Goal: Information Seeking & Learning: Find specific fact

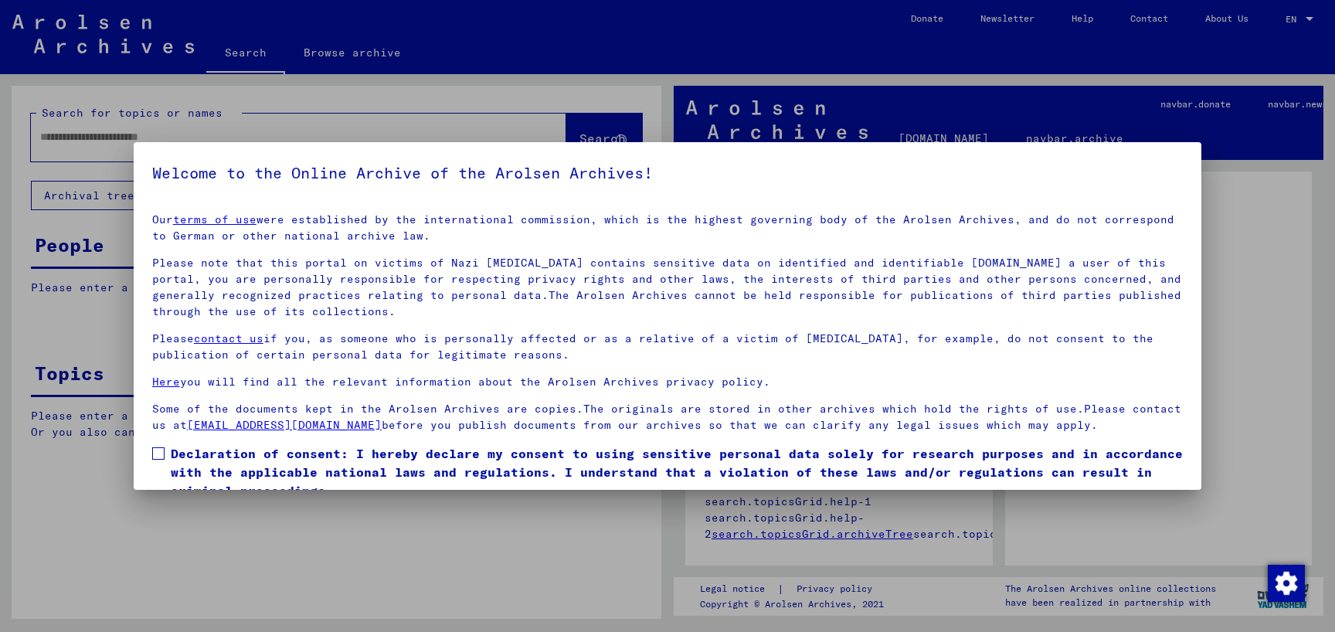
scroll to position [66, 0]
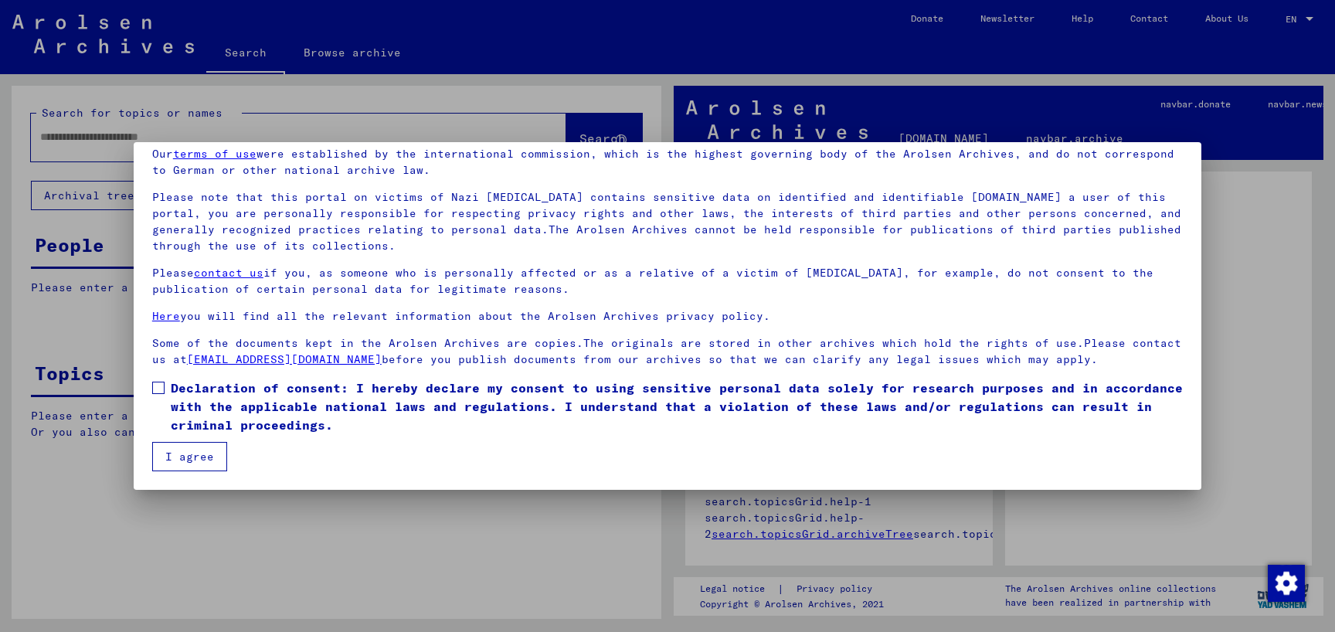
drag, startPoint x: 152, startPoint y: 396, endPoint x: 171, endPoint y: 413, distance: 24.6
click at [153, 396] on label "Declaration of consent: I hereby declare my consent to using sensitive personal…" at bounding box center [667, 407] width 1031 height 56
click at [196, 453] on button "I agree" at bounding box center [189, 456] width 75 height 29
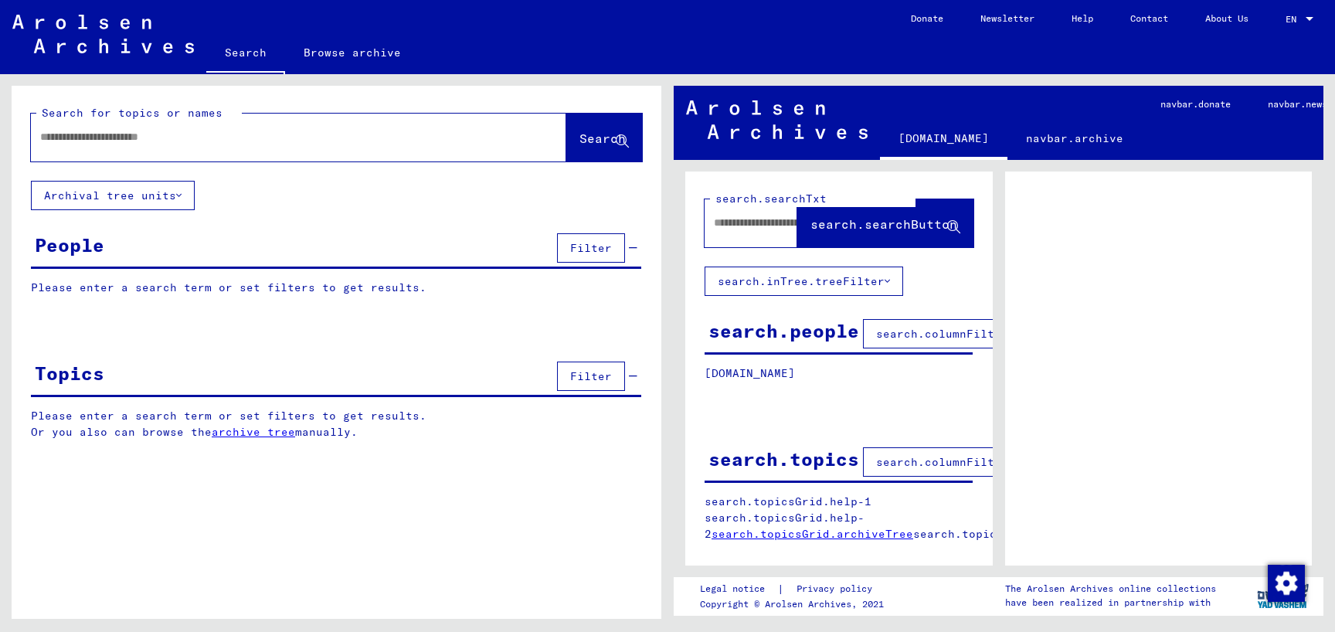
click at [211, 144] on input "text" at bounding box center [284, 137] width 489 height 16
type input "********"
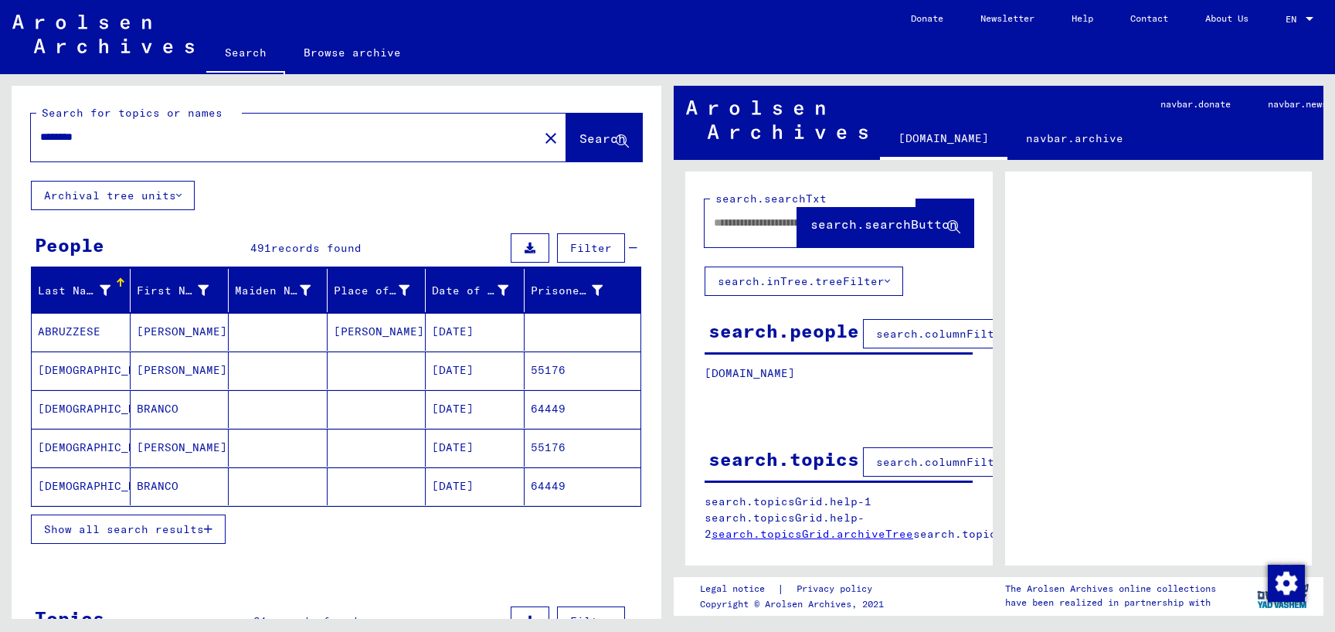
click at [282, 326] on mat-cell at bounding box center [278, 332] width 99 height 38
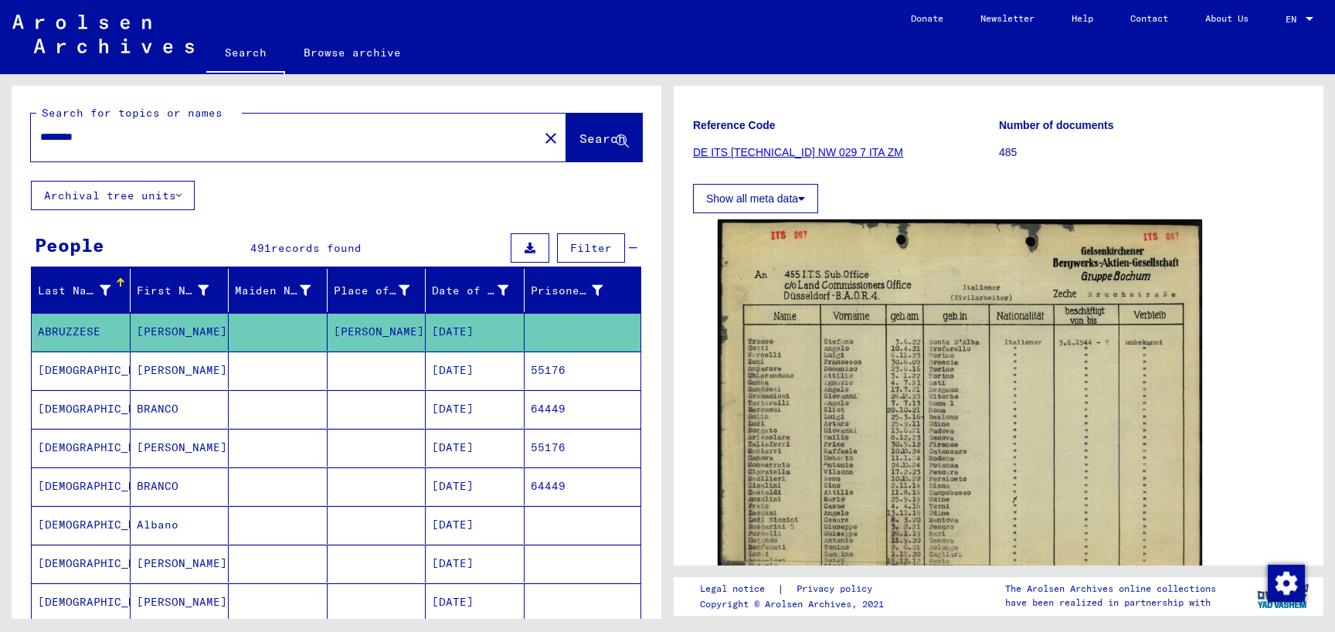
scroll to position [167, 0]
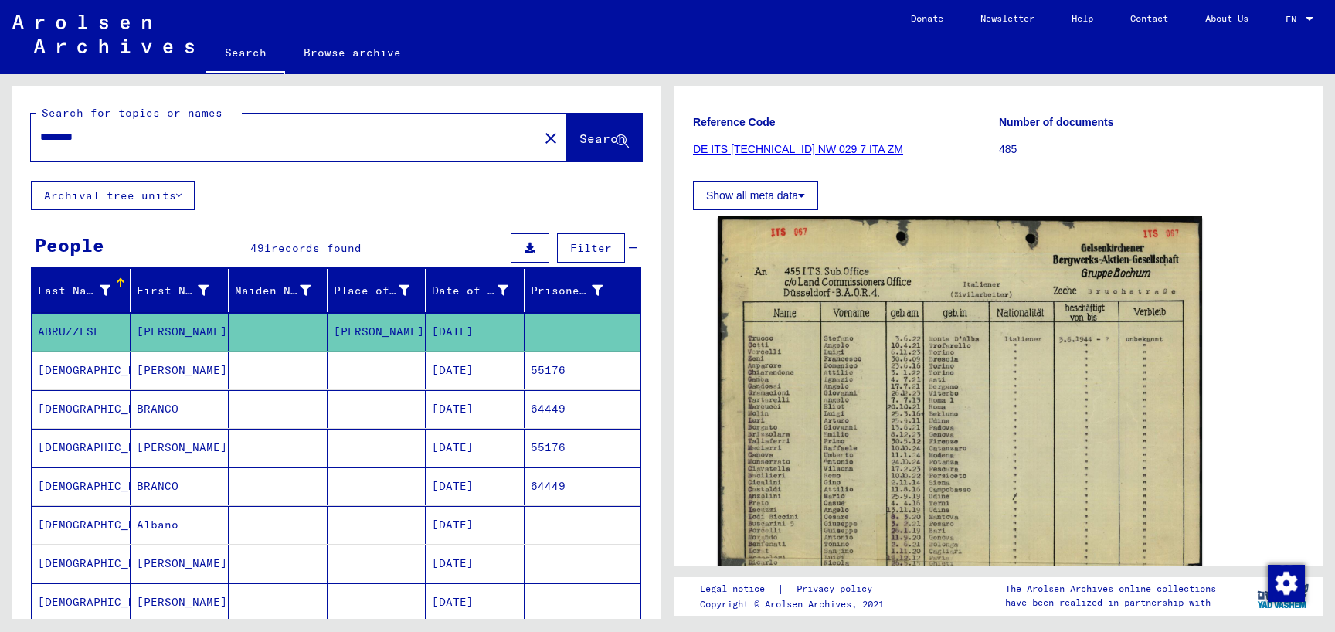
click at [249, 379] on mat-cell at bounding box center [278, 371] width 99 height 38
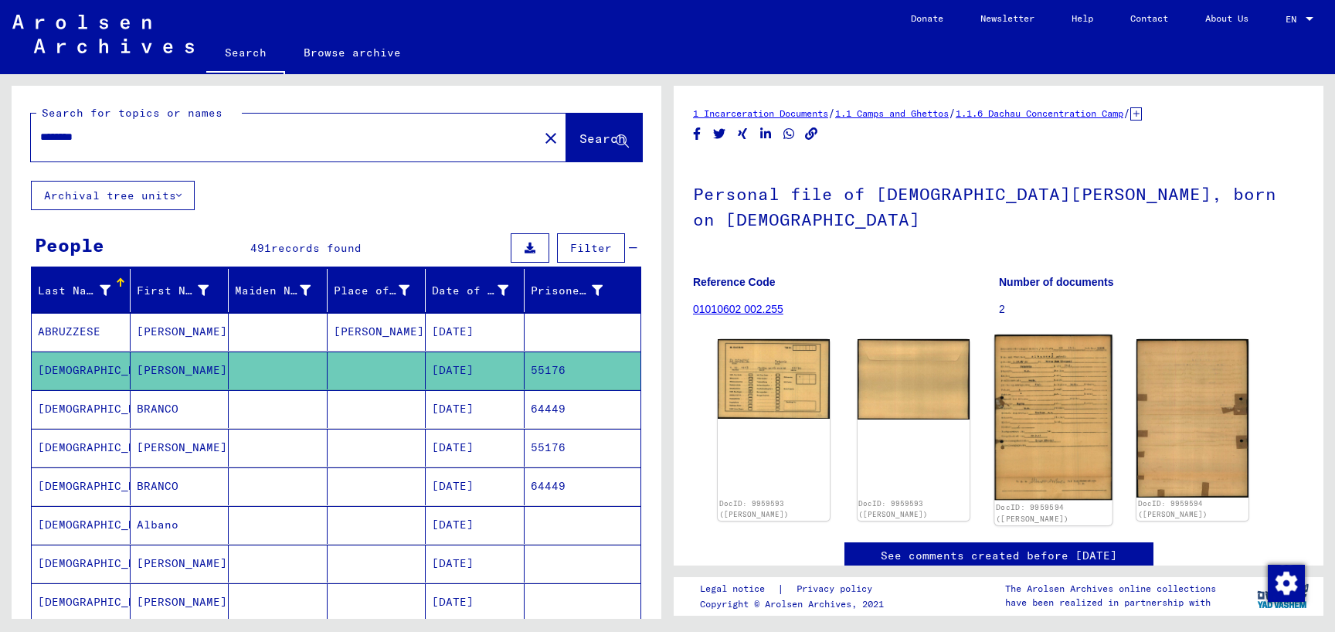
click at [1054, 362] on img at bounding box center [1052, 417] width 117 height 165
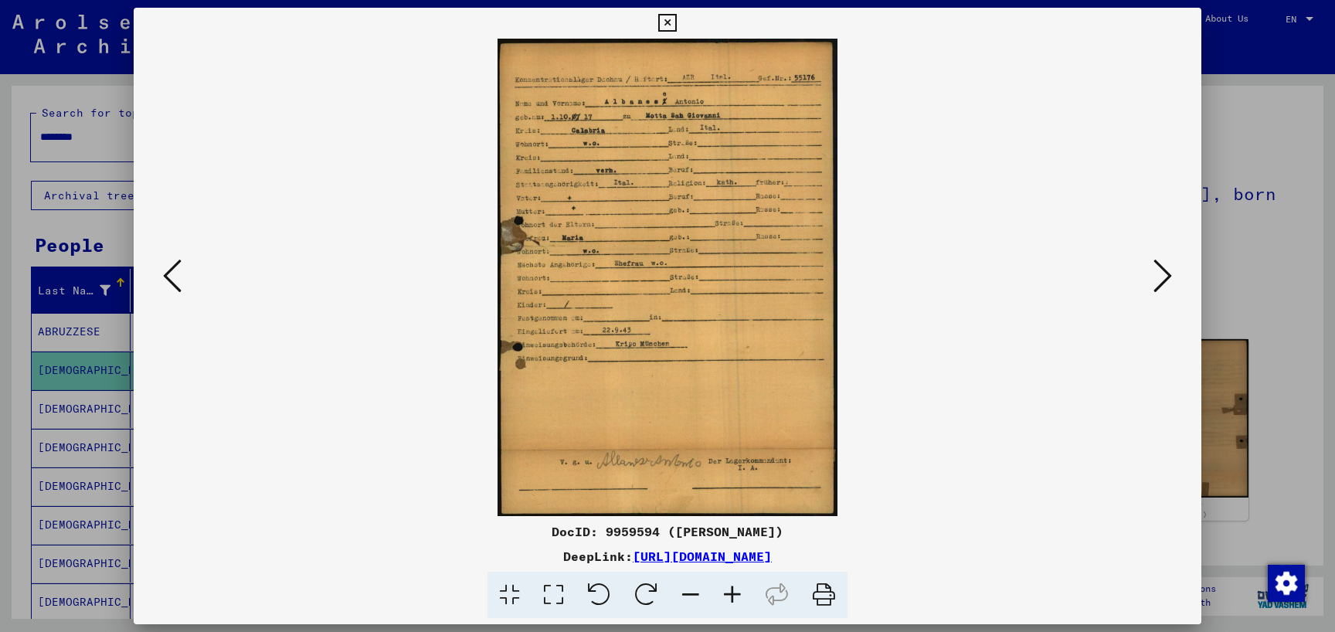
click at [676, 23] on icon at bounding box center [667, 23] width 18 height 19
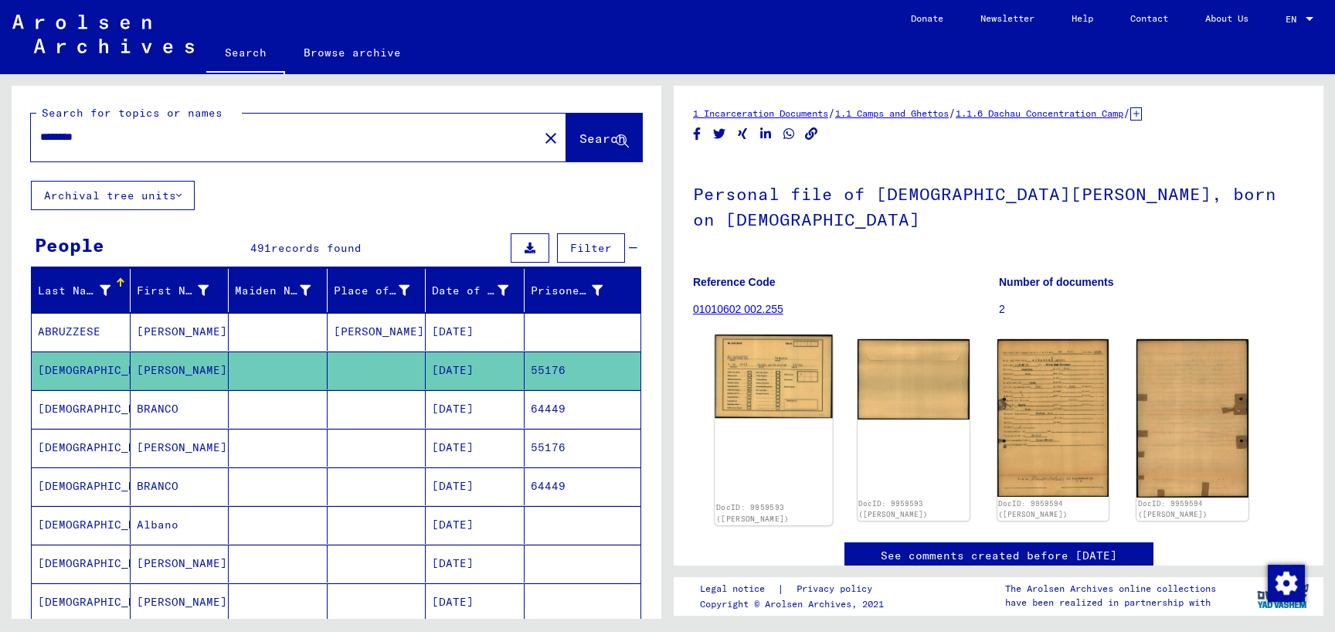
click at [776, 384] on img at bounding box center [773, 376] width 117 height 83
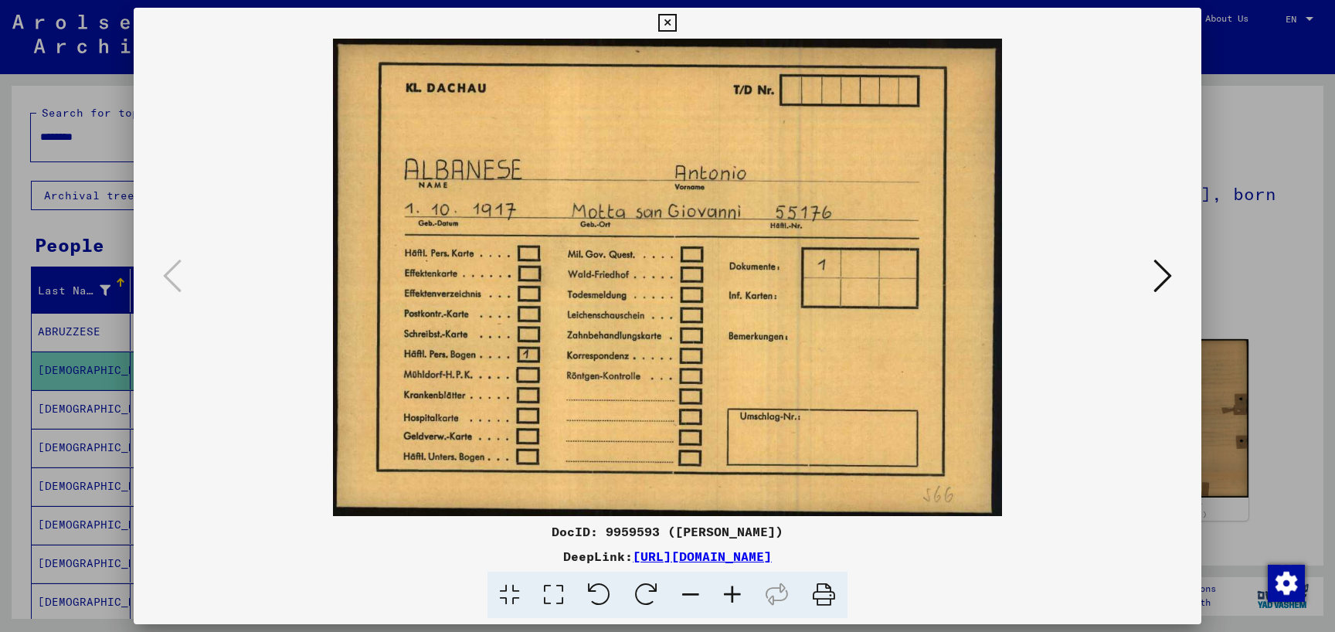
drag, startPoint x: 1186, startPoint y: 26, endPoint x: 1137, endPoint y: 32, distance: 49.0
click at [676, 25] on icon at bounding box center [667, 23] width 18 height 19
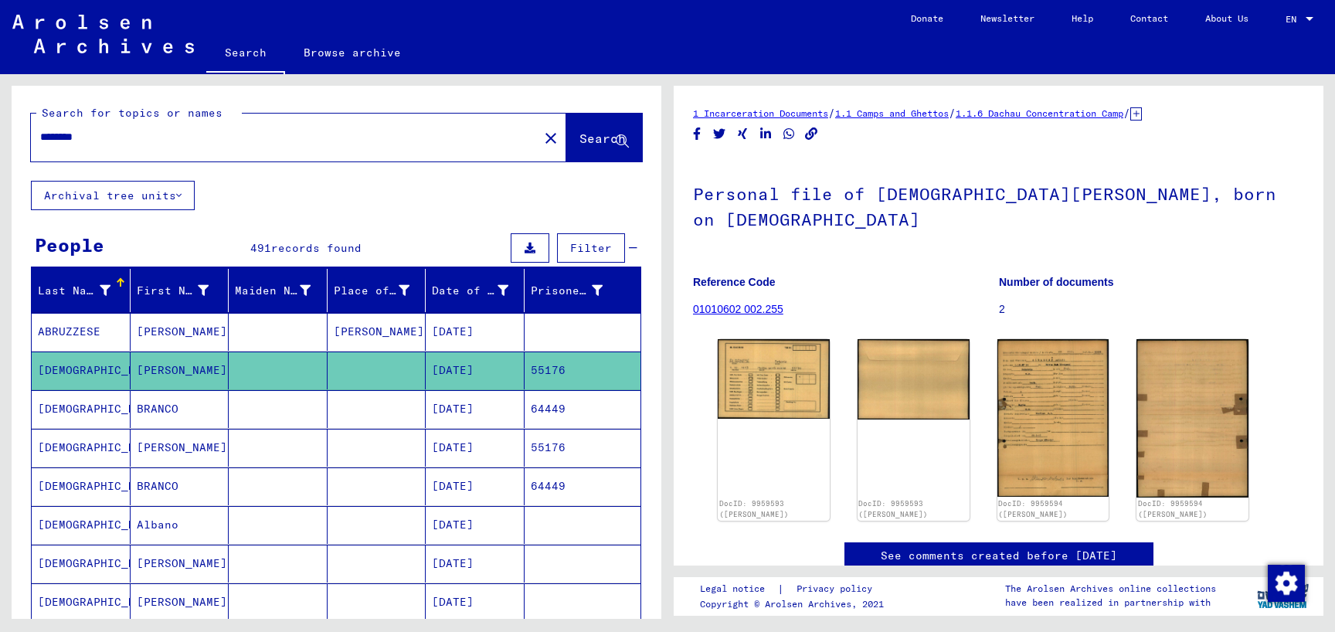
click at [217, 406] on mat-cell "BRANCO" at bounding box center [180, 409] width 99 height 38
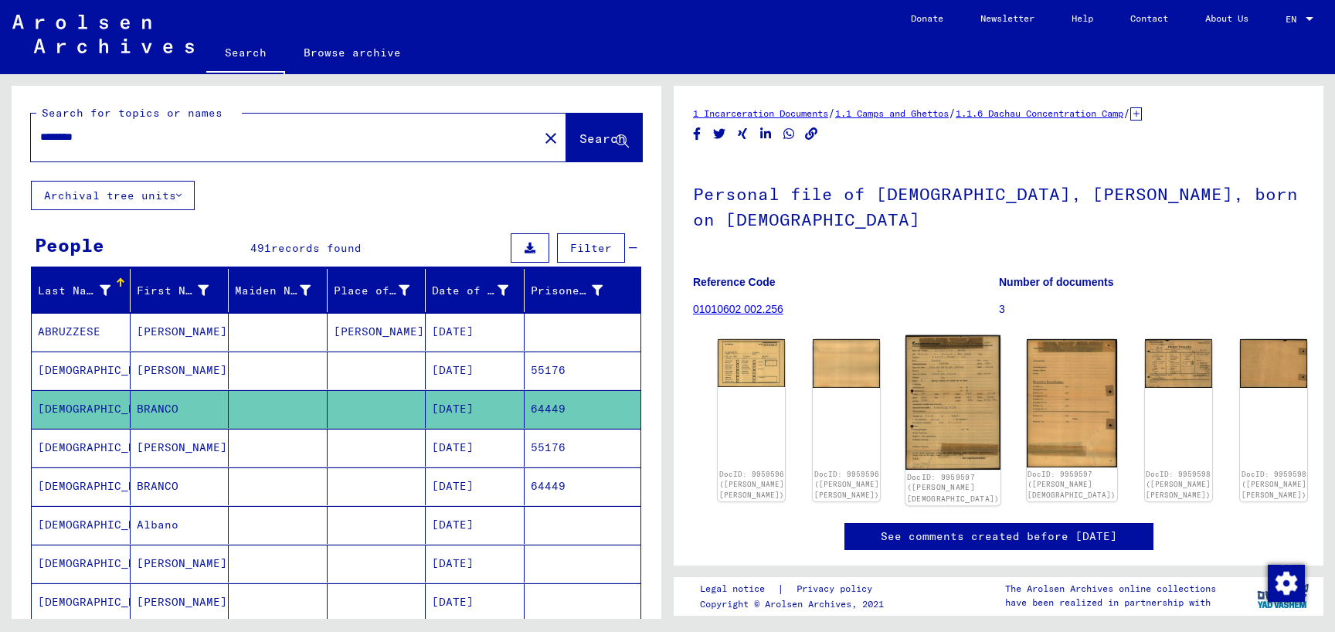
click at [943, 352] on img at bounding box center [953, 402] width 95 height 134
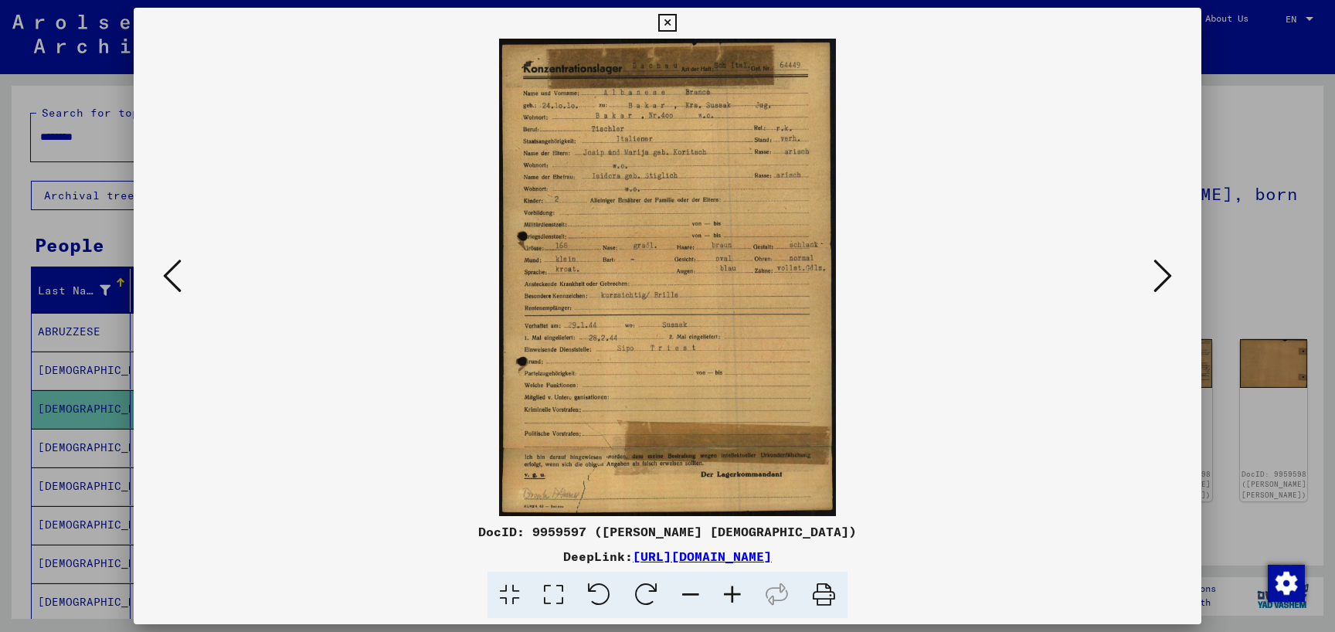
click at [676, 26] on icon at bounding box center [667, 23] width 18 height 19
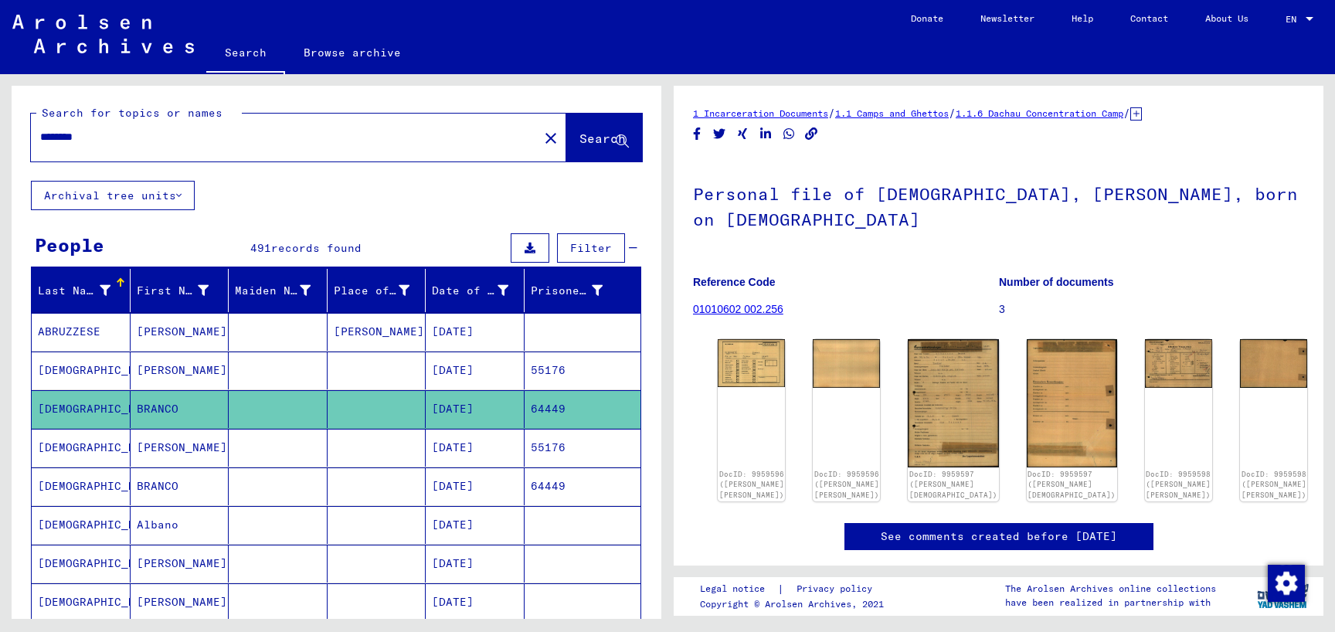
click at [274, 444] on mat-cell at bounding box center [278, 448] width 99 height 38
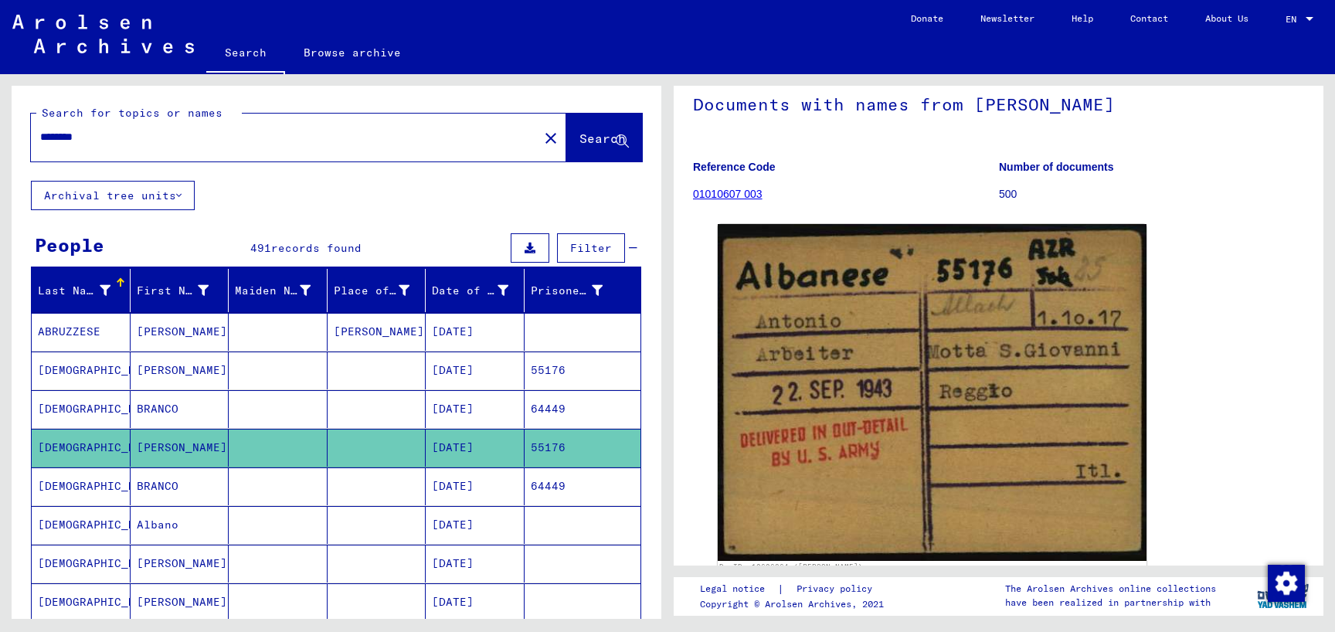
scroll to position [167, 0]
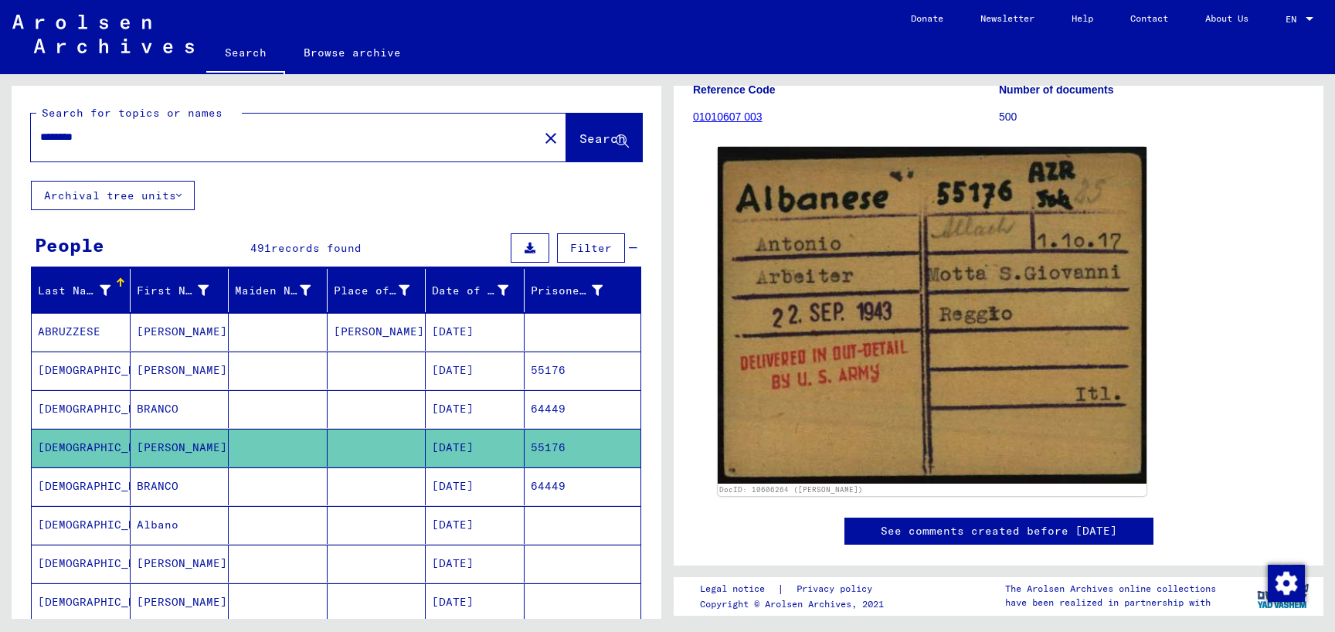
click at [260, 482] on mat-cell at bounding box center [278, 486] width 99 height 38
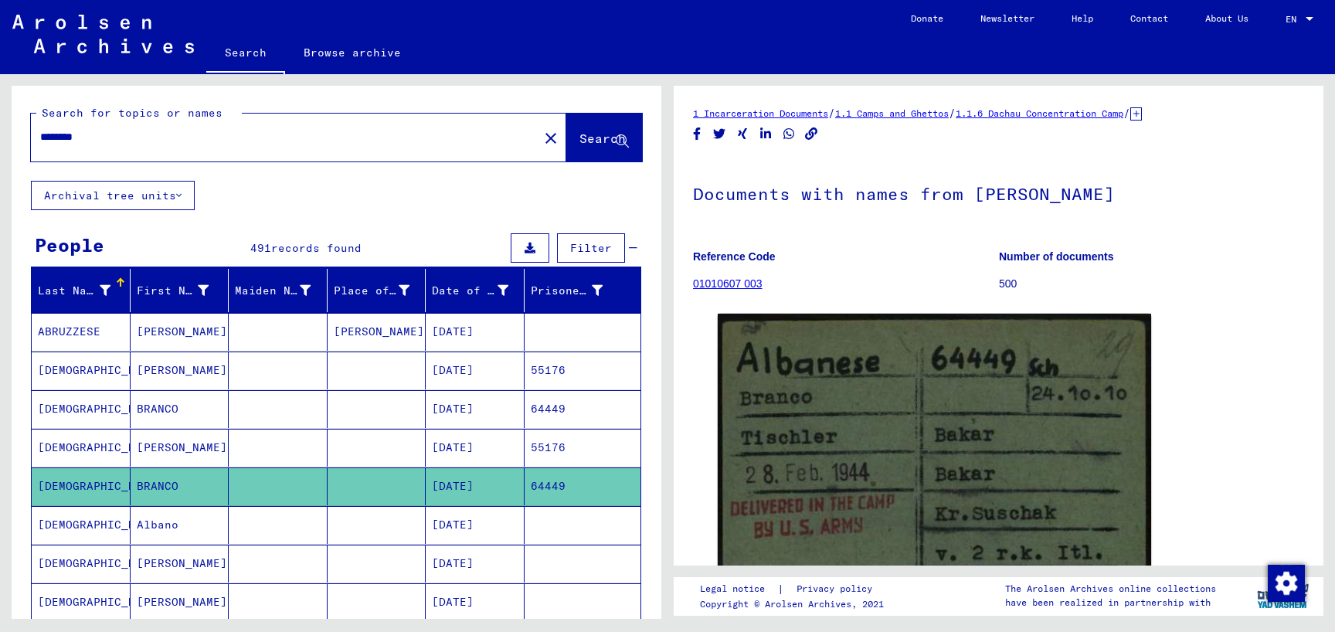
click at [282, 524] on mat-cell at bounding box center [278, 525] width 99 height 38
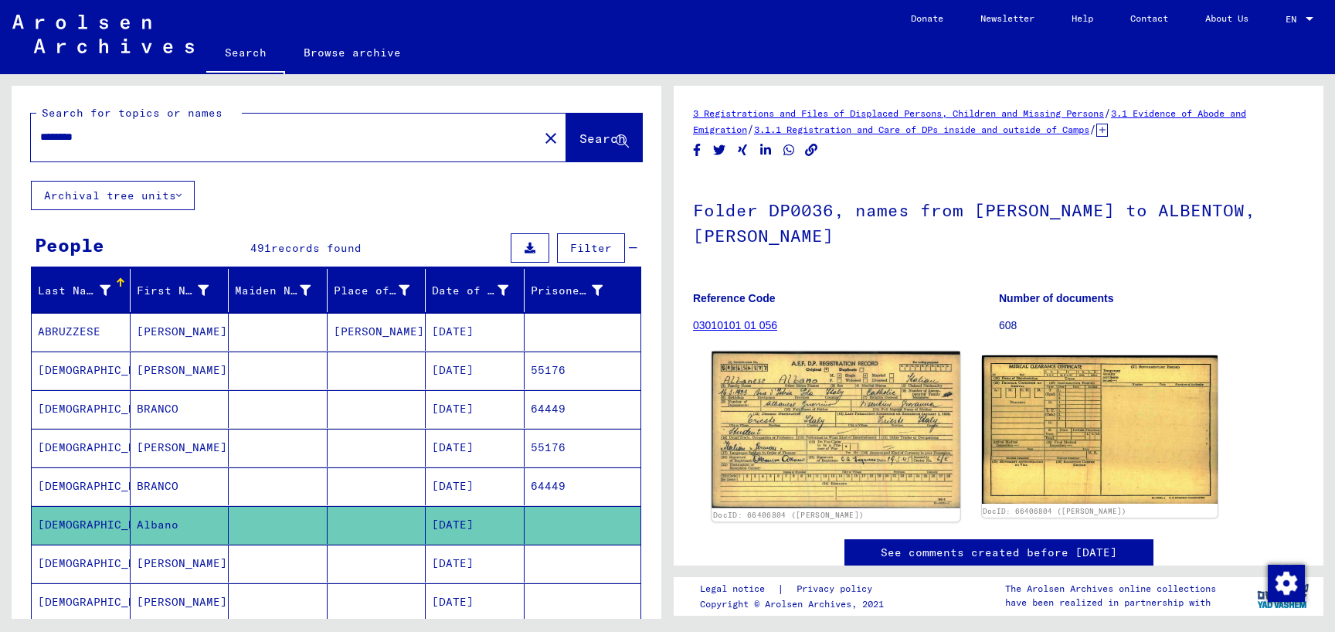
click at [814, 403] on img at bounding box center [836, 430] width 248 height 157
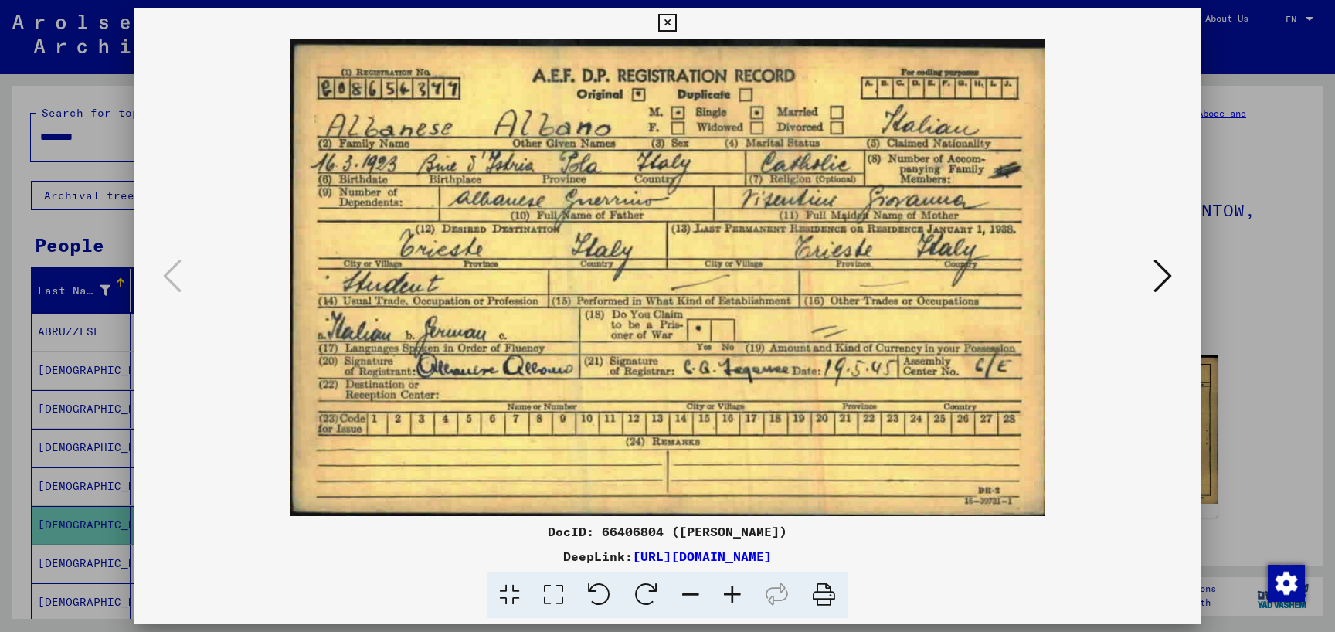
click at [676, 18] on icon at bounding box center [667, 23] width 18 height 19
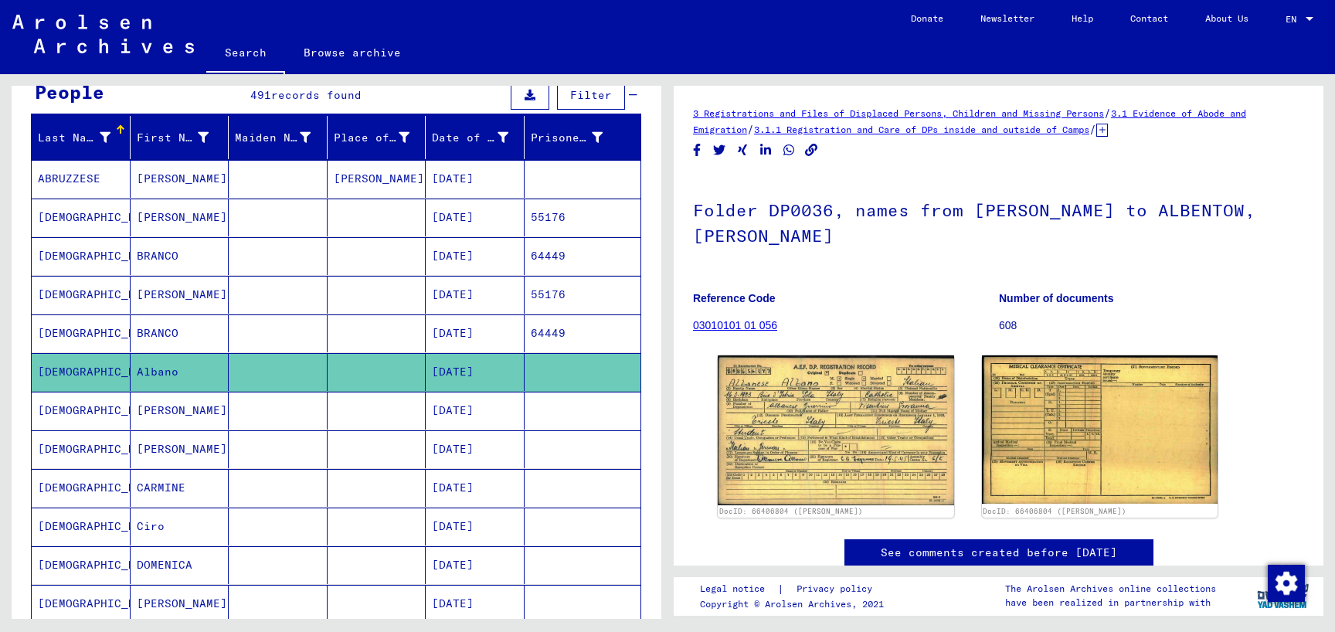
scroll to position [167, 0]
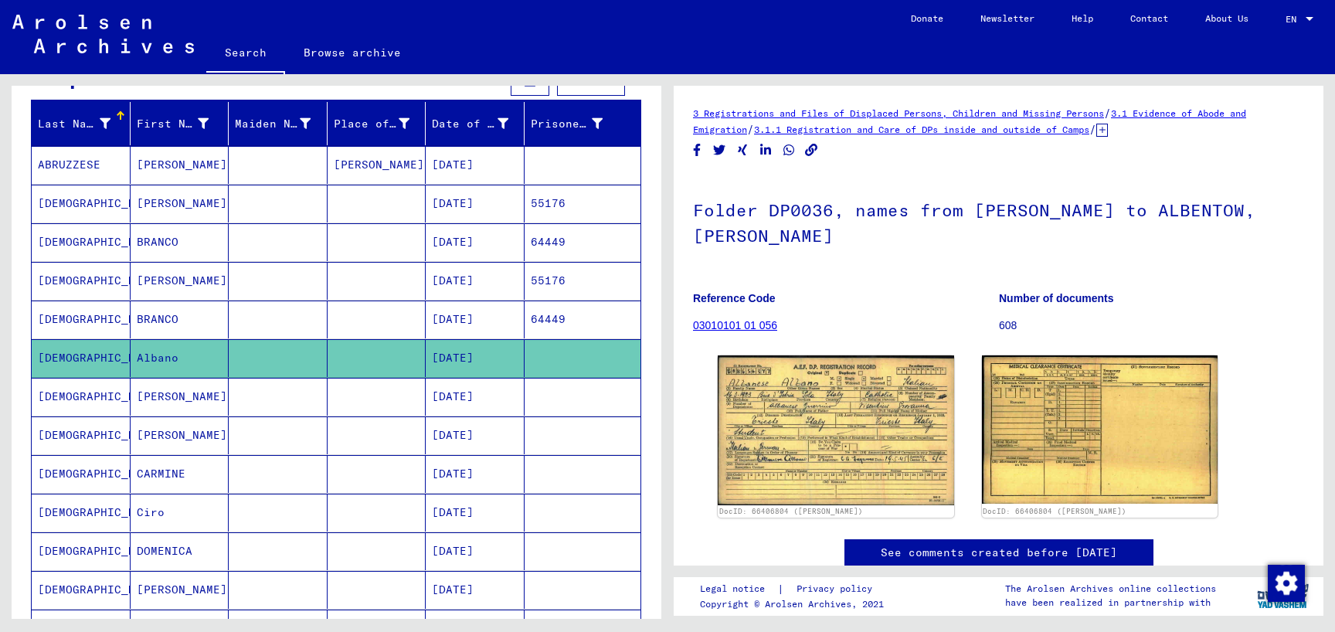
click at [260, 397] on mat-cell at bounding box center [278, 397] width 99 height 38
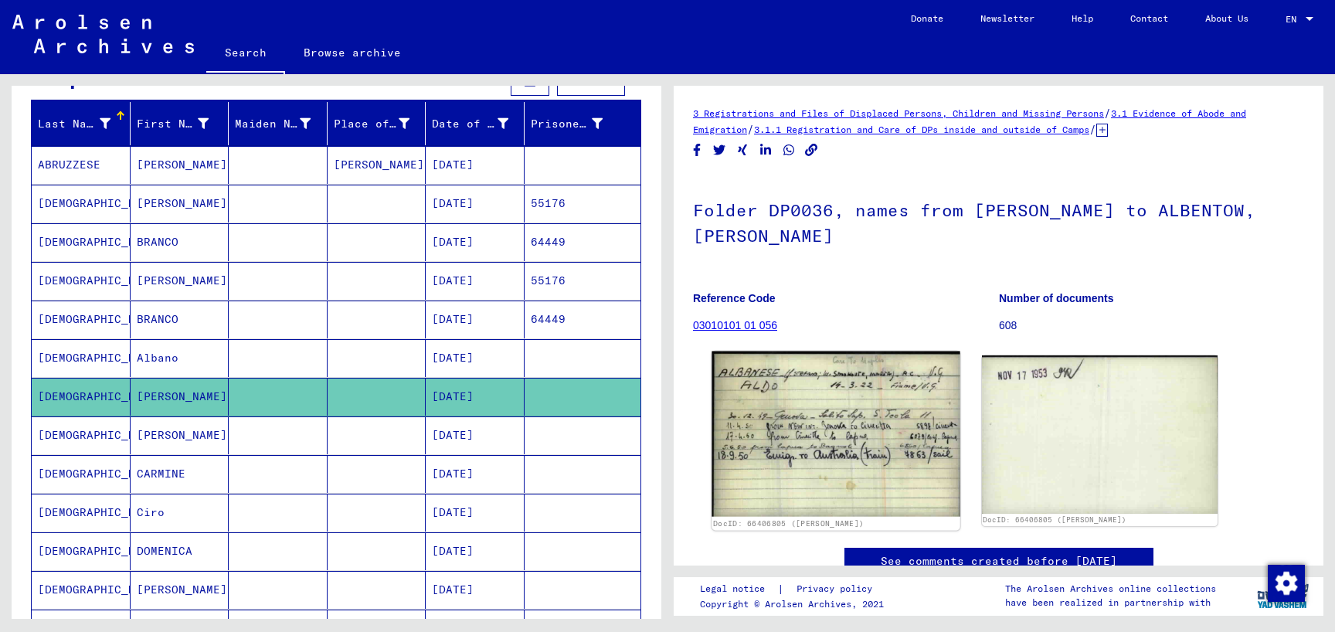
click at [865, 393] on img at bounding box center [836, 434] width 248 height 165
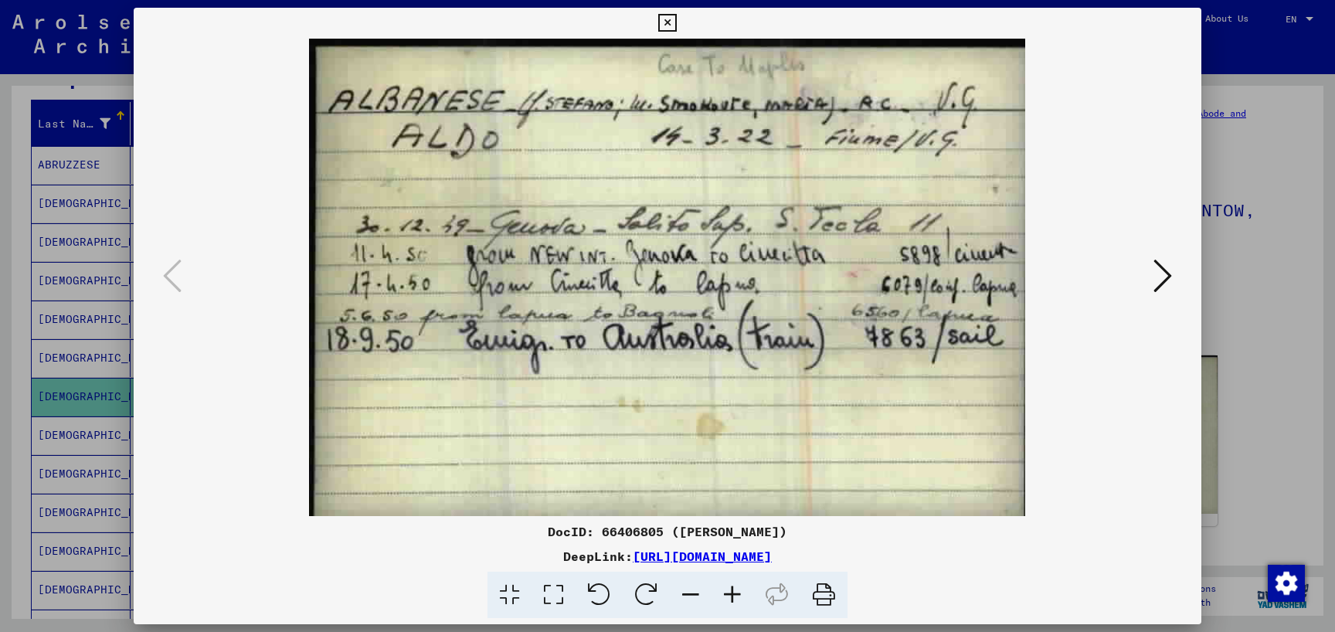
click at [676, 19] on icon at bounding box center [667, 23] width 18 height 19
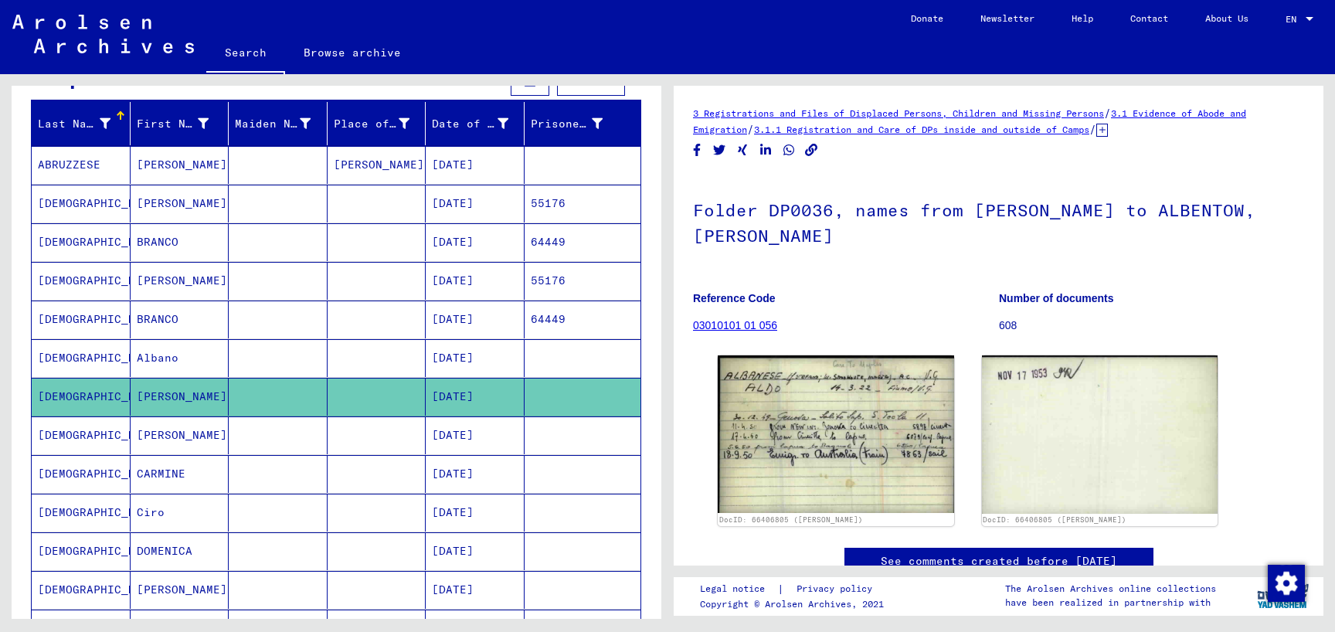
click at [321, 430] on mat-cell at bounding box center [278, 435] width 99 height 38
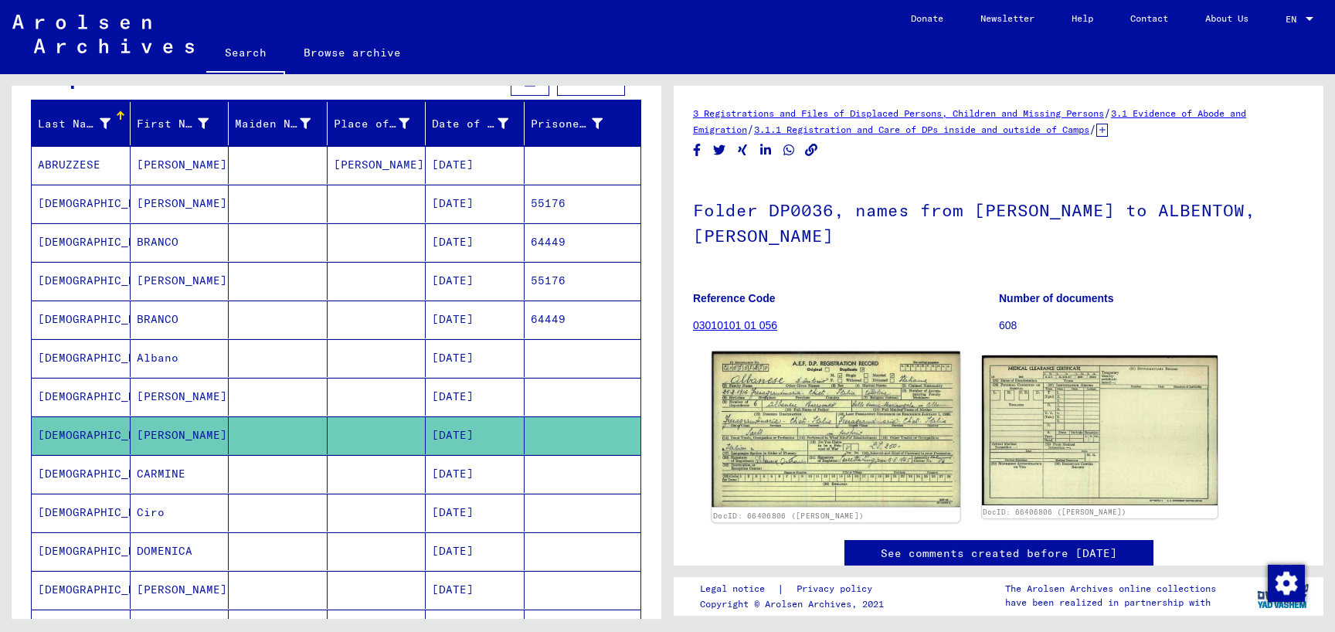
click at [814, 420] on img at bounding box center [836, 430] width 248 height 156
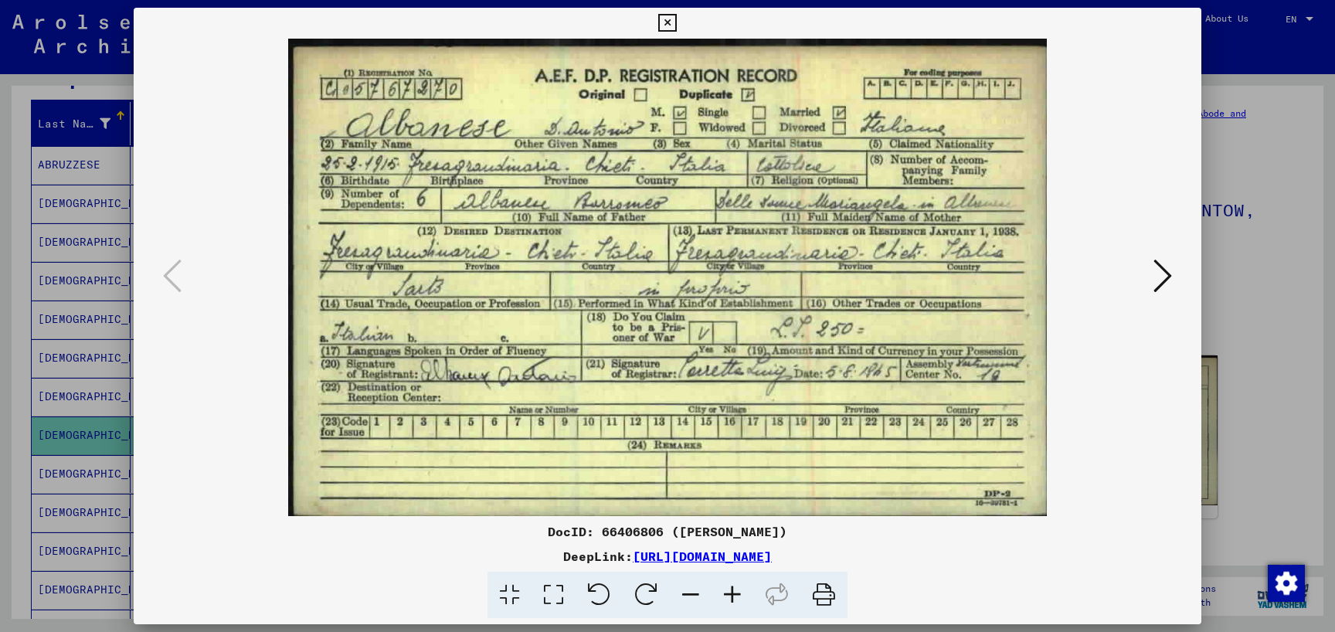
click at [676, 18] on icon at bounding box center [667, 23] width 18 height 19
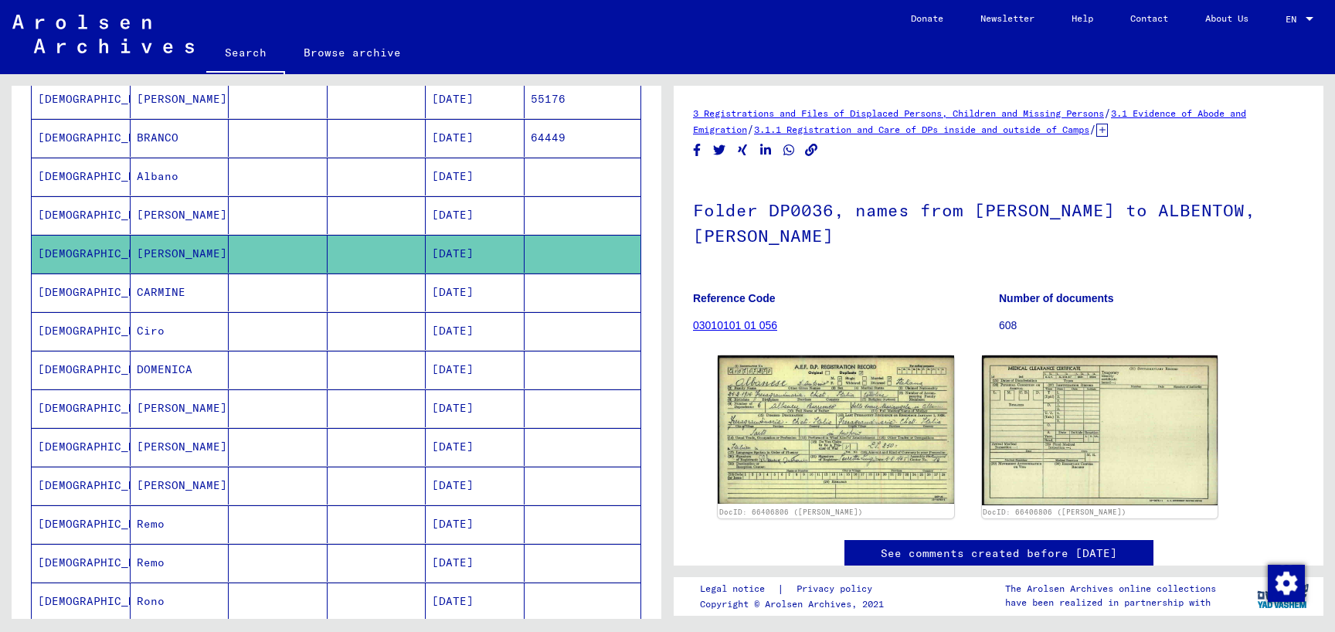
scroll to position [417, 0]
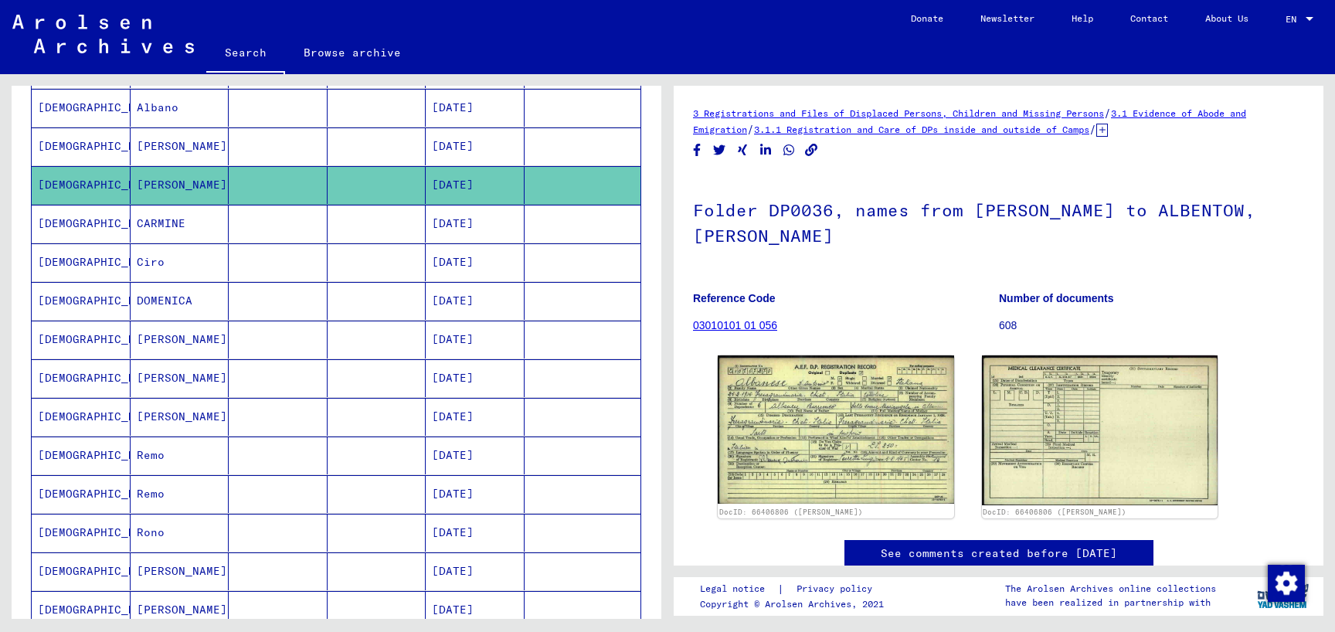
click at [277, 222] on mat-cell at bounding box center [278, 224] width 99 height 38
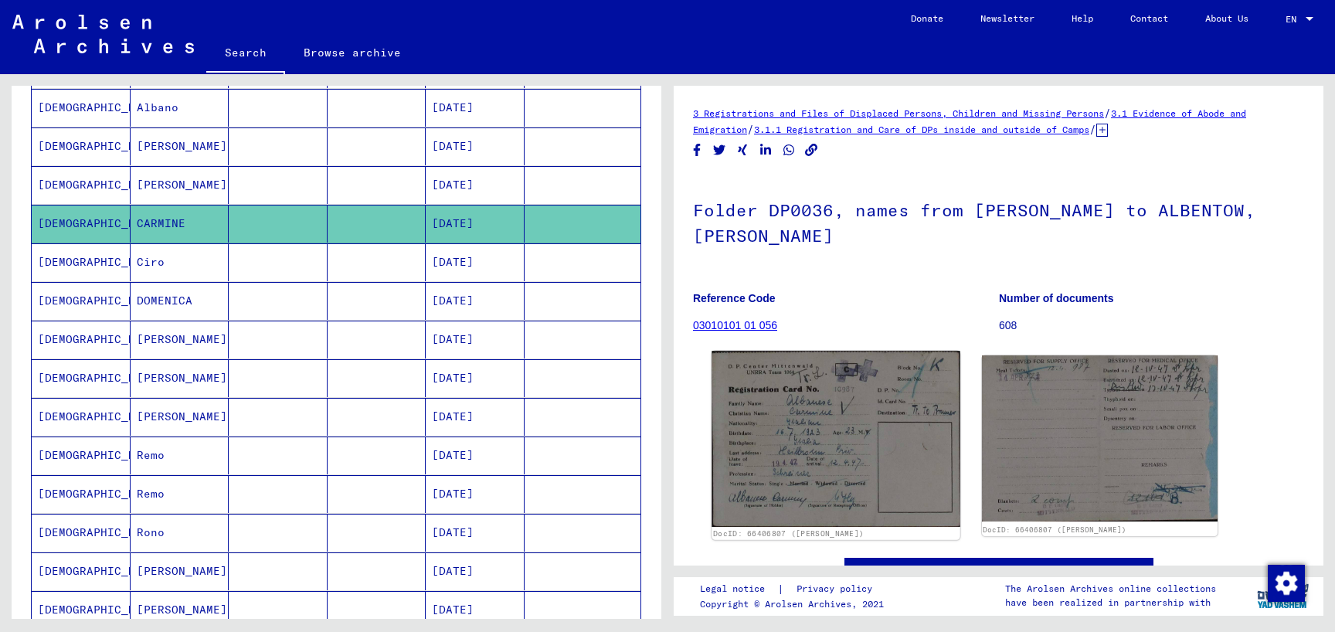
click at [879, 408] on img at bounding box center [836, 439] width 248 height 176
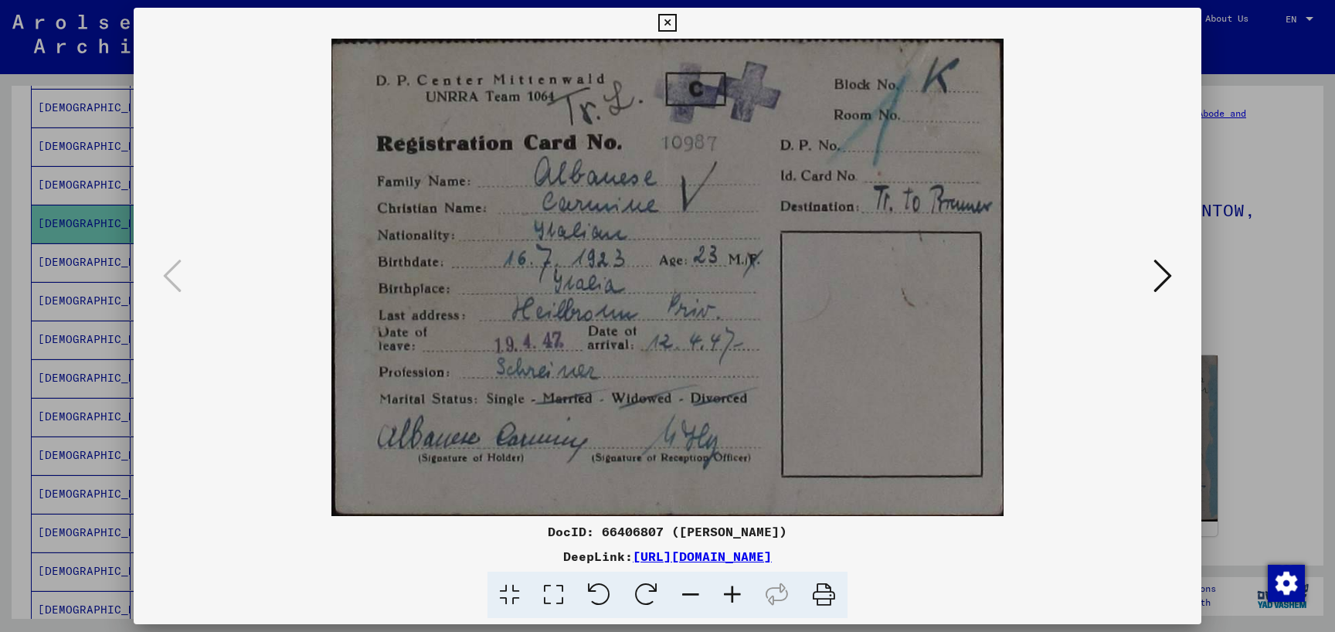
click at [676, 19] on icon at bounding box center [667, 23] width 18 height 19
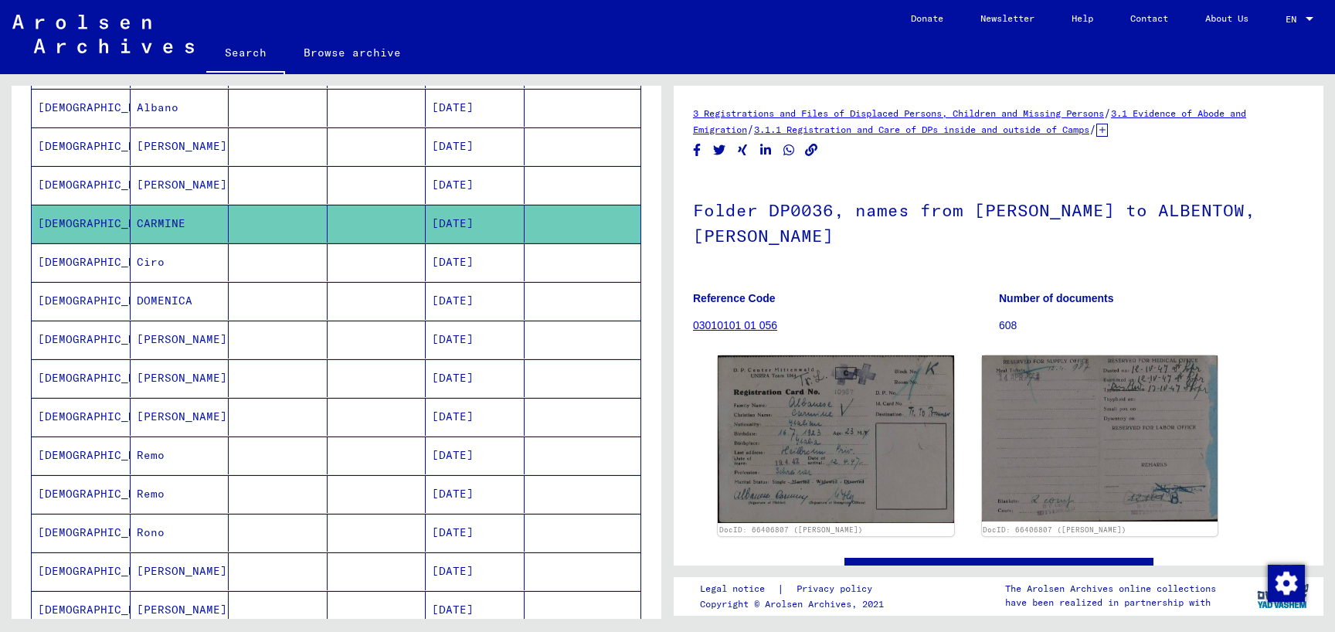
click at [206, 259] on mat-cell "Ciro" at bounding box center [180, 262] width 99 height 38
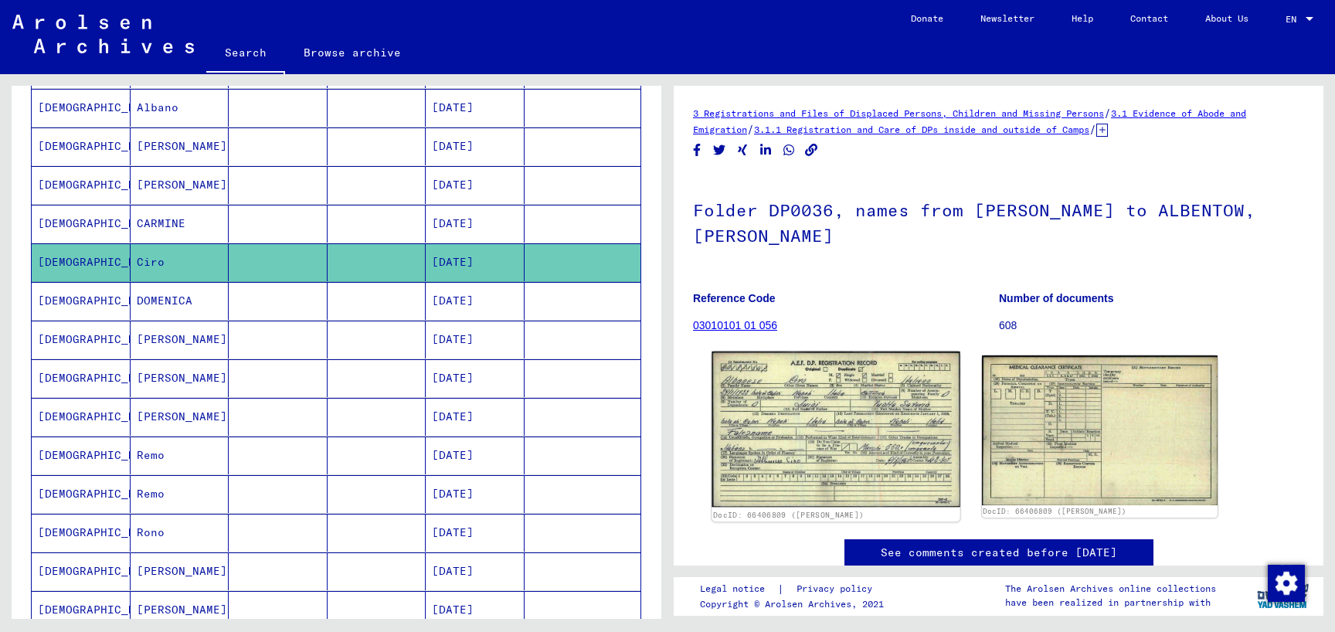
click at [854, 375] on img at bounding box center [836, 430] width 248 height 156
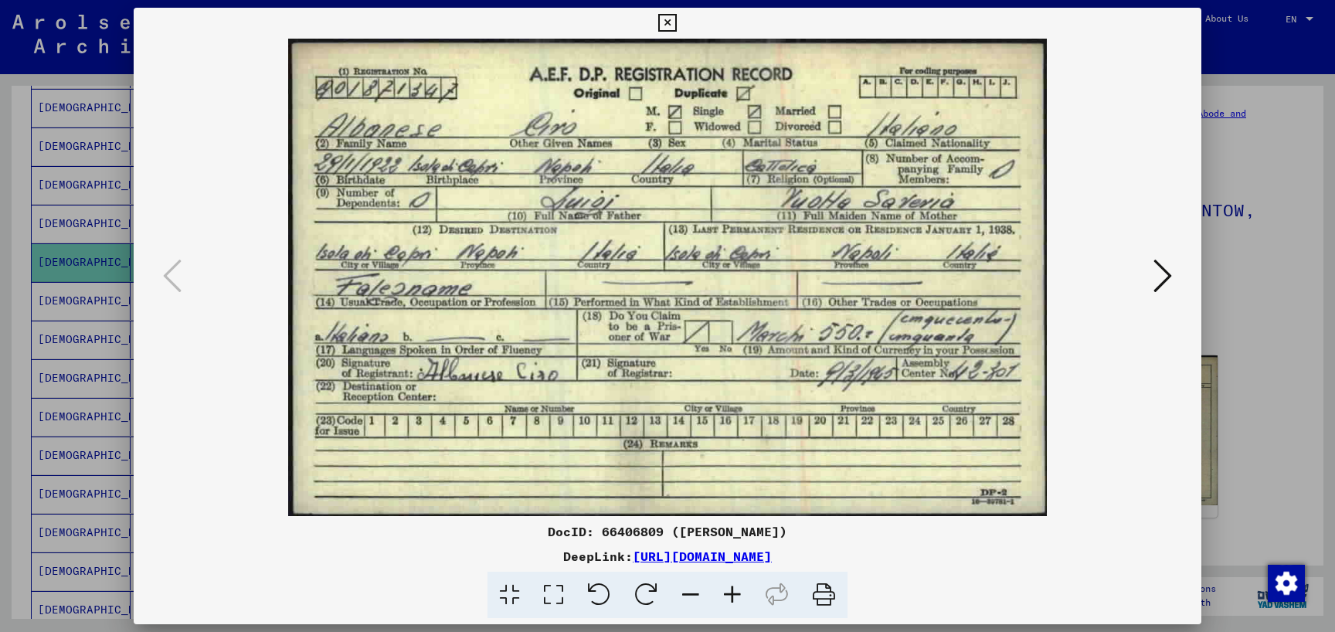
click at [57, 302] on div at bounding box center [667, 316] width 1335 height 632
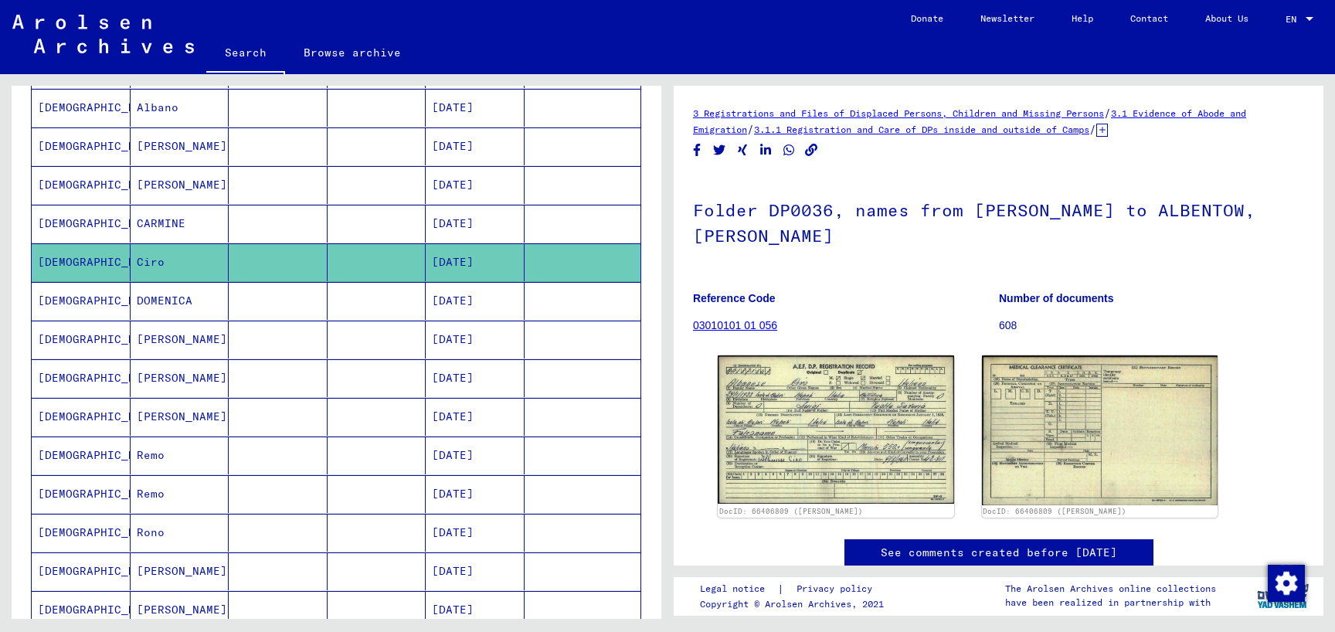
click at [143, 301] on mat-cell "DOMENICA" at bounding box center [180, 301] width 99 height 38
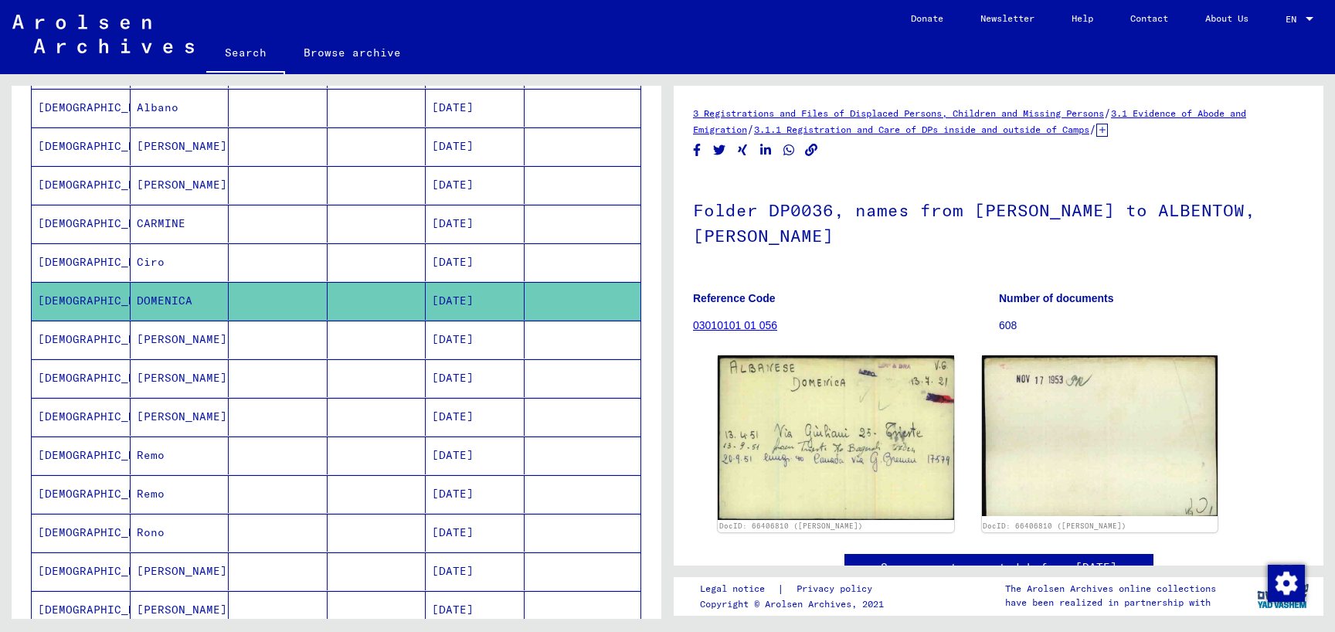
click at [133, 344] on mat-cell "[PERSON_NAME]" at bounding box center [180, 340] width 99 height 38
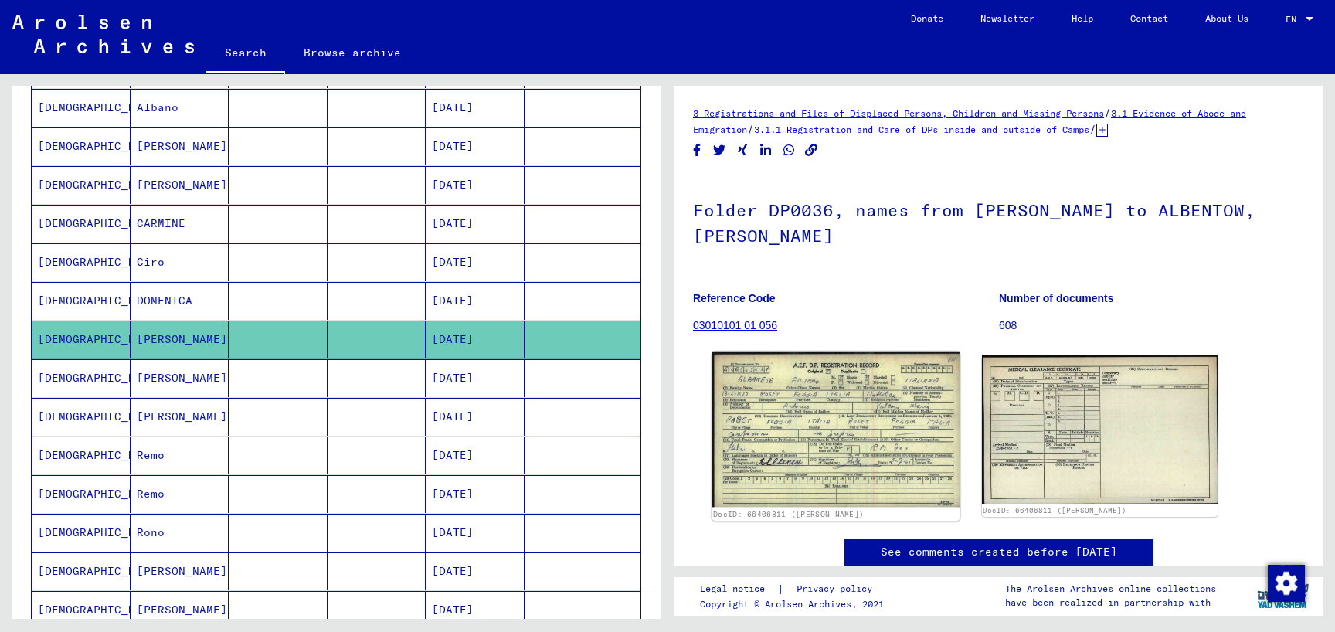
click at [861, 403] on img at bounding box center [836, 430] width 248 height 156
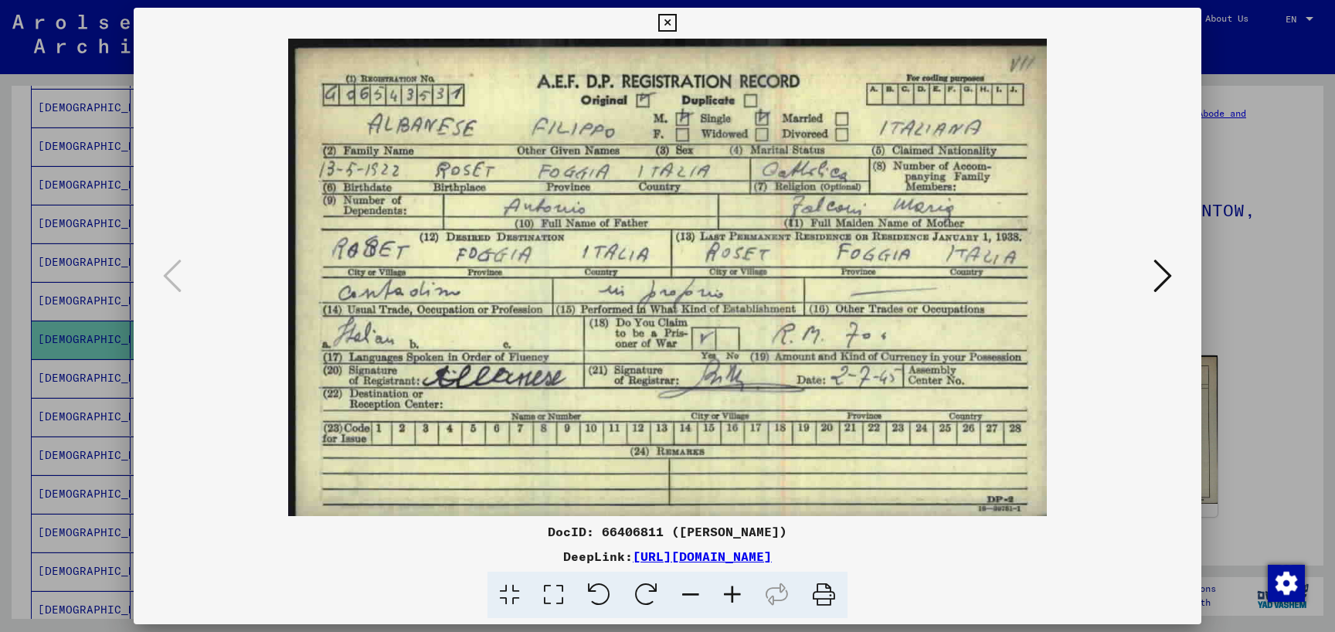
click at [1235, 289] on div at bounding box center [667, 316] width 1335 height 632
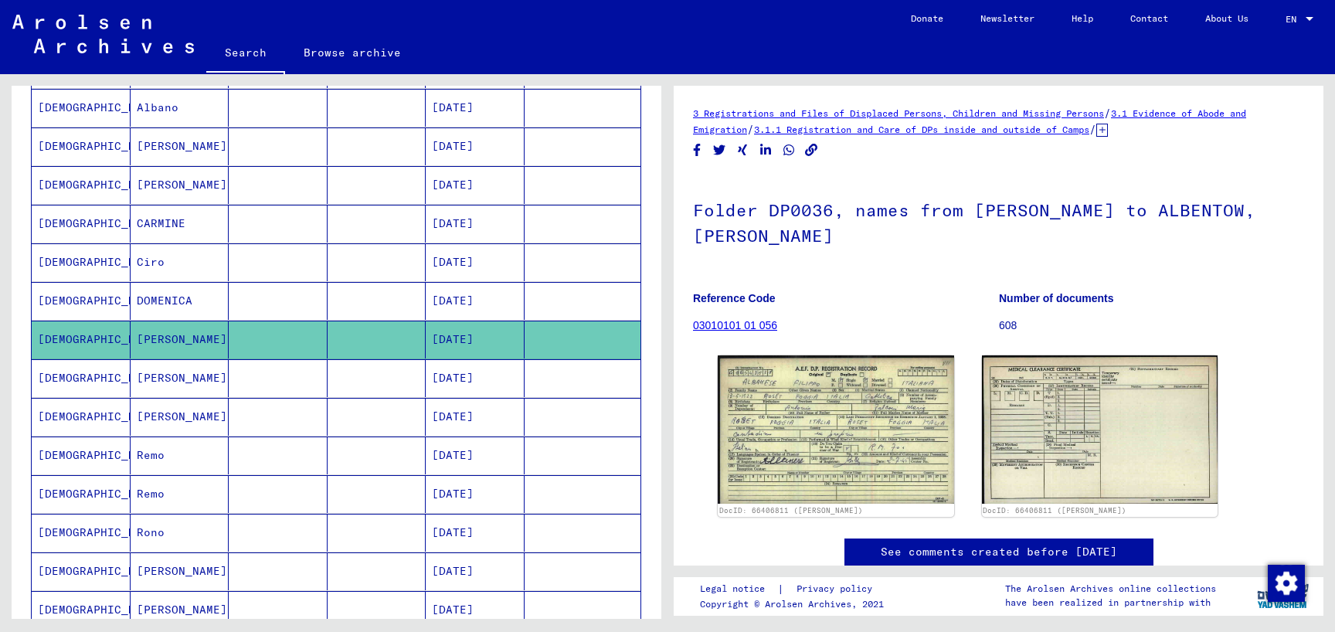
click at [188, 375] on mat-cell "[PERSON_NAME]" at bounding box center [180, 378] width 99 height 38
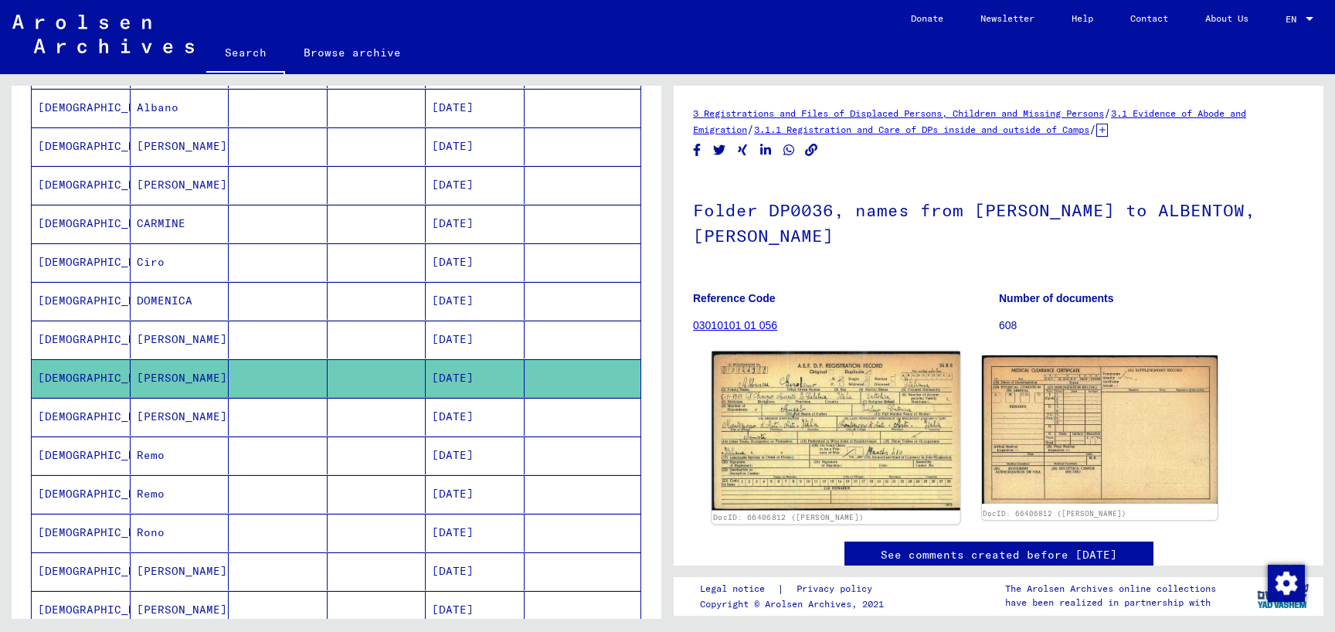
click at [825, 412] on img at bounding box center [836, 431] width 248 height 159
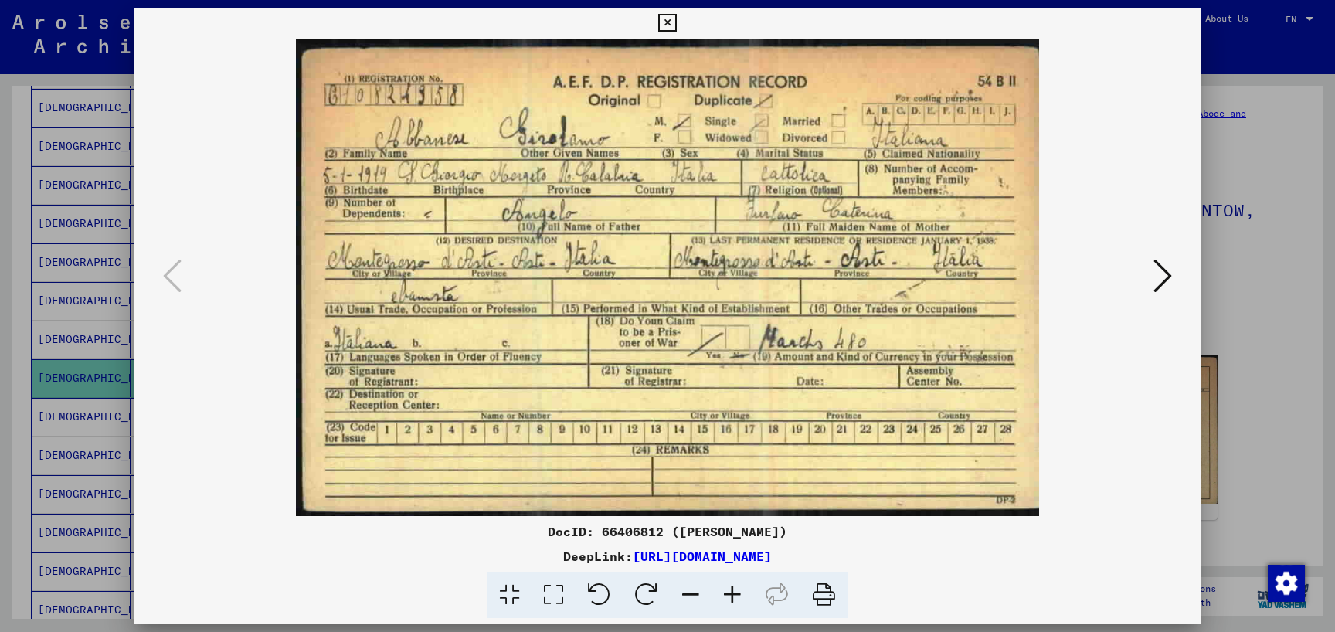
click at [1264, 356] on div at bounding box center [667, 316] width 1335 height 632
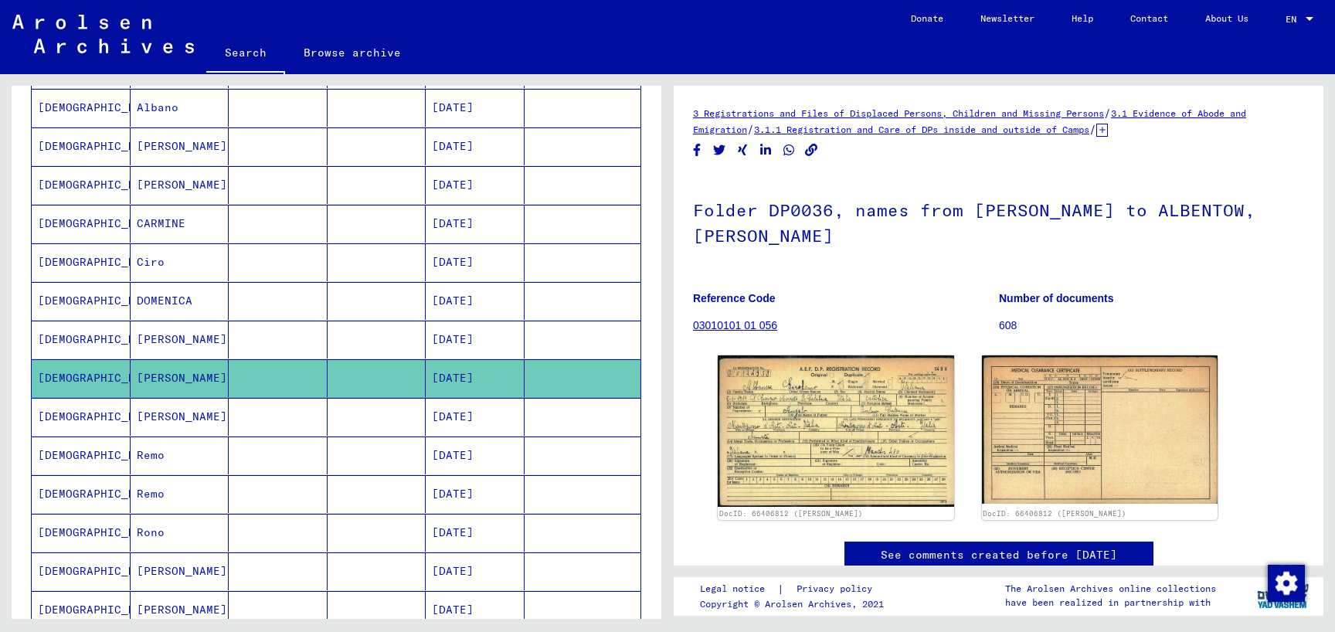
click at [220, 416] on mat-cell "[PERSON_NAME]" at bounding box center [180, 417] width 99 height 38
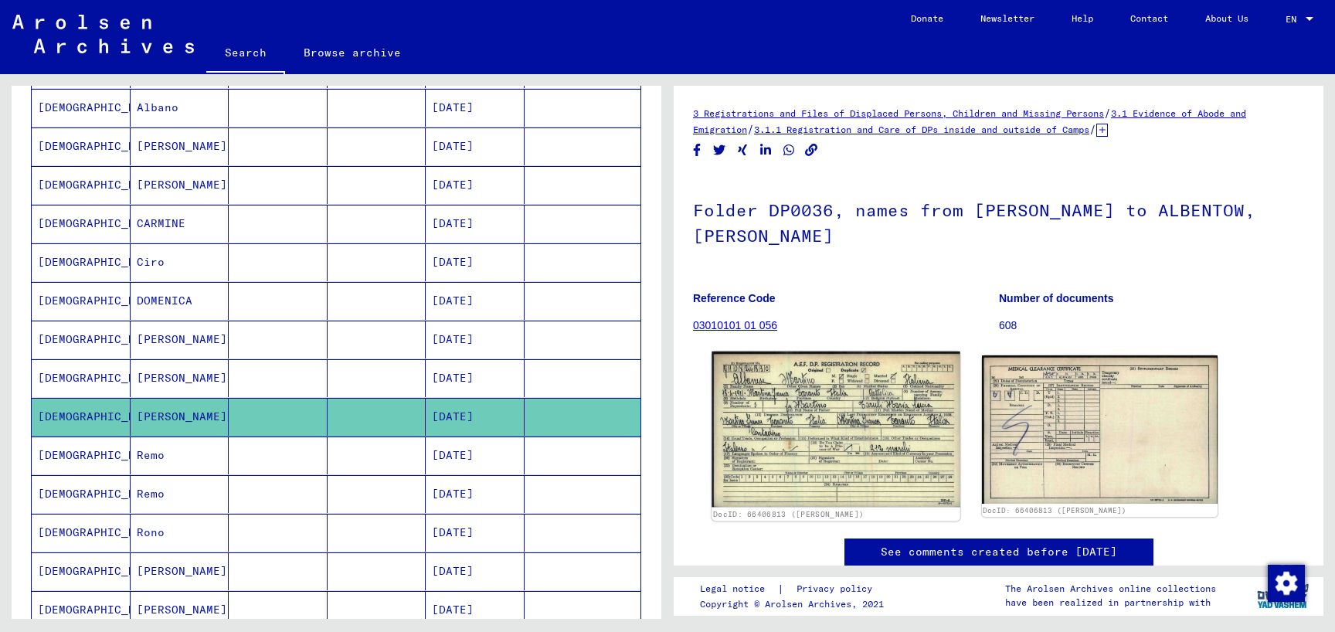
click at [852, 413] on img at bounding box center [836, 430] width 248 height 156
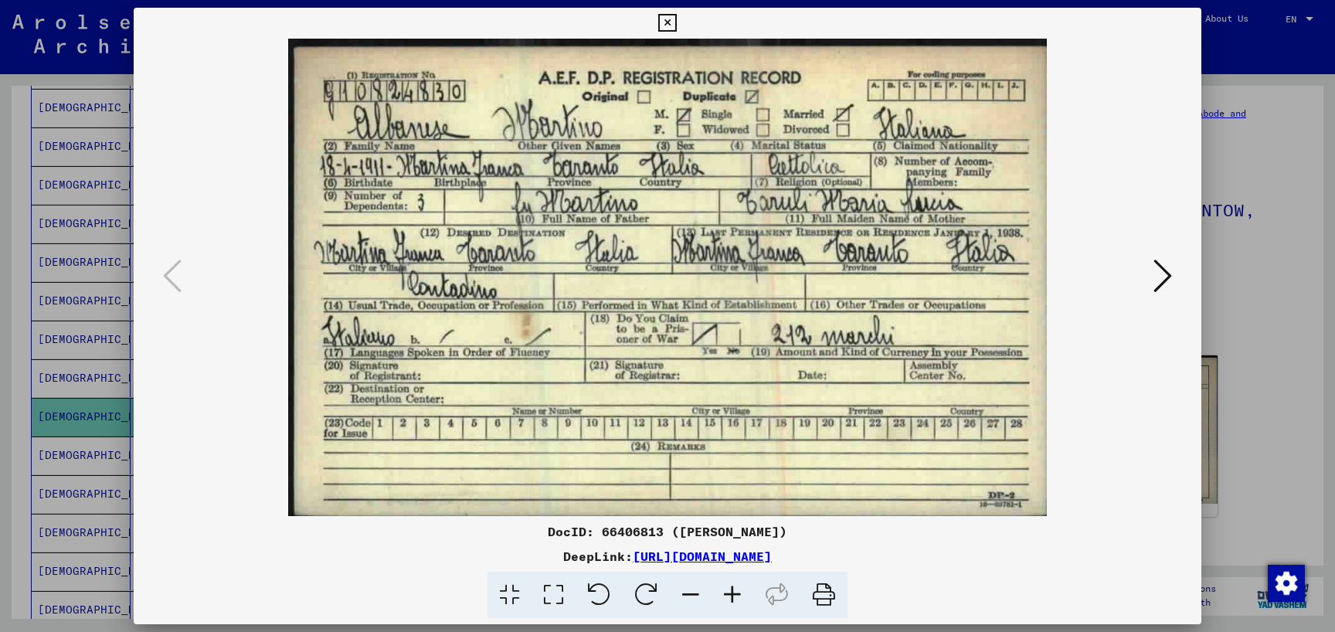
click at [1292, 335] on div at bounding box center [667, 316] width 1335 height 632
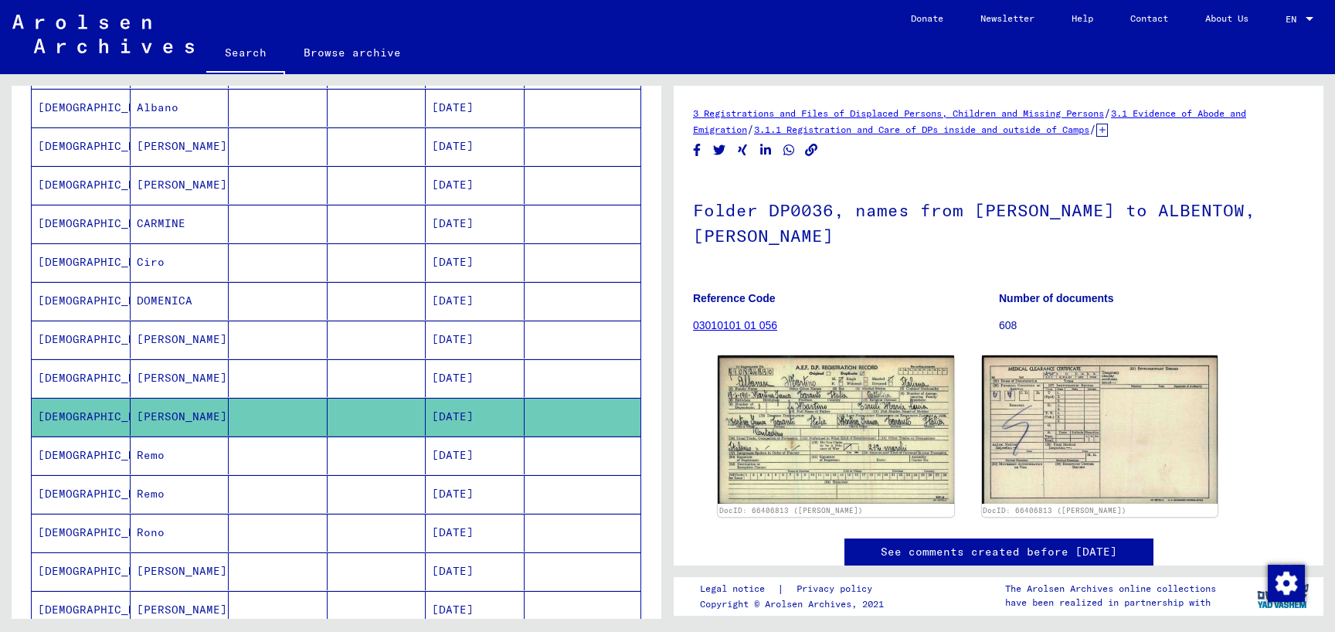
click at [148, 447] on mat-cell "Remo" at bounding box center [180, 456] width 99 height 38
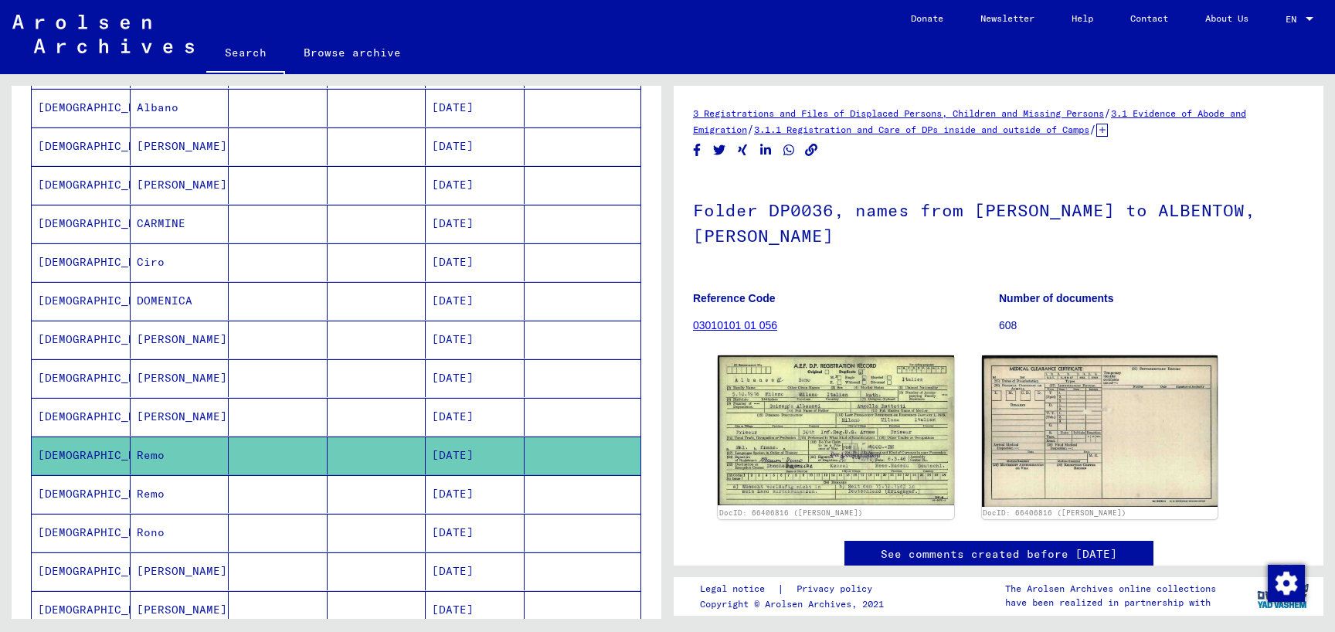
click at [192, 491] on mat-cell "Remo" at bounding box center [180, 494] width 99 height 38
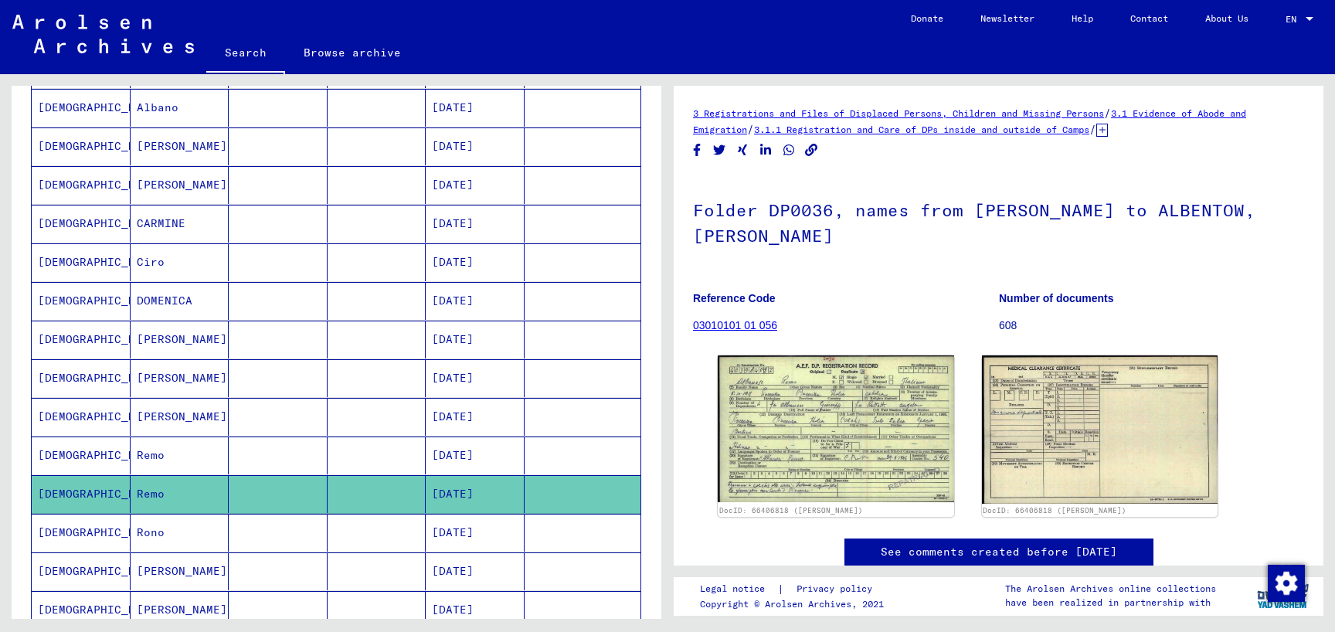
click at [270, 533] on mat-cell at bounding box center [278, 533] width 99 height 38
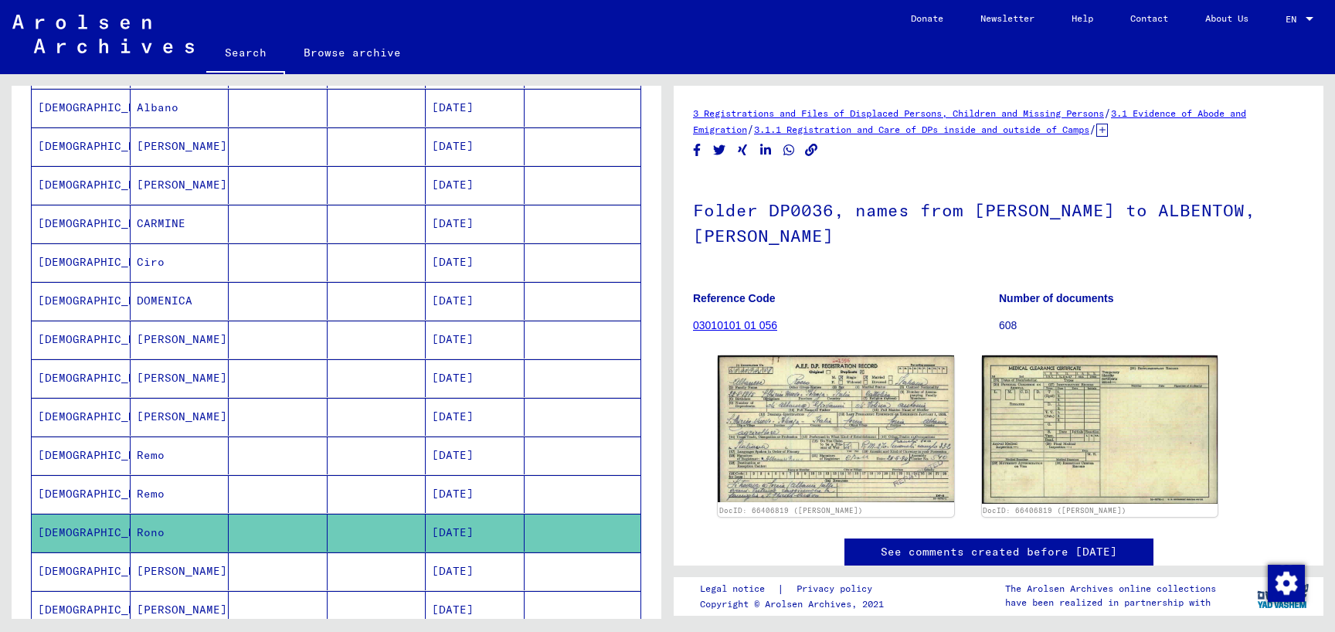
scroll to position [584, 0]
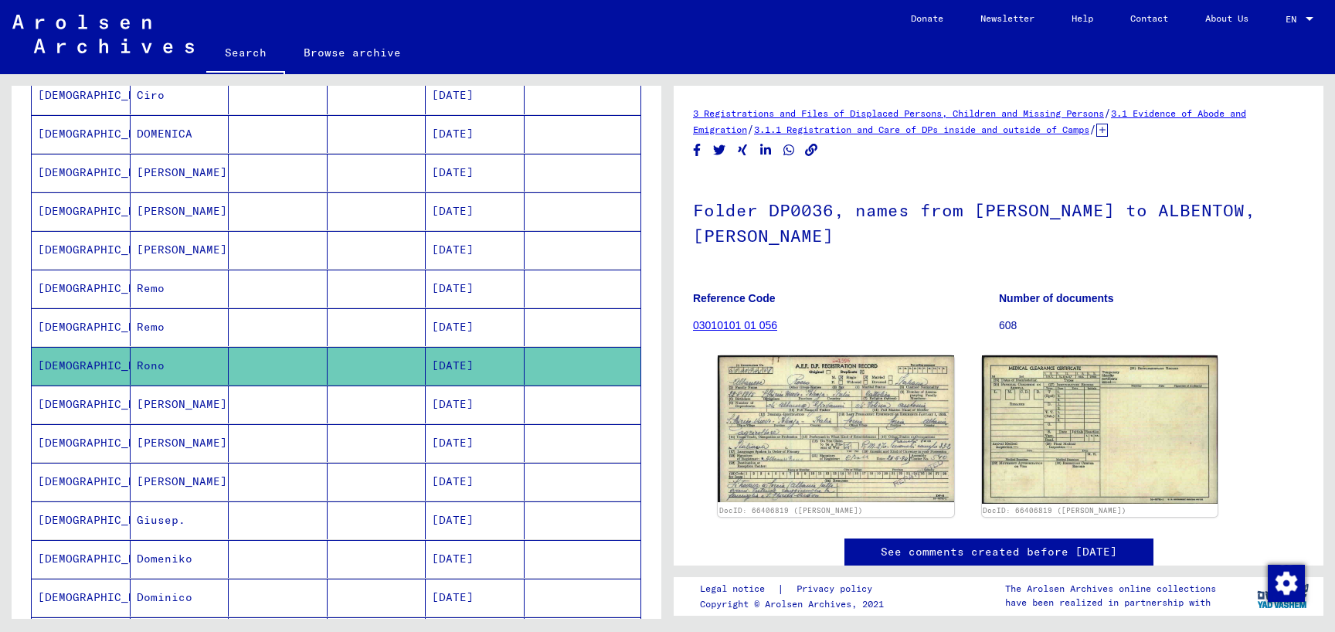
click at [236, 394] on mat-cell at bounding box center [278, 405] width 99 height 38
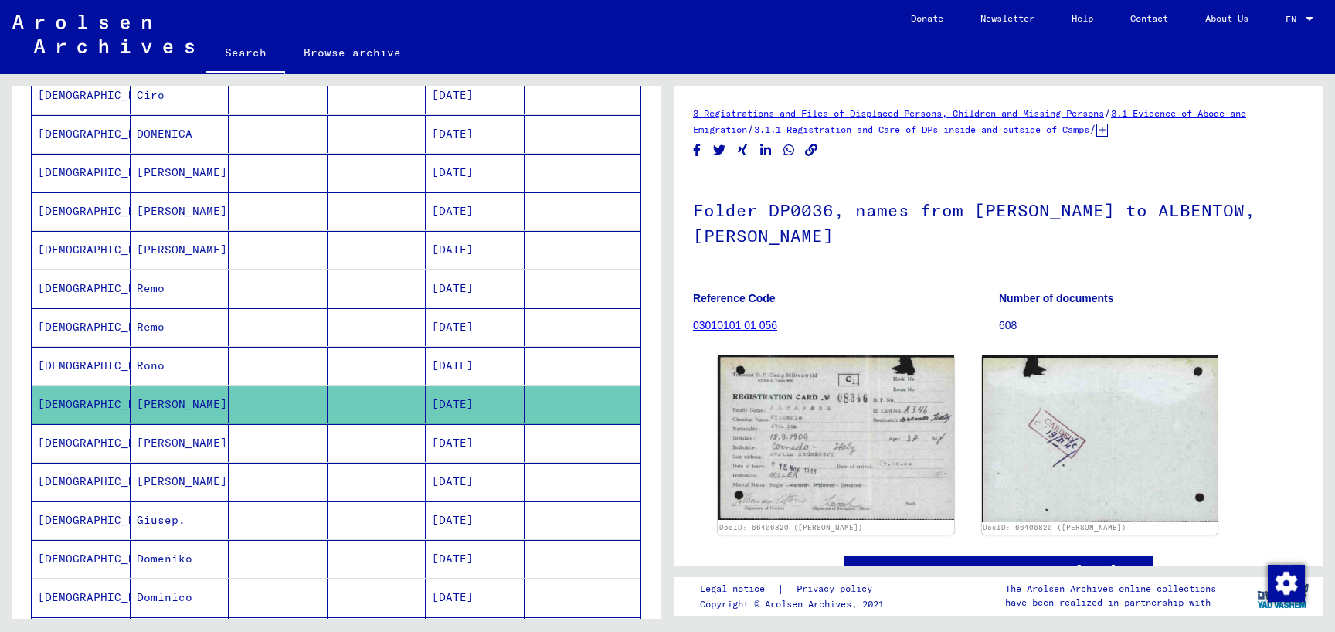
click at [262, 435] on mat-cell at bounding box center [278, 443] width 99 height 38
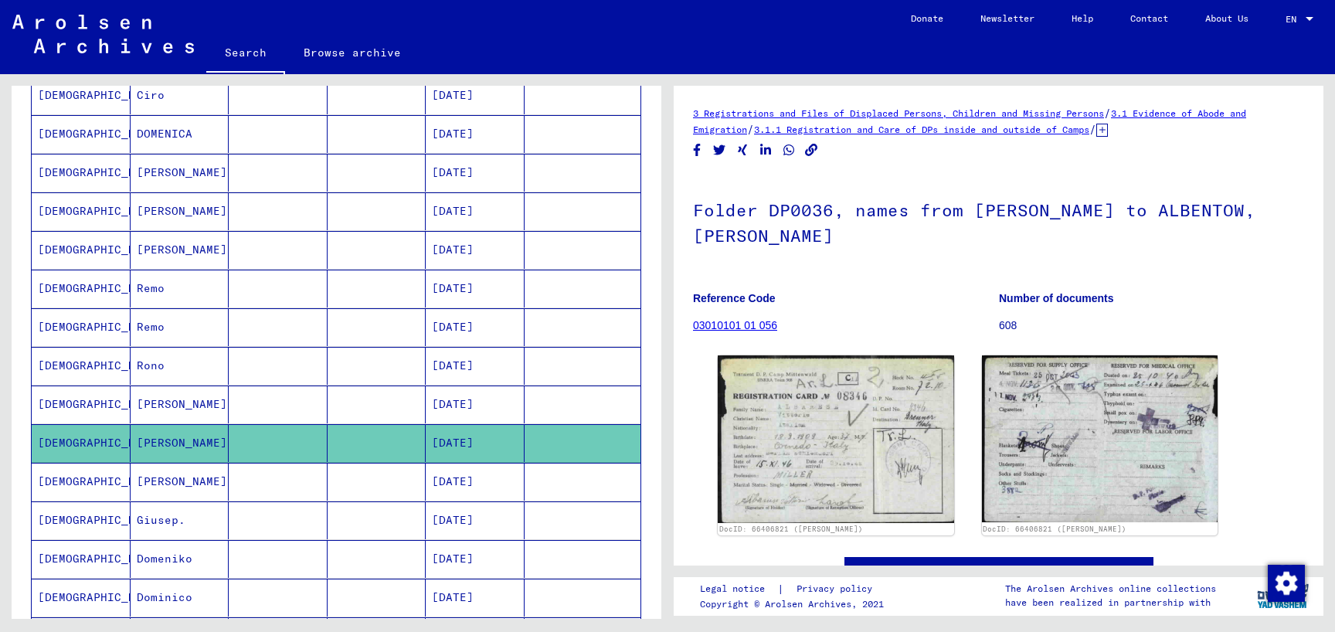
click at [267, 481] on mat-cell at bounding box center [278, 482] width 99 height 38
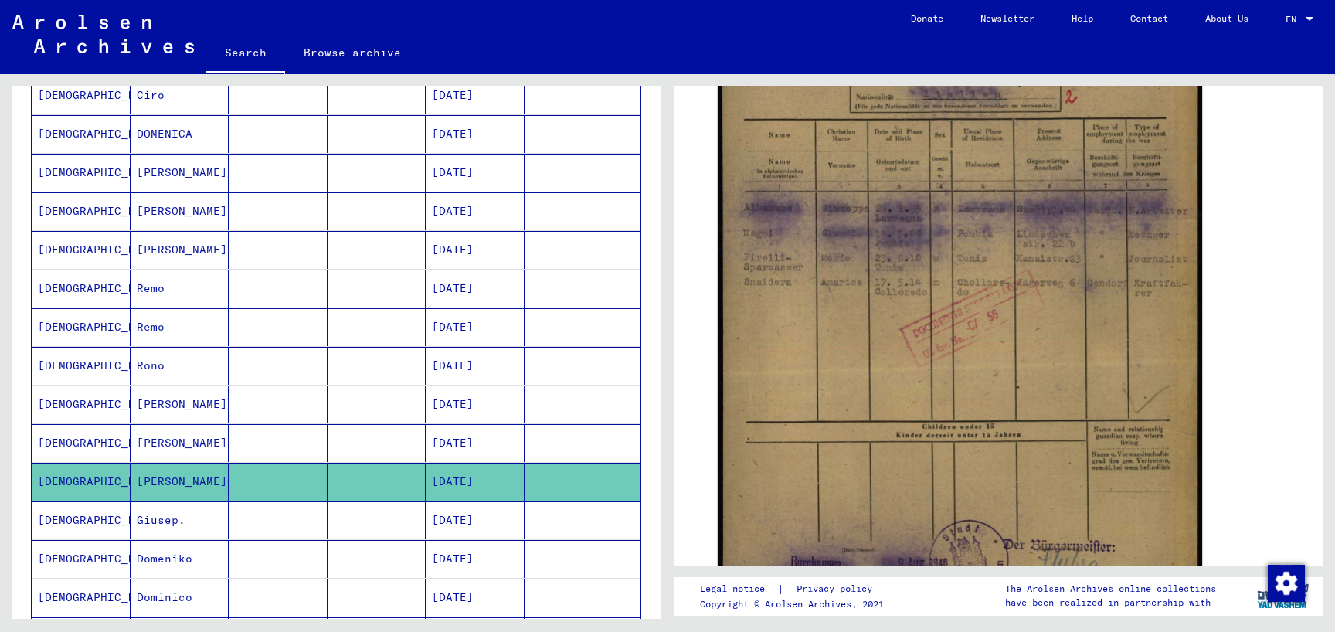
scroll to position [334, 0]
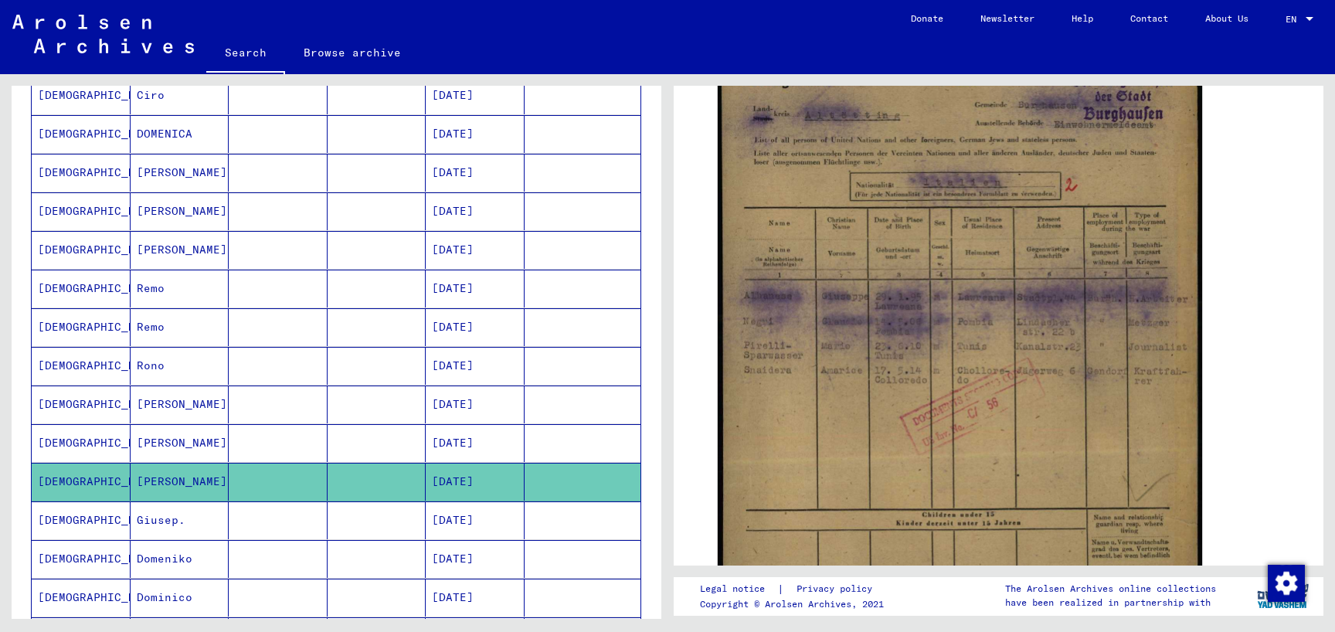
click at [264, 508] on mat-cell at bounding box center [278, 520] width 99 height 38
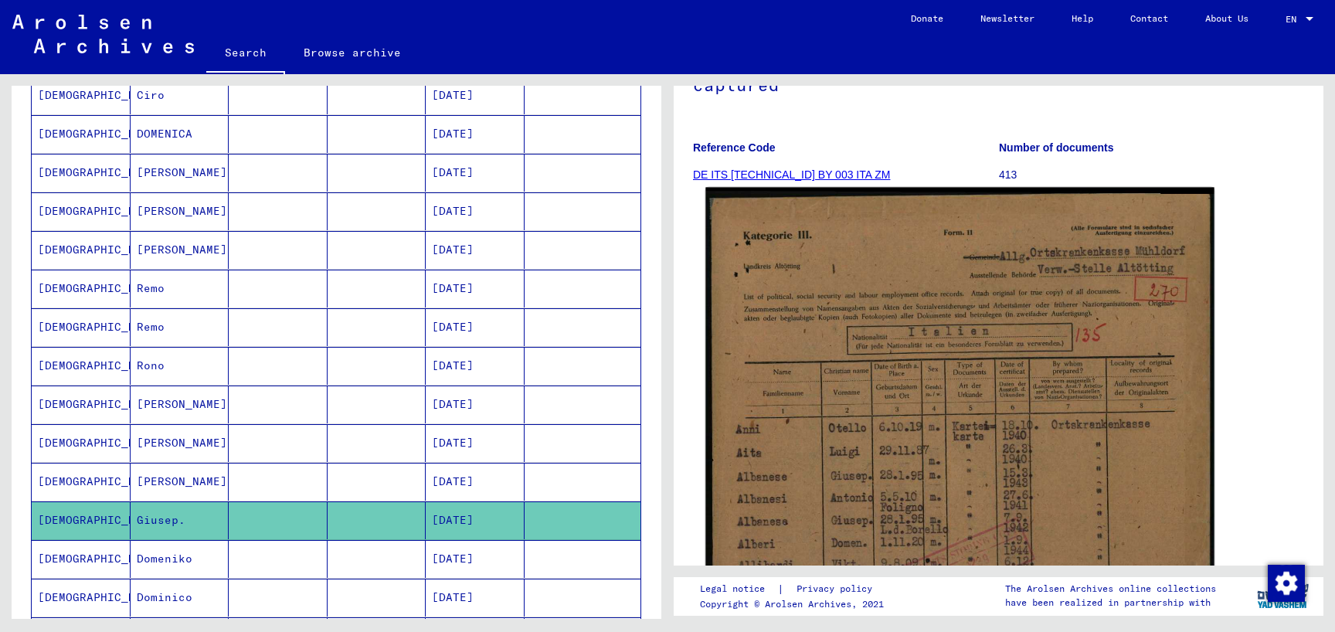
scroll to position [250, 0]
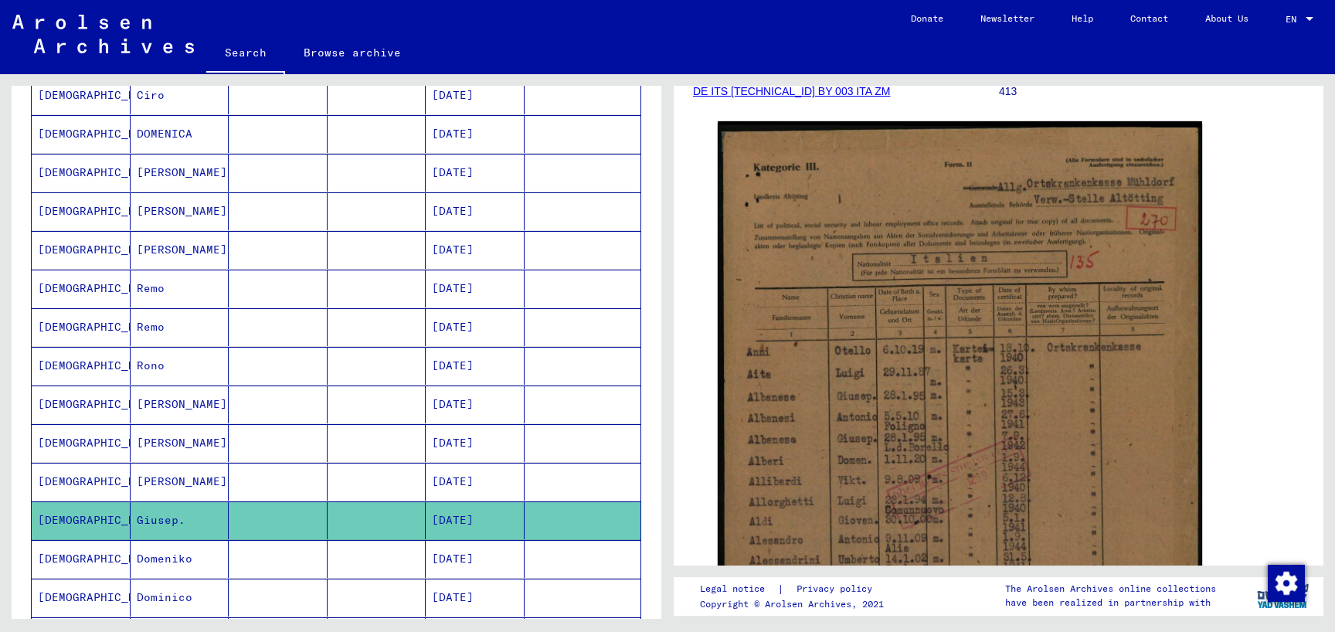
click at [245, 542] on mat-cell at bounding box center [278, 559] width 99 height 38
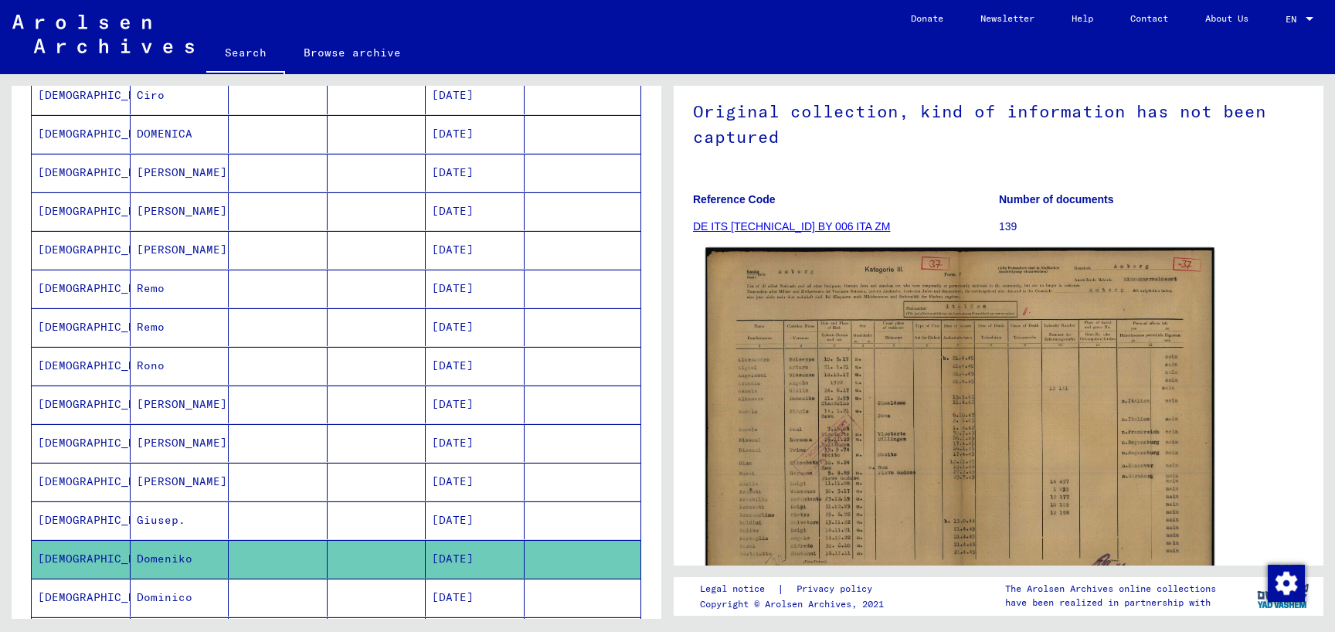
scroll to position [167, 0]
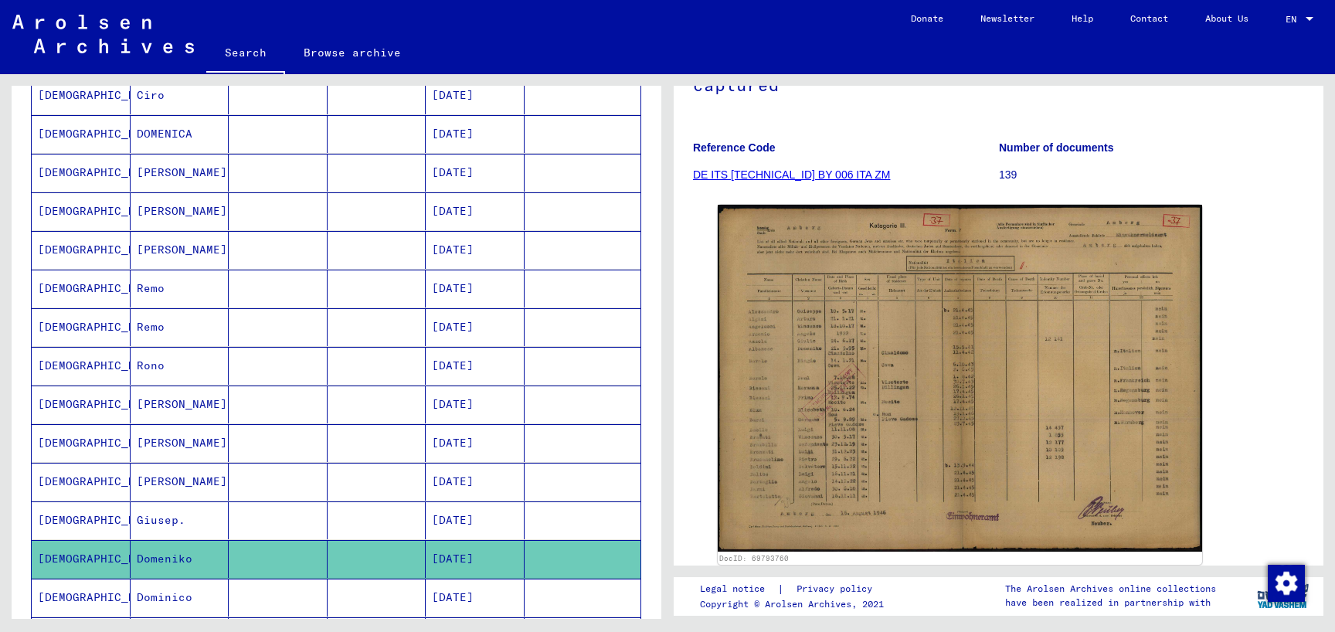
click at [253, 579] on mat-cell at bounding box center [278, 598] width 99 height 38
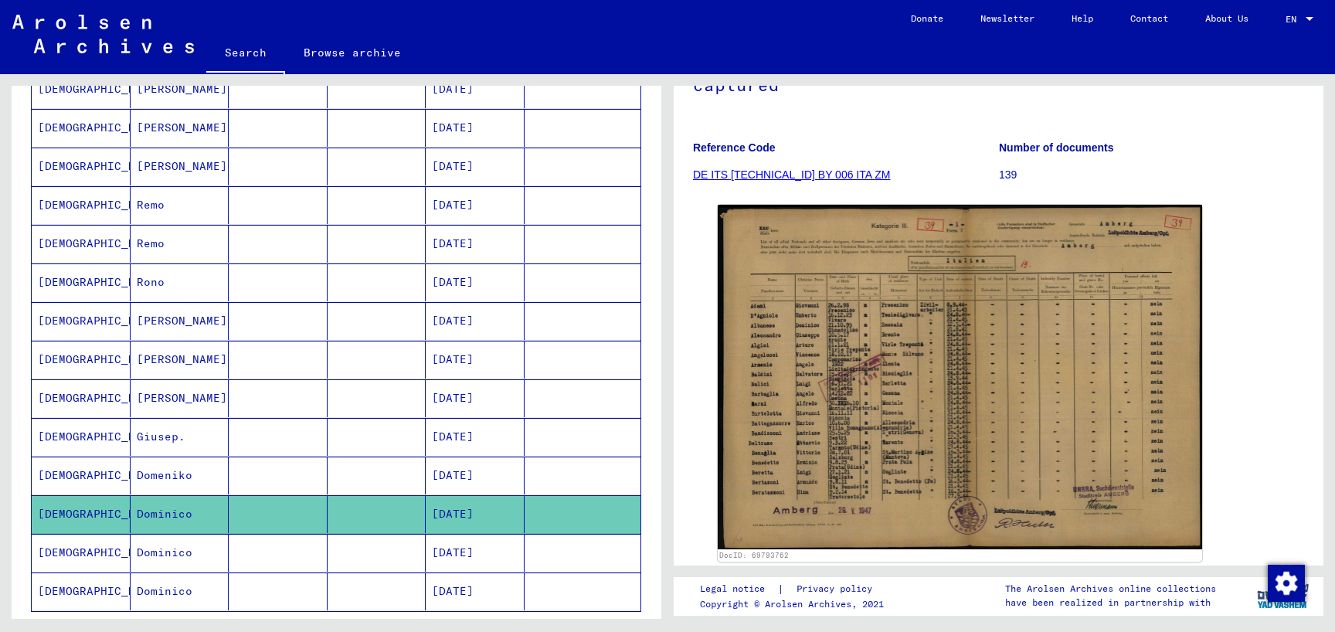
scroll to position [835, 0]
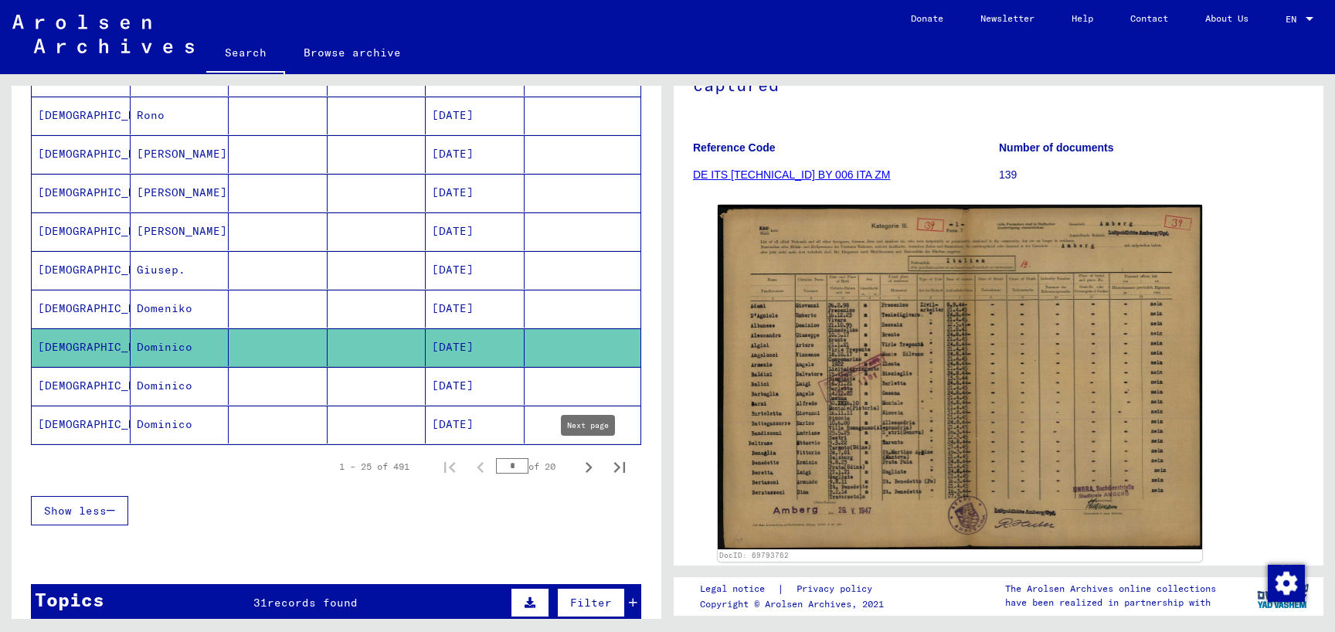
click at [585, 458] on icon "Next page" at bounding box center [589, 468] width 22 height 22
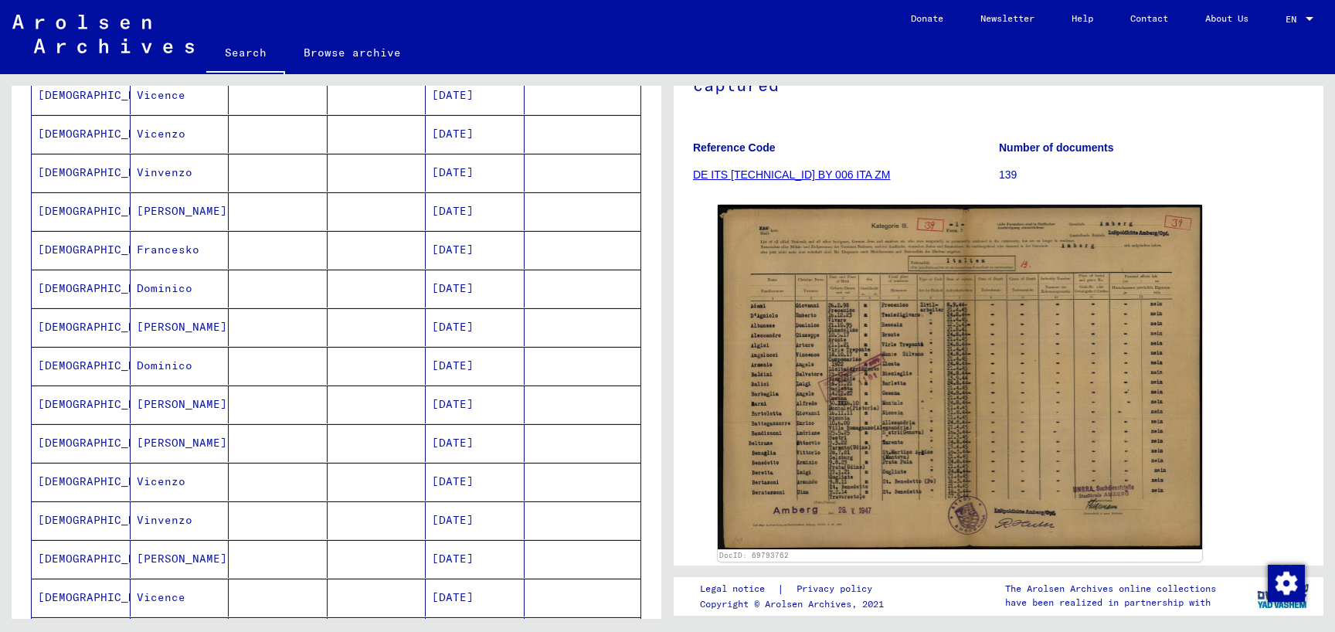
scroll to position [167, 0]
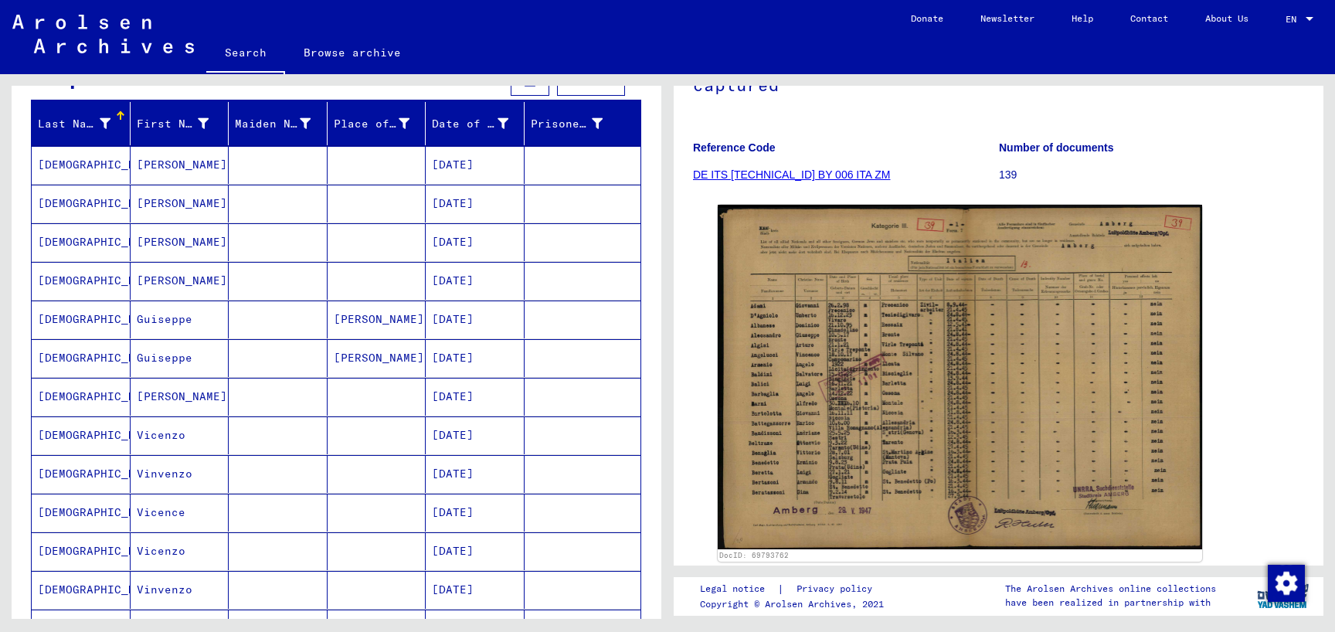
click at [226, 168] on mat-cell "[PERSON_NAME]" at bounding box center [180, 165] width 99 height 38
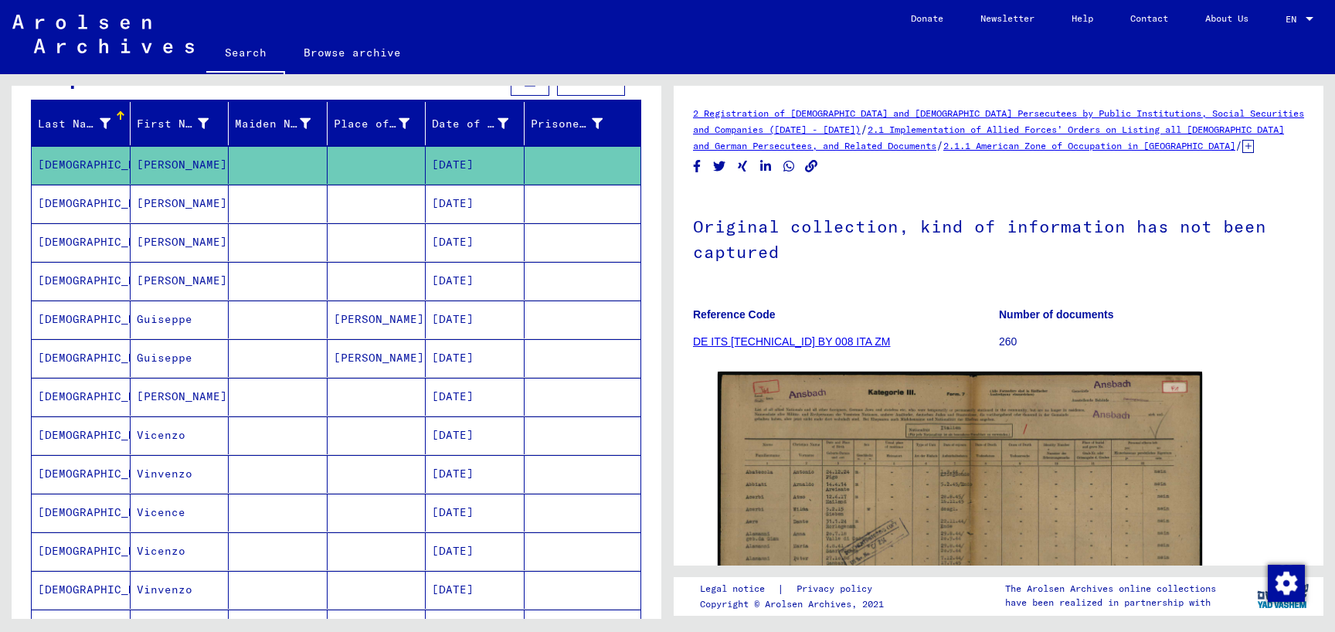
click at [308, 210] on mat-cell at bounding box center [278, 204] width 99 height 38
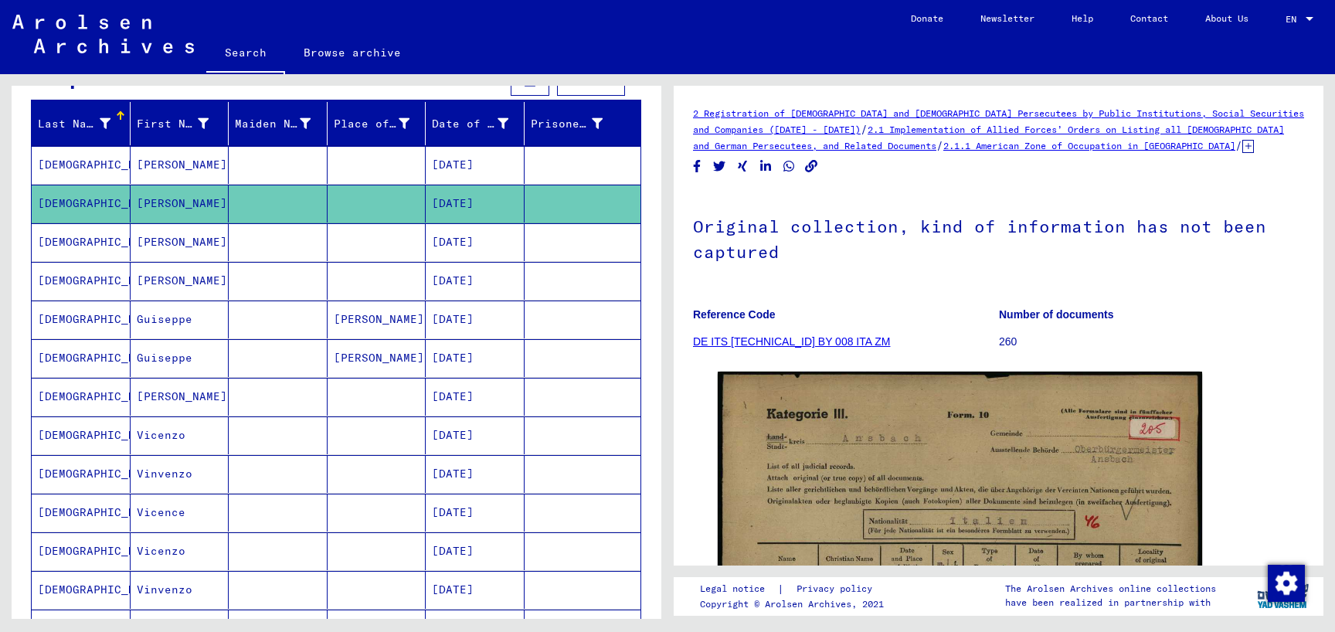
click at [302, 229] on mat-cell at bounding box center [278, 242] width 99 height 38
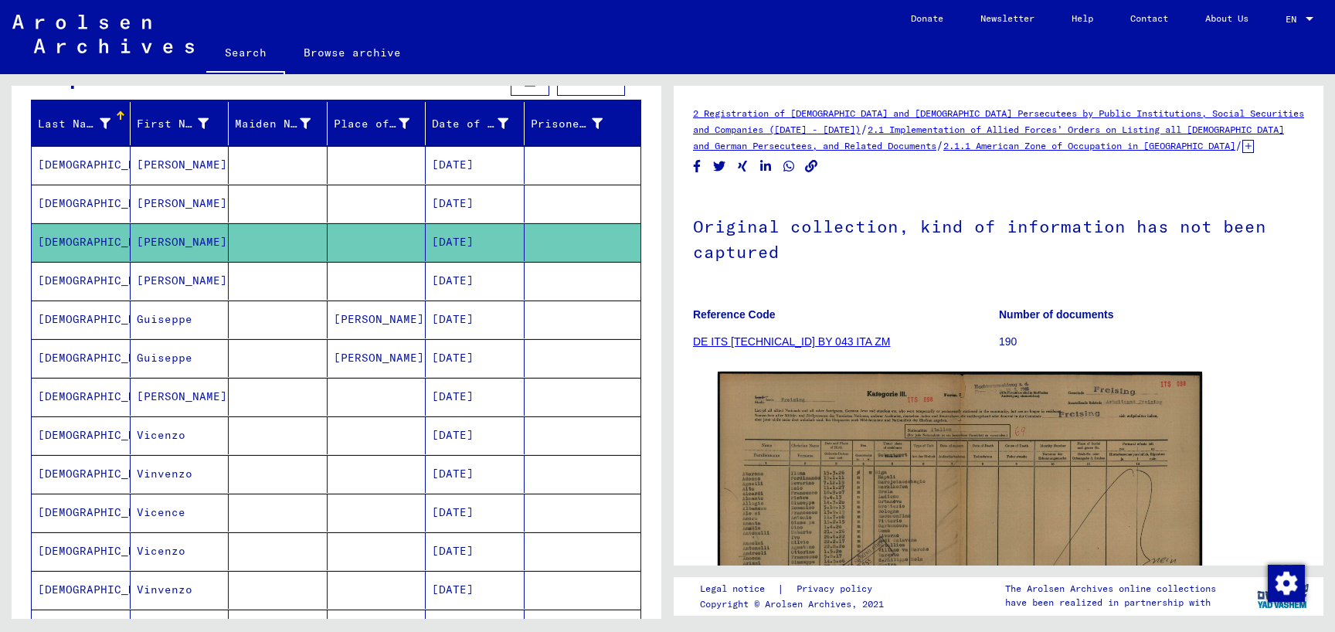
click at [280, 280] on mat-cell at bounding box center [278, 281] width 99 height 38
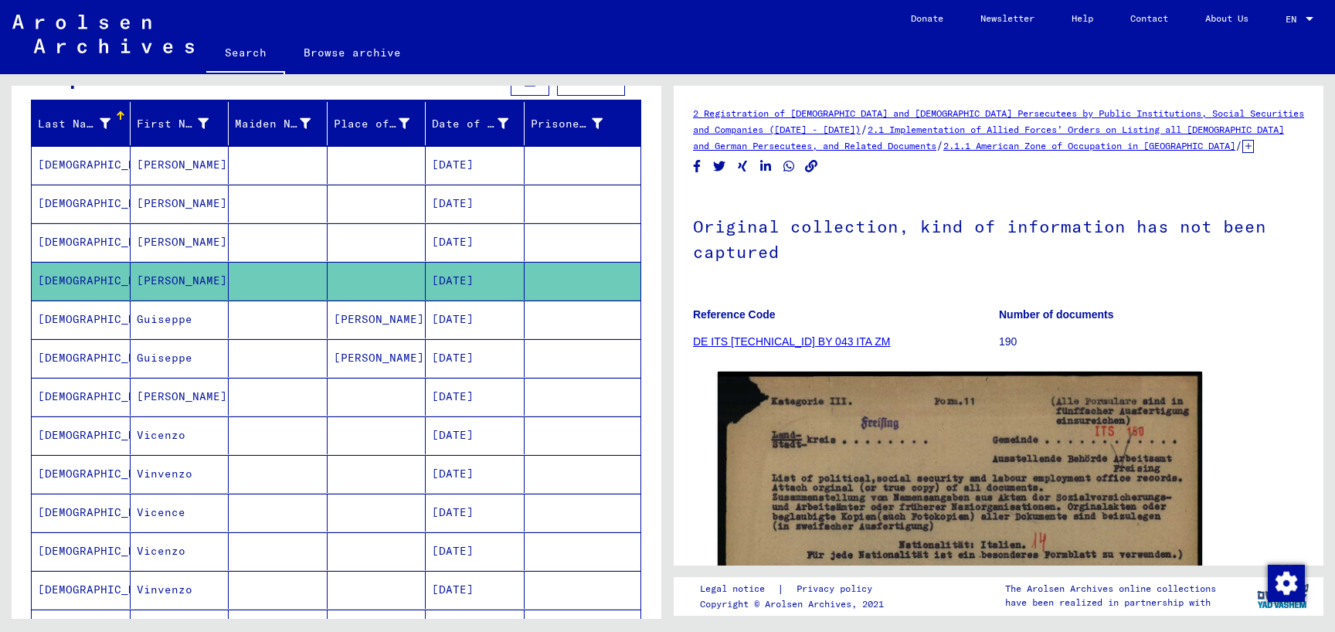
click at [270, 235] on mat-cell at bounding box center [278, 242] width 99 height 38
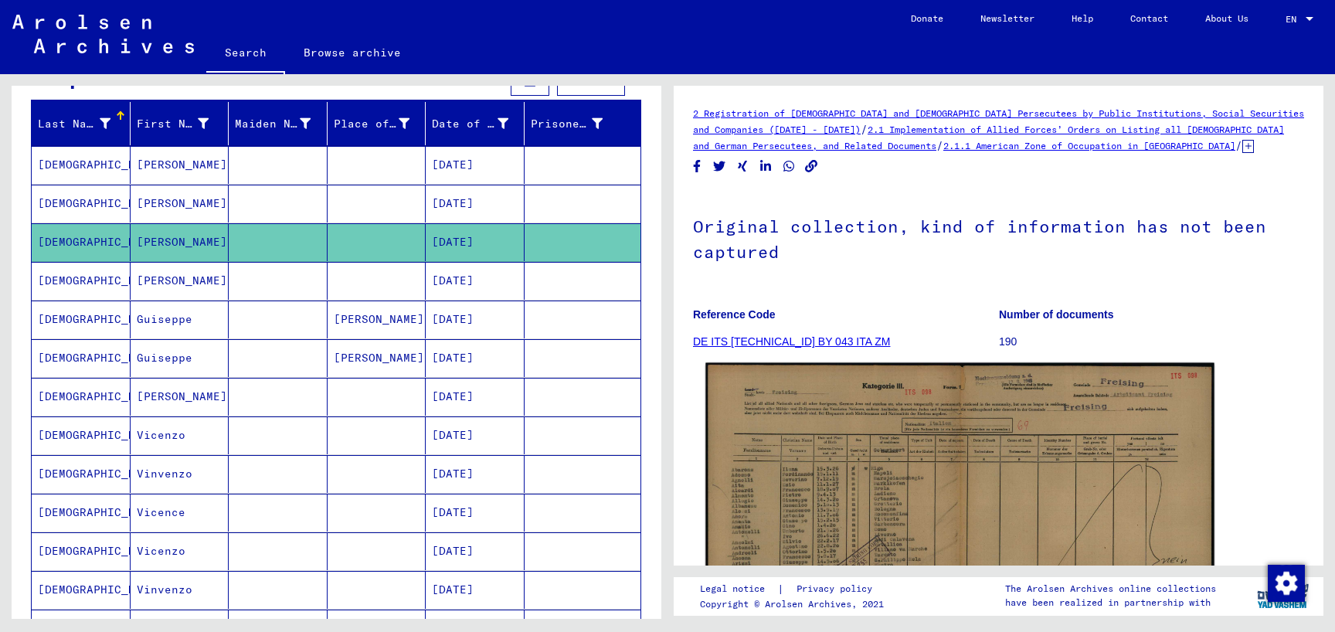
click at [917, 410] on img at bounding box center [959, 544] width 508 height 362
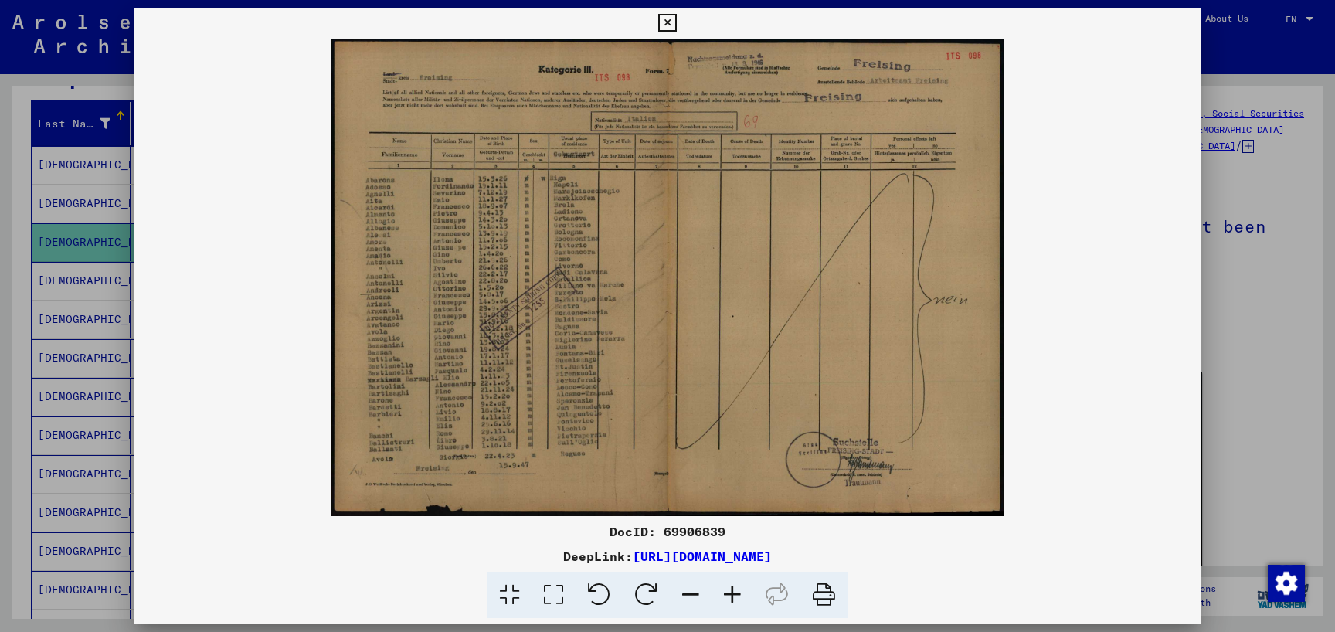
click at [1302, 251] on div at bounding box center [667, 316] width 1335 height 632
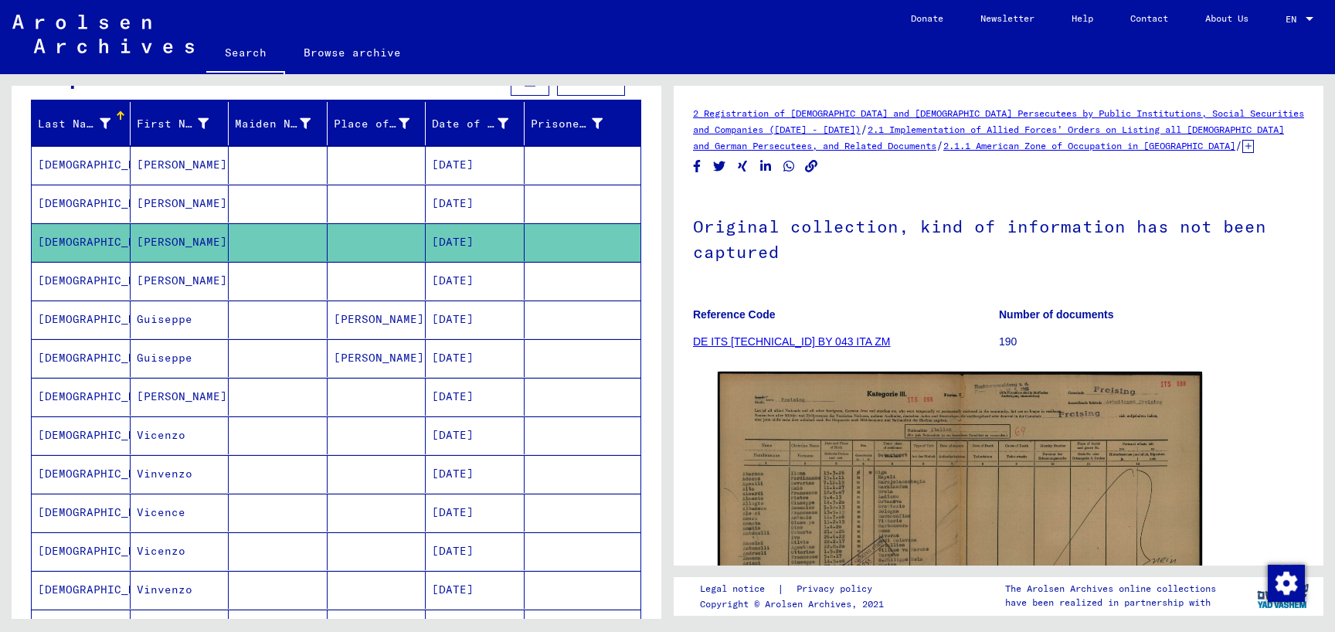
click at [229, 296] on mat-cell at bounding box center [278, 281] width 99 height 38
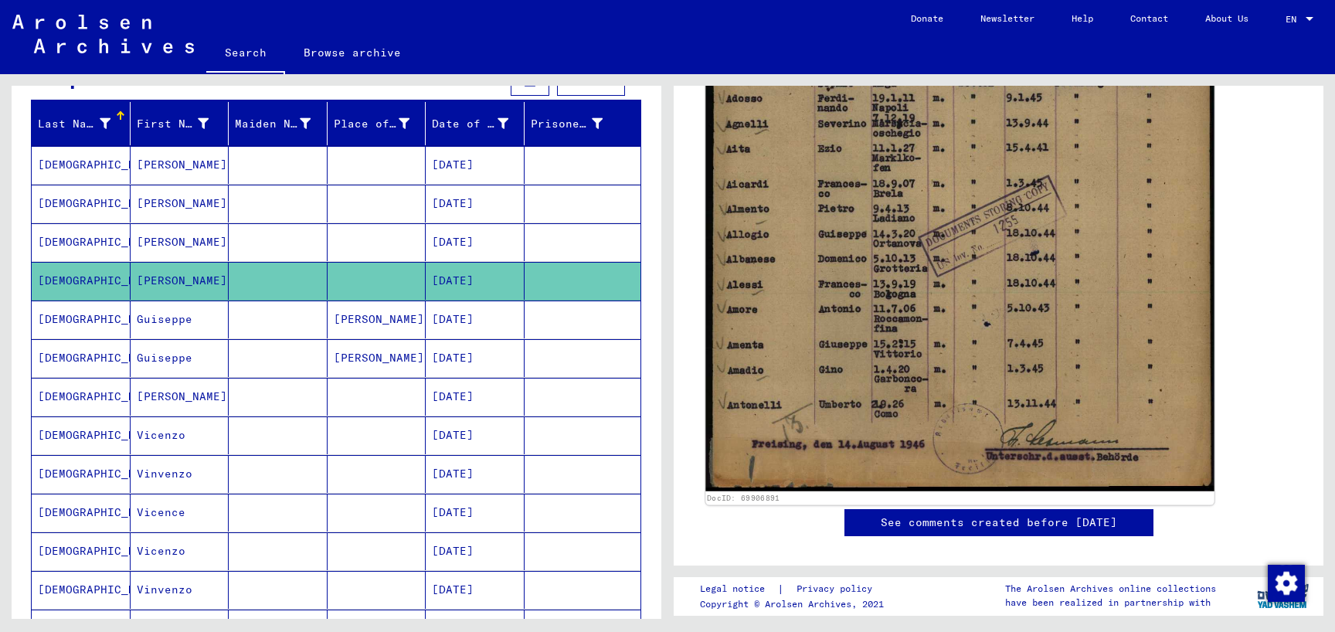
scroll to position [584, 0]
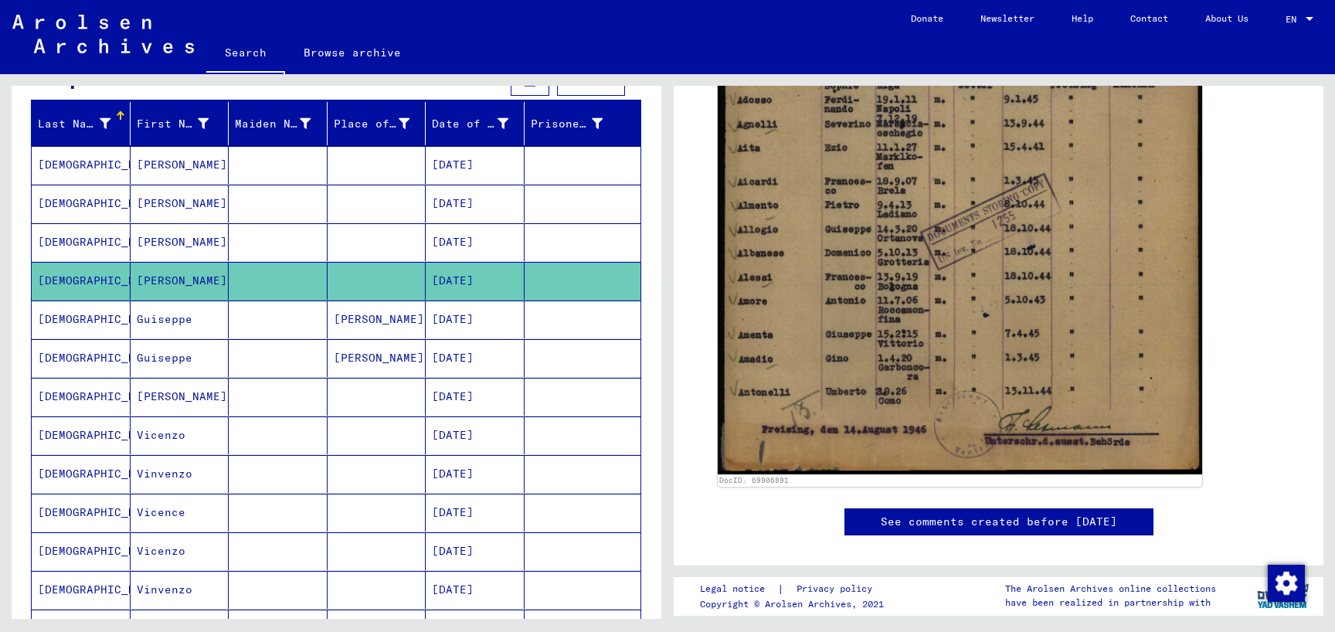
click at [234, 324] on mat-cell at bounding box center [278, 320] width 99 height 38
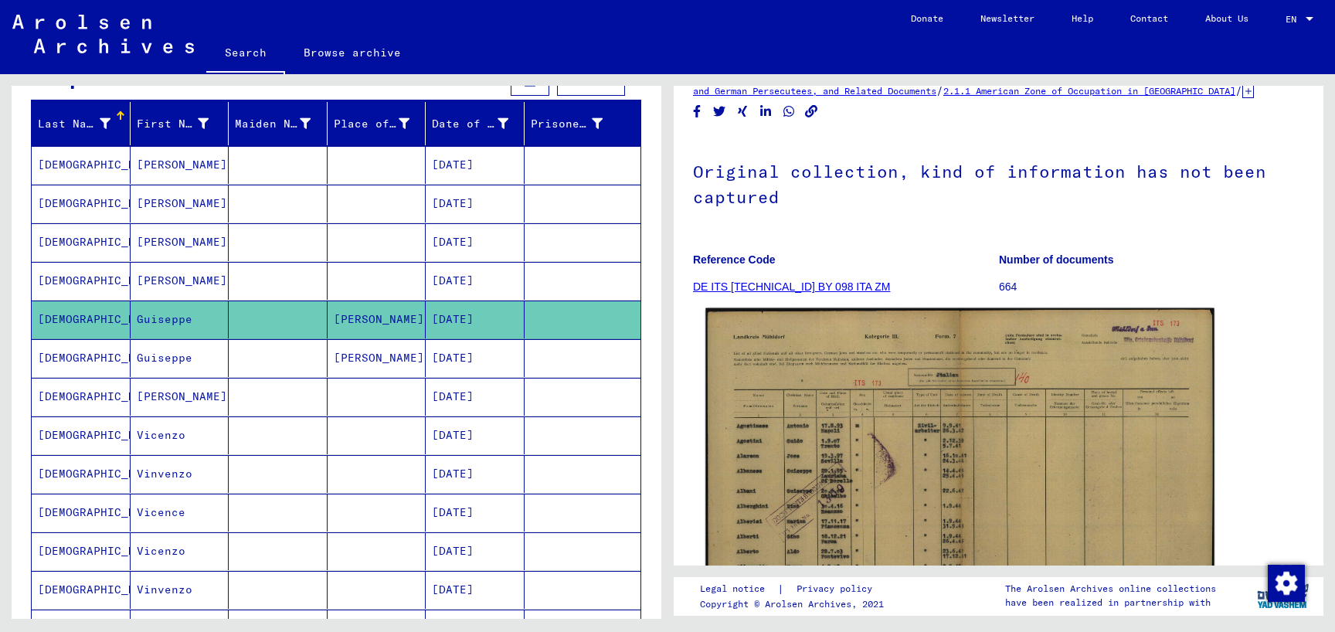
scroll to position [83, 0]
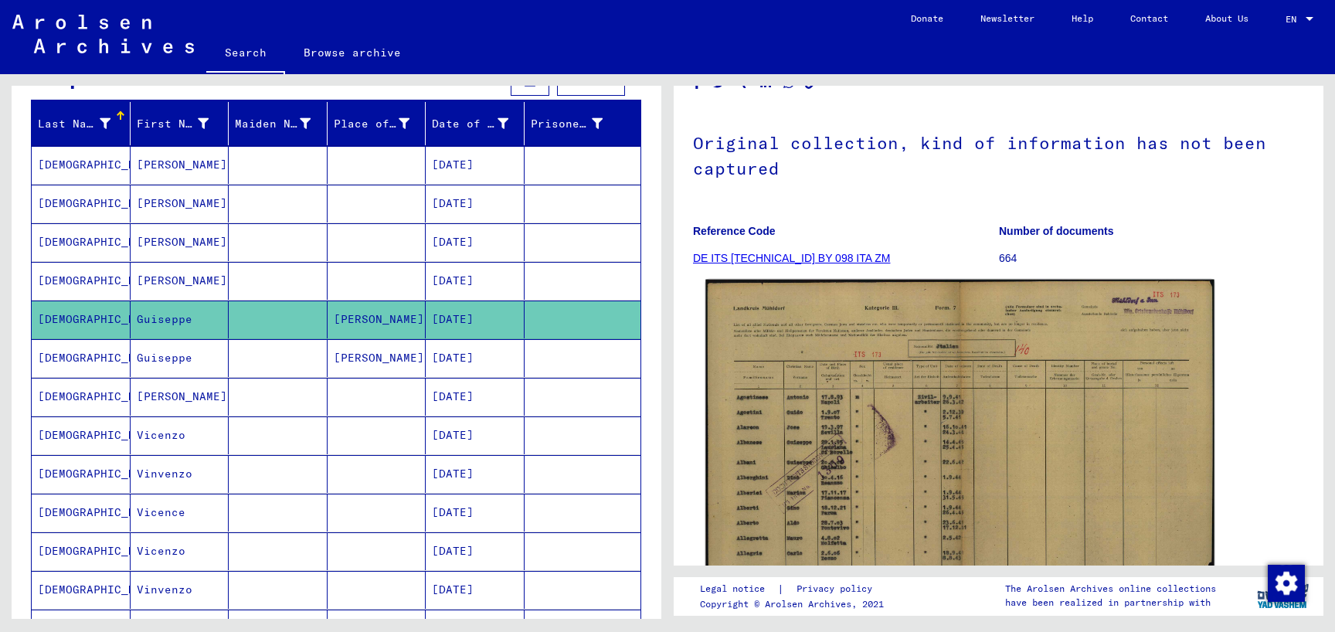
click at [989, 396] on img at bounding box center [959, 458] width 508 height 357
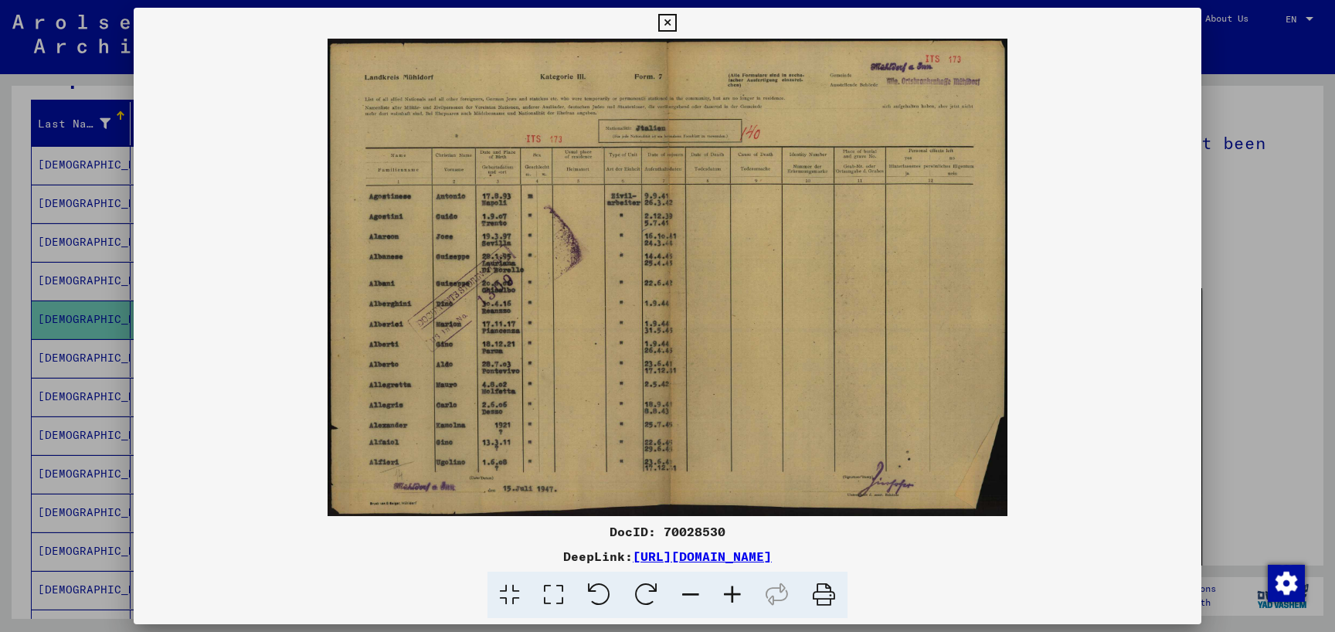
click at [100, 365] on div at bounding box center [667, 316] width 1335 height 632
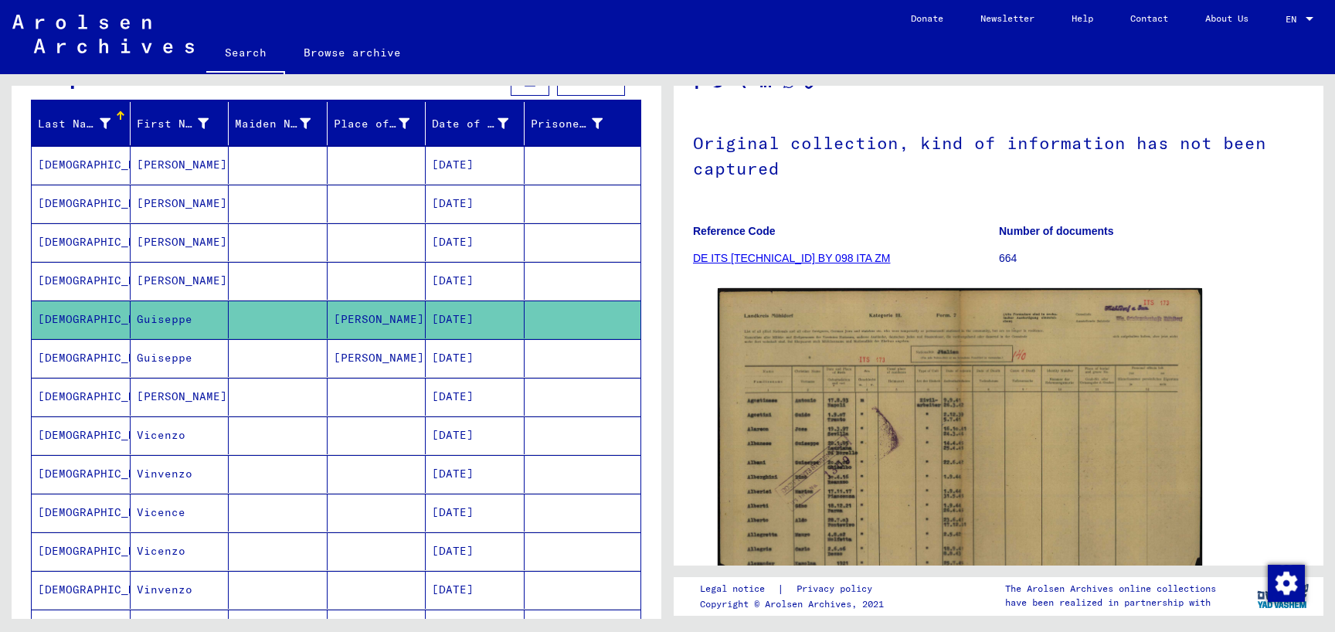
click at [256, 358] on mat-cell at bounding box center [278, 358] width 99 height 38
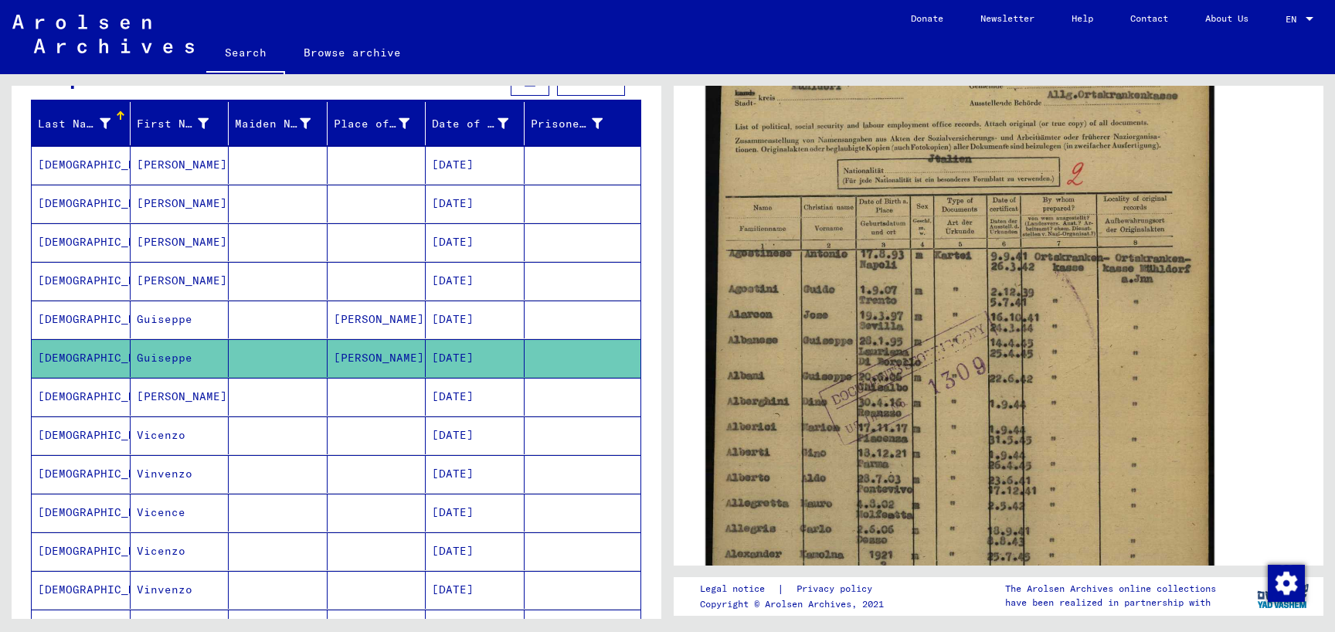
scroll to position [501, 0]
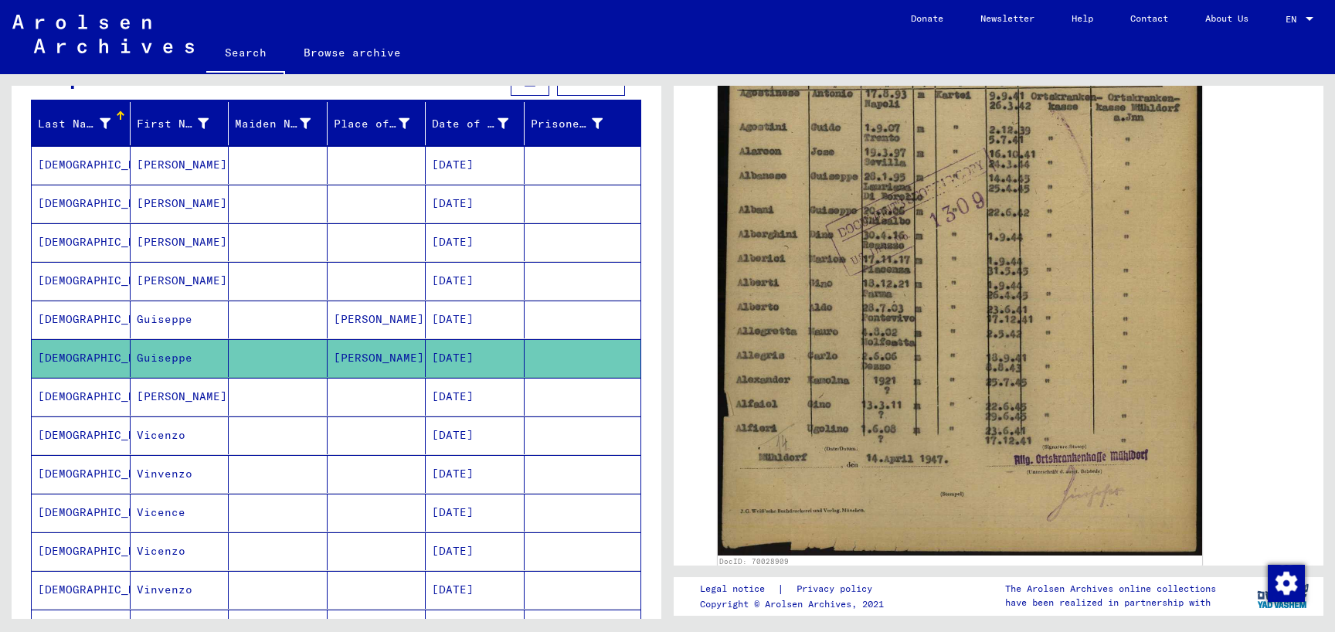
click at [221, 386] on mat-cell "[PERSON_NAME]" at bounding box center [180, 397] width 99 height 38
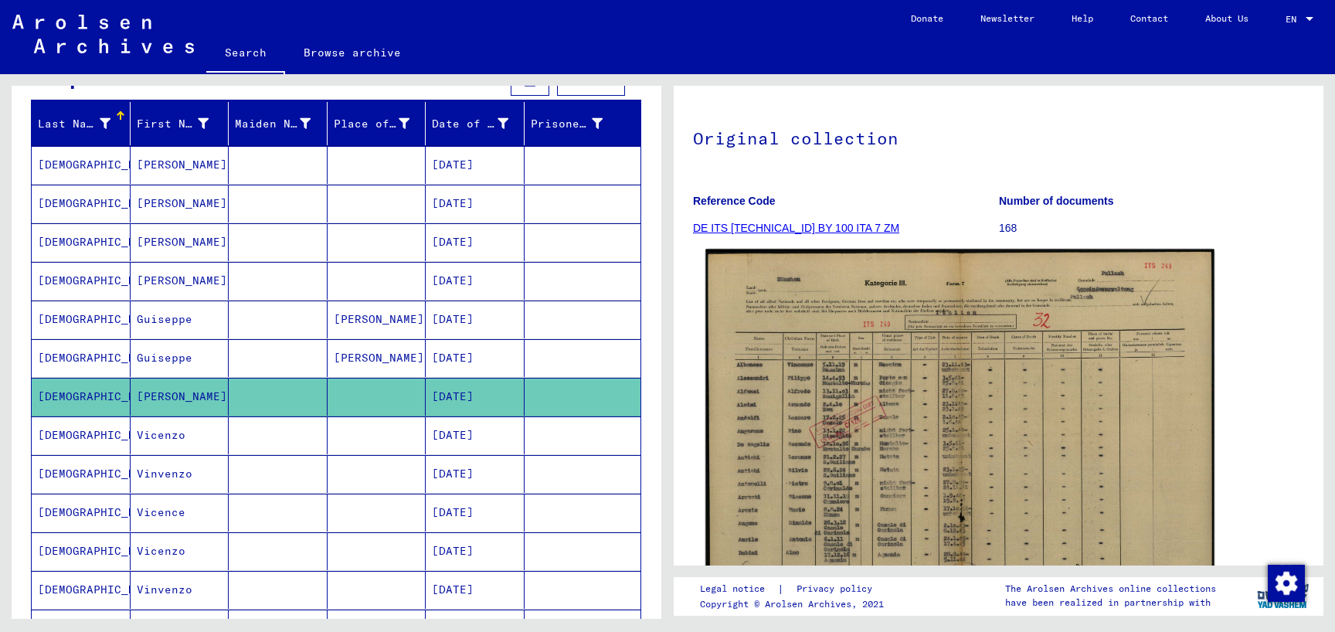
scroll to position [167, 0]
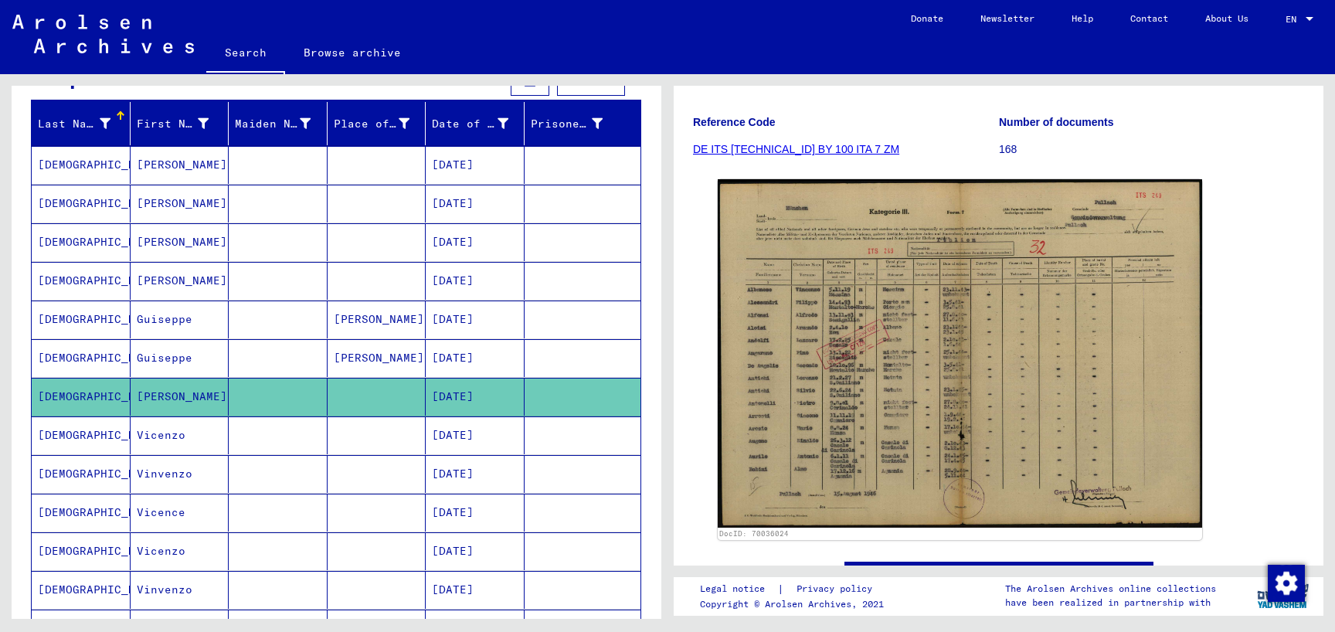
click at [247, 428] on mat-cell at bounding box center [278, 435] width 99 height 38
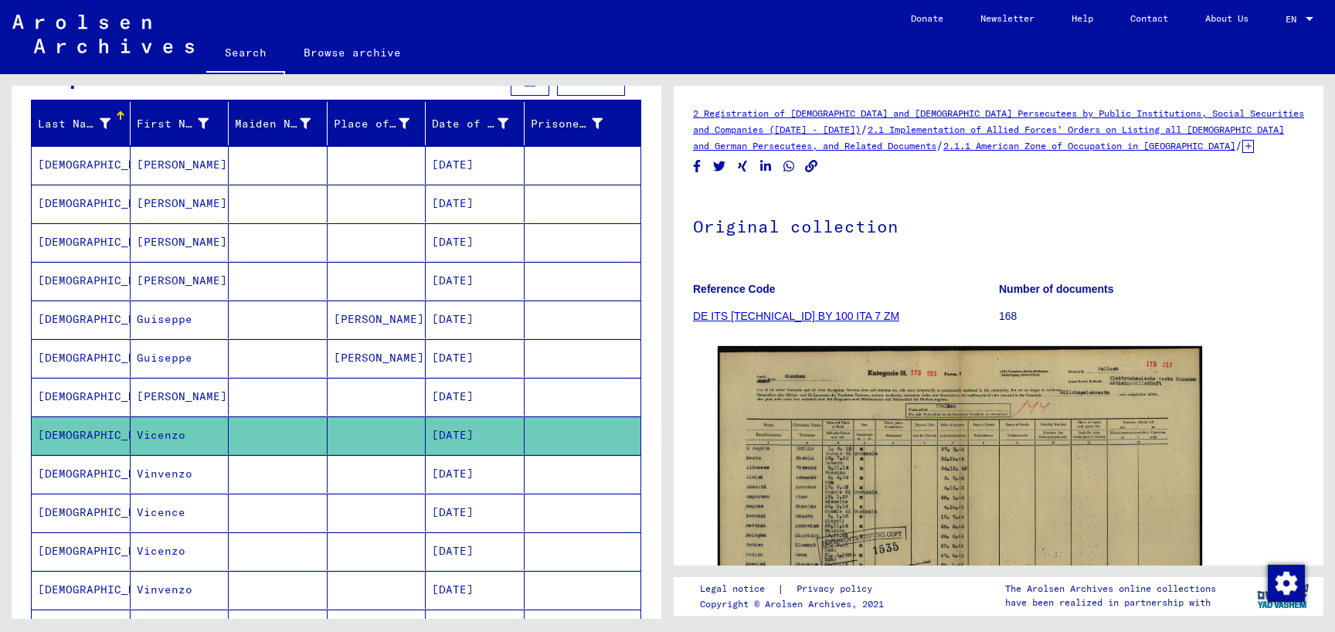
click at [263, 457] on mat-cell at bounding box center [278, 474] width 99 height 38
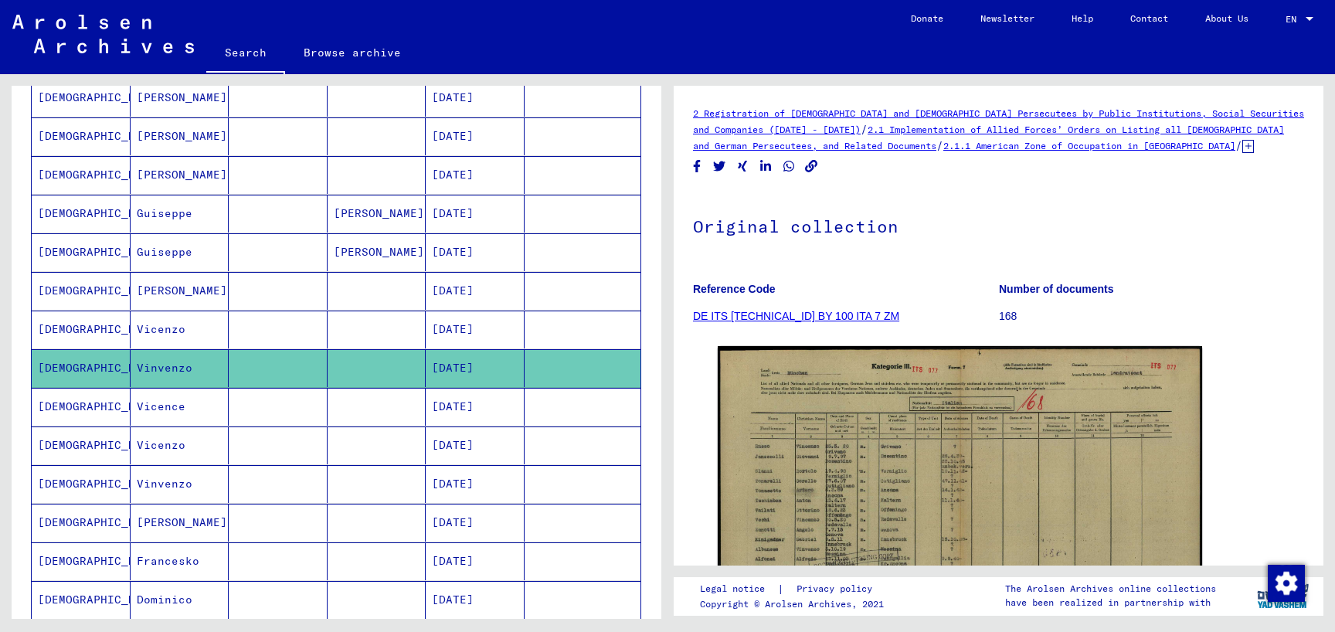
scroll to position [334, 0]
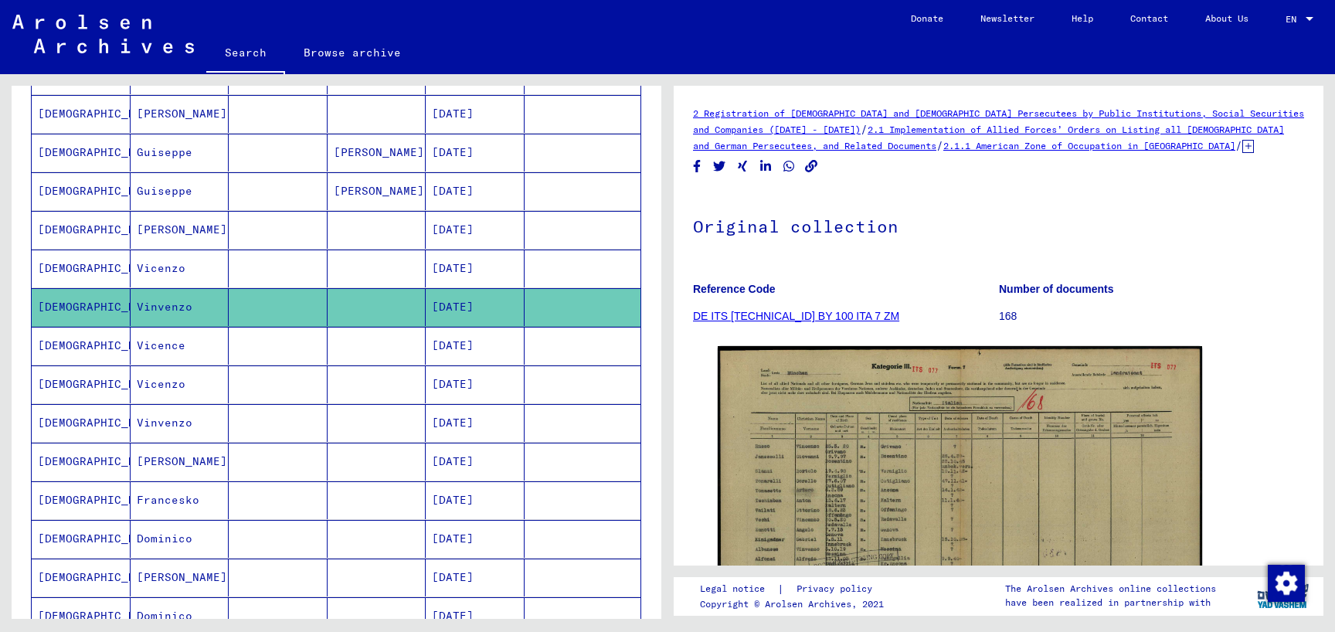
click at [254, 352] on mat-cell at bounding box center [278, 346] width 99 height 38
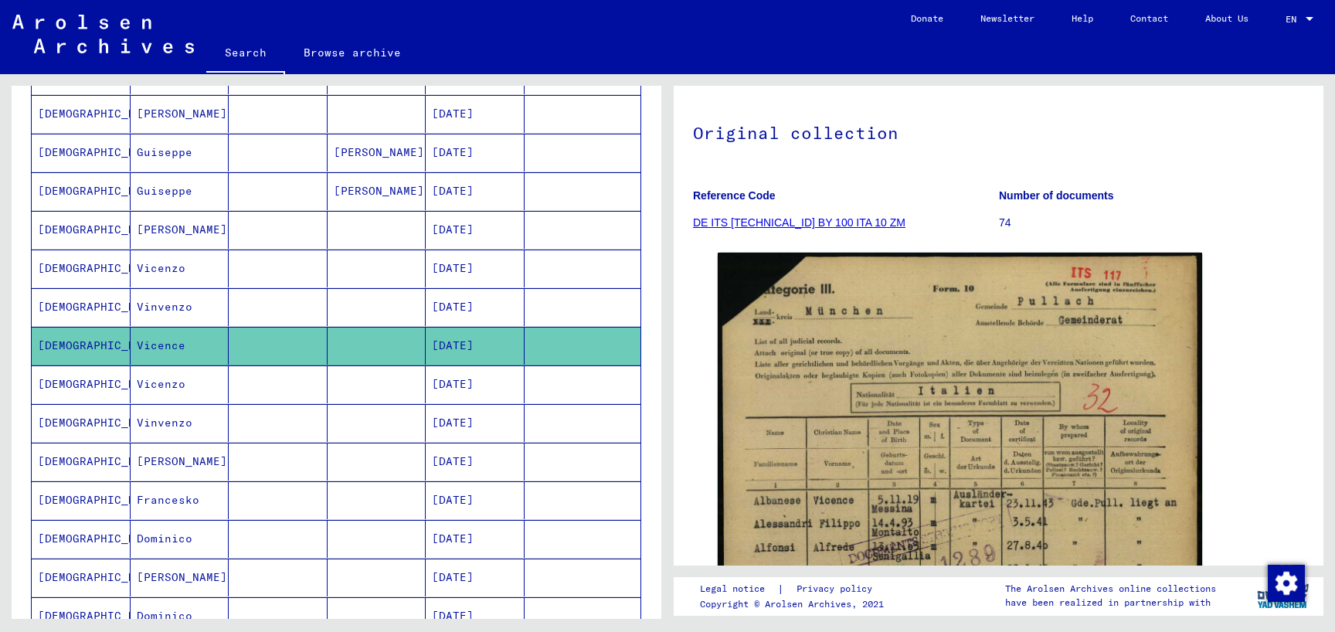
scroll to position [167, 0]
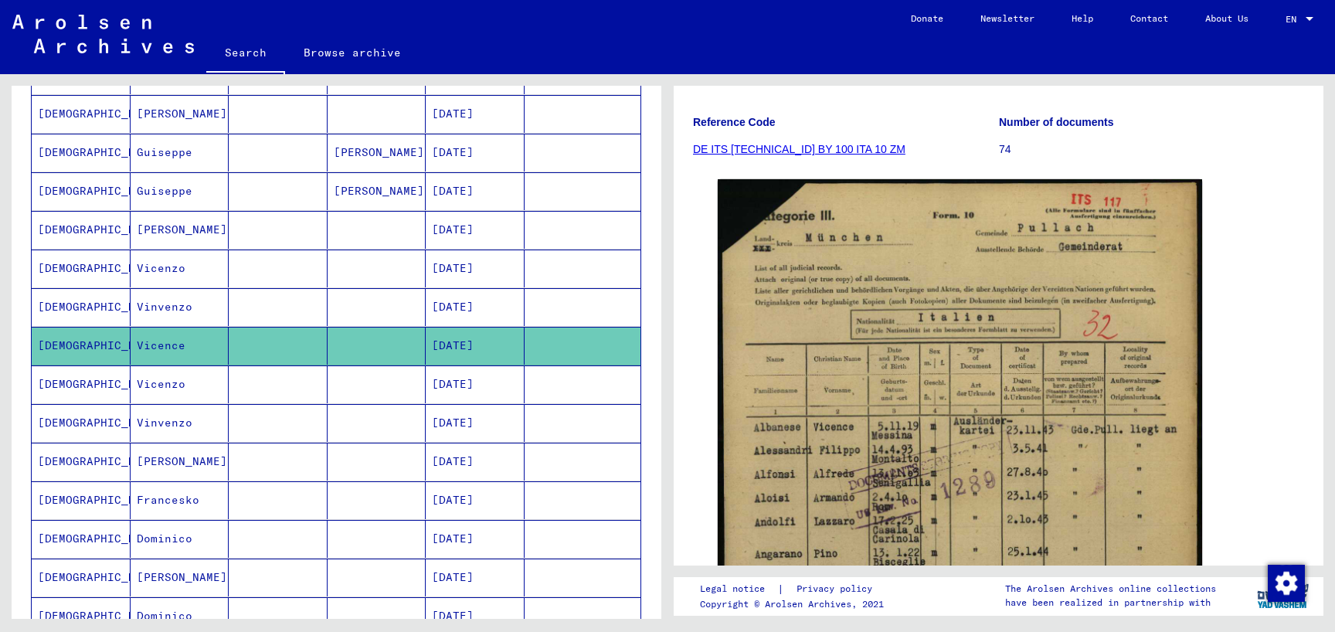
click at [281, 386] on mat-cell at bounding box center [278, 384] width 99 height 38
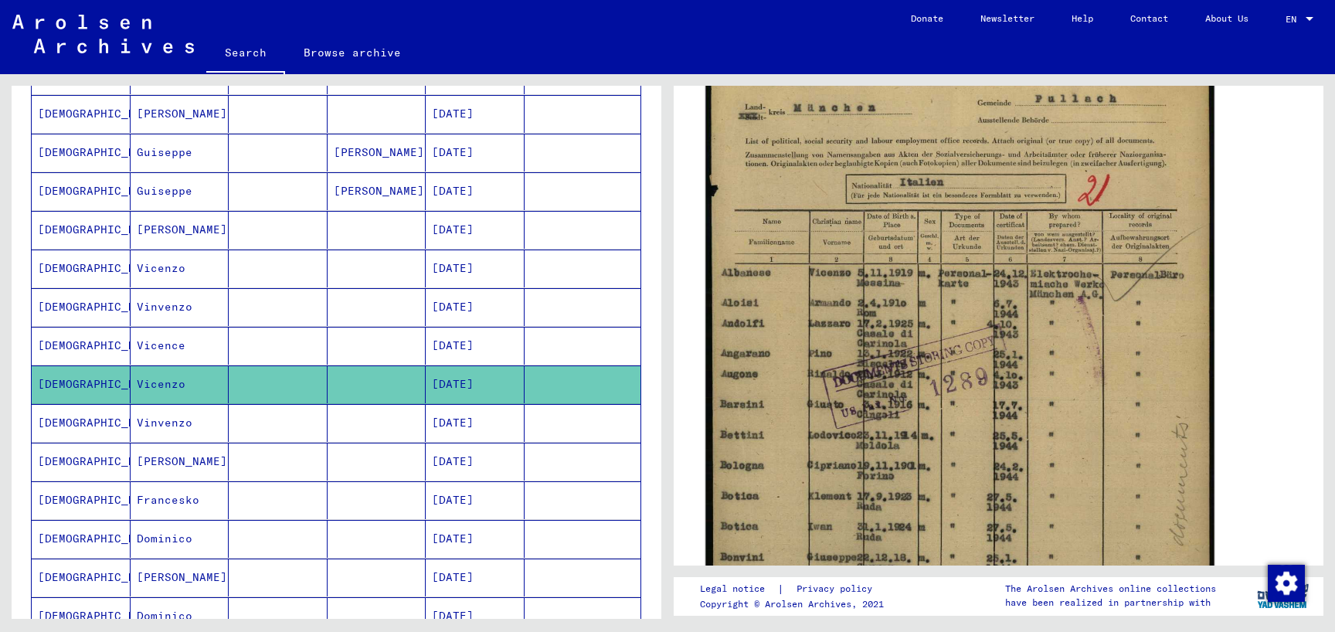
scroll to position [334, 0]
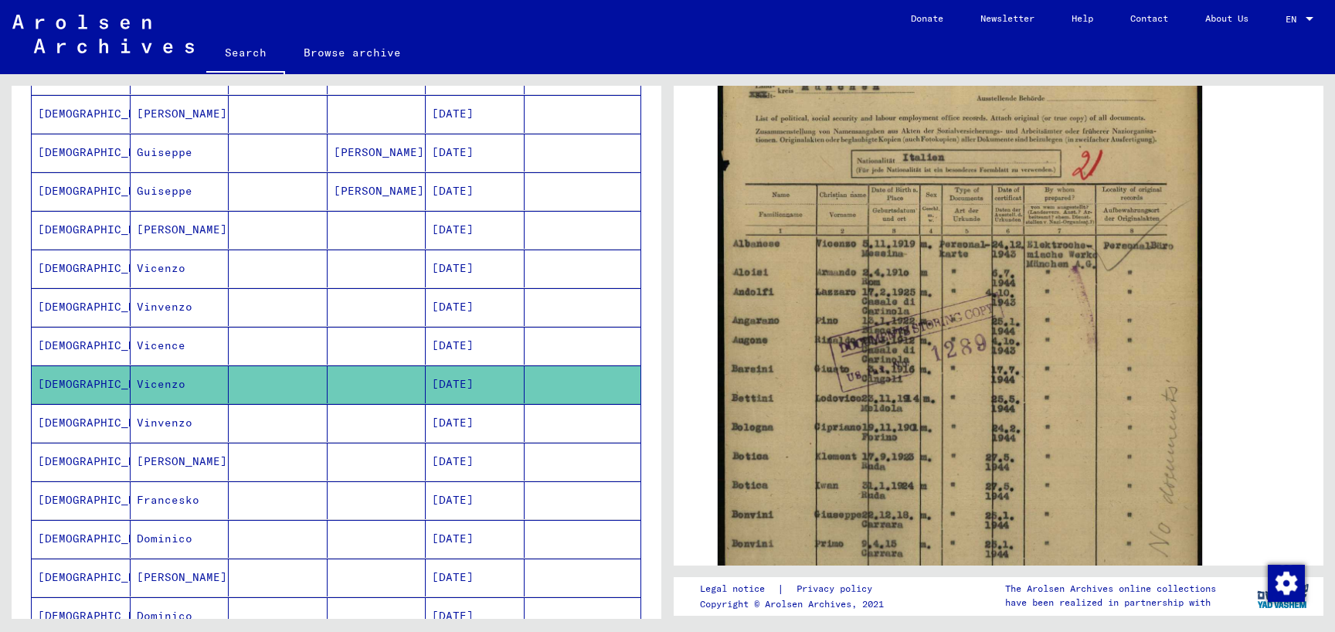
click at [310, 464] on mat-cell at bounding box center [278, 462] width 99 height 38
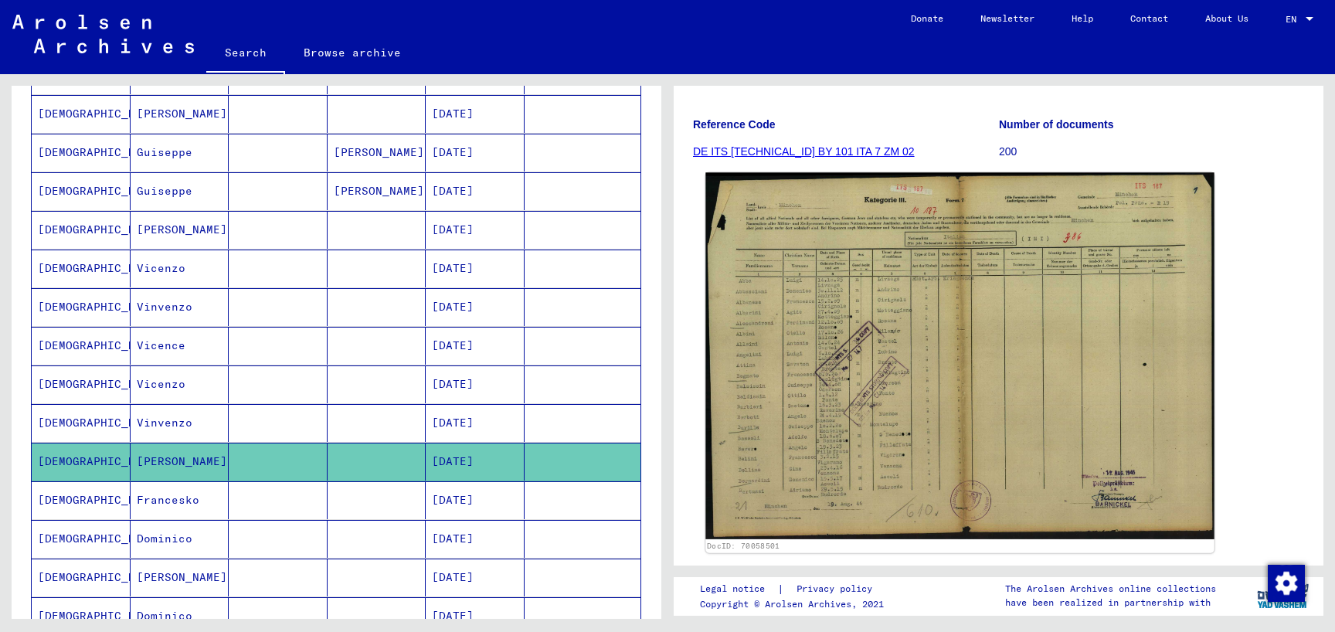
scroll to position [167, 0]
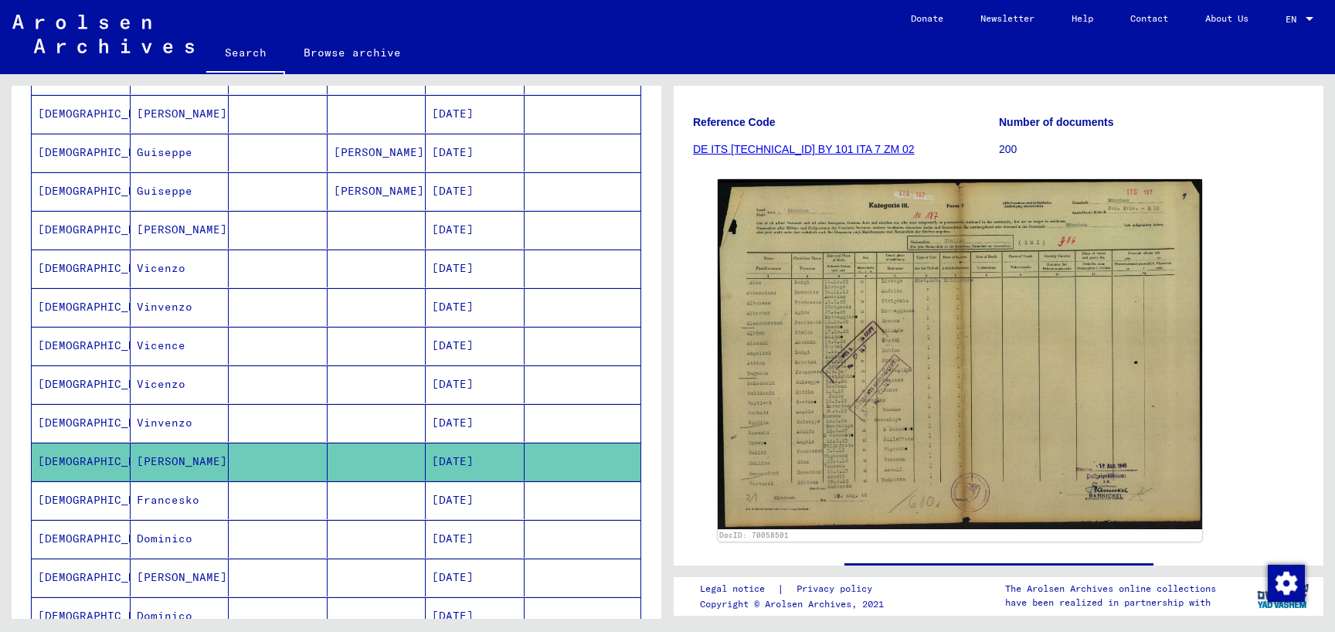
click at [232, 539] on mat-cell at bounding box center [278, 539] width 99 height 38
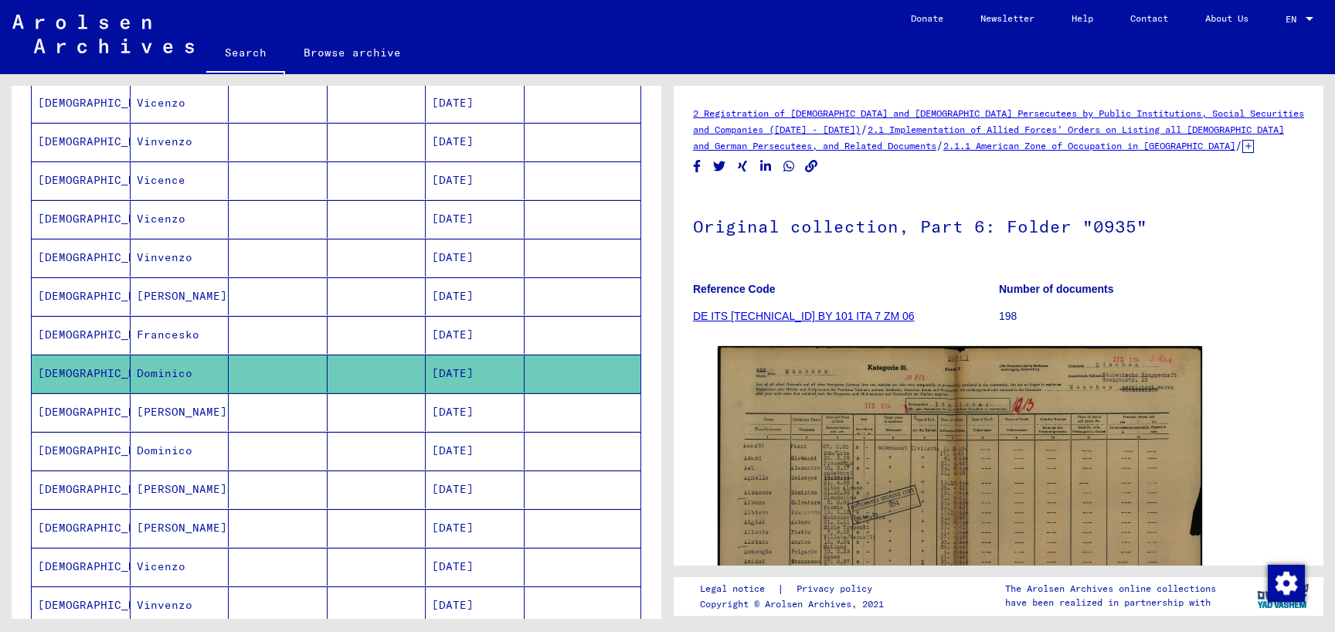
scroll to position [501, 0]
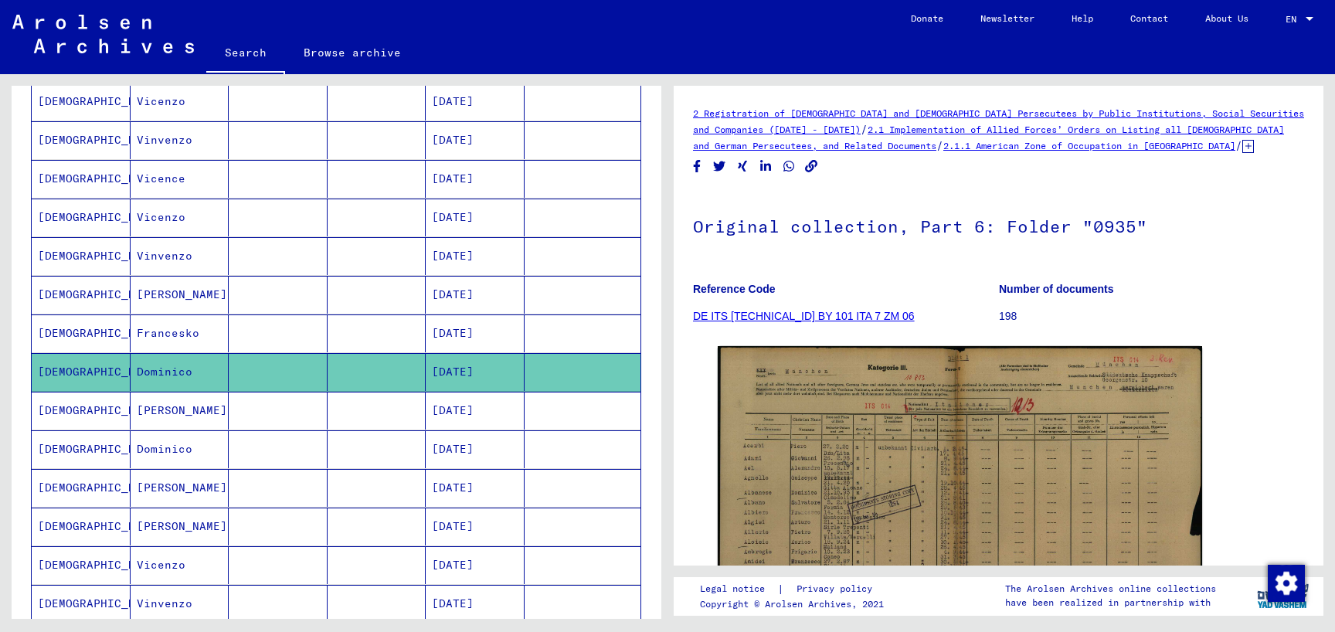
click at [275, 405] on mat-cell at bounding box center [278, 411] width 99 height 38
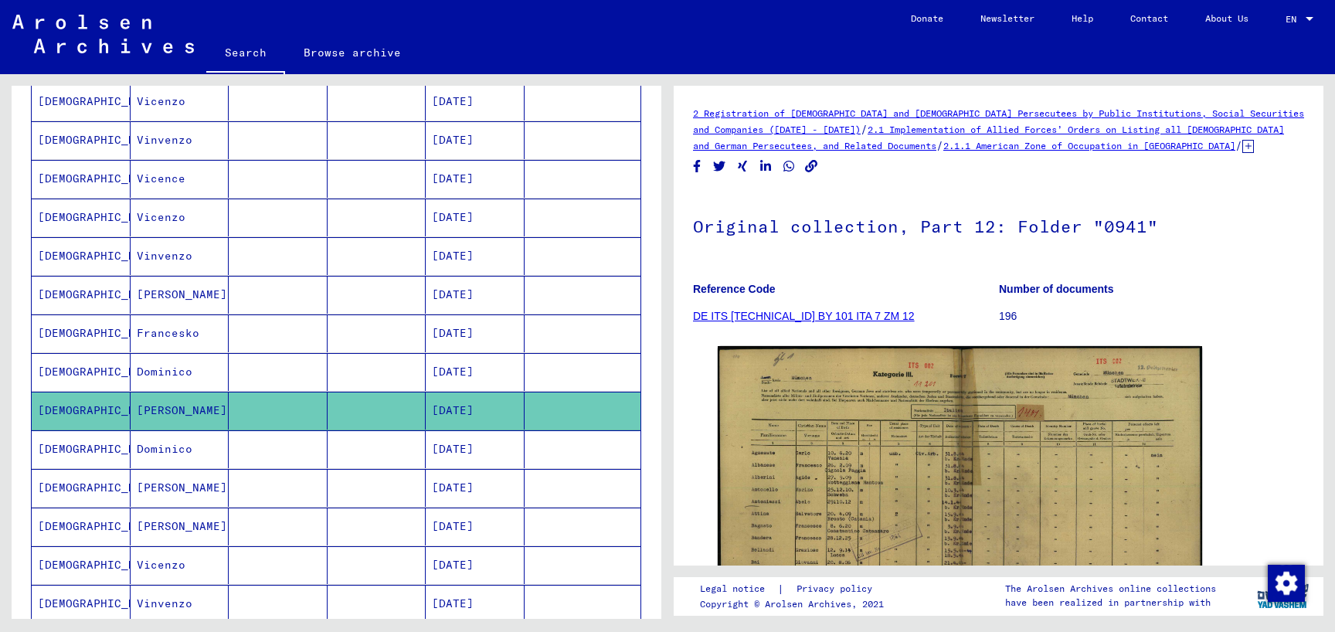
click at [246, 434] on mat-cell at bounding box center [278, 449] width 99 height 38
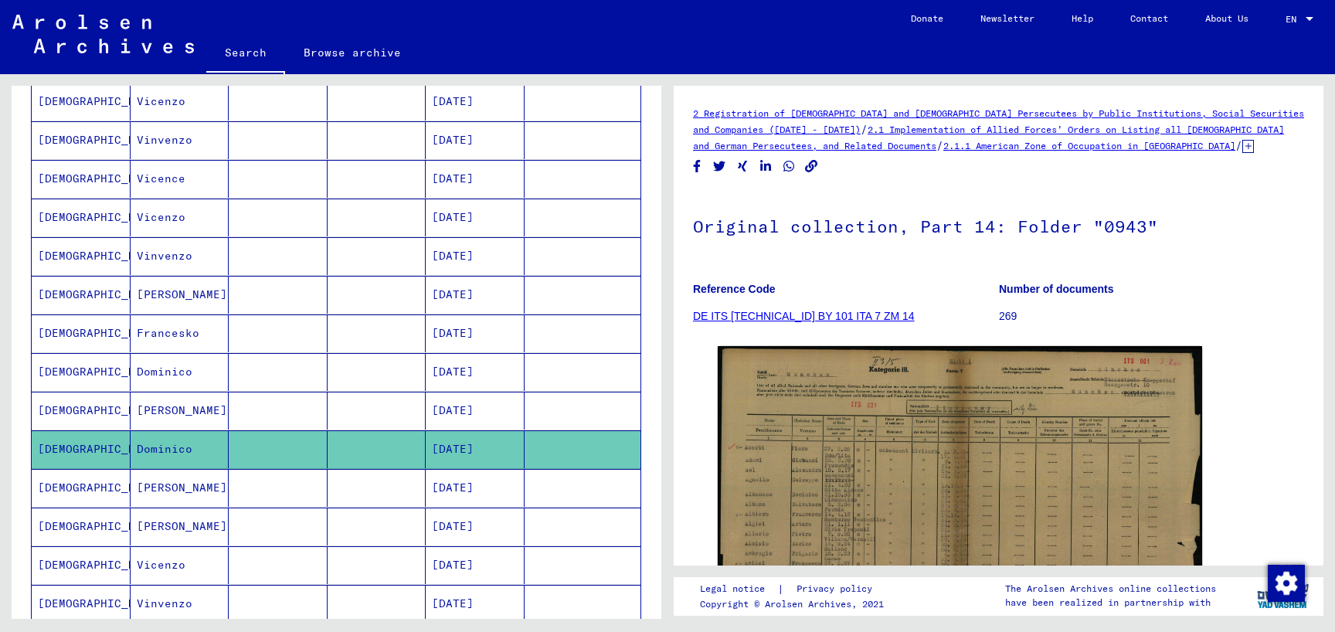
click at [247, 487] on mat-cell at bounding box center [278, 488] width 99 height 38
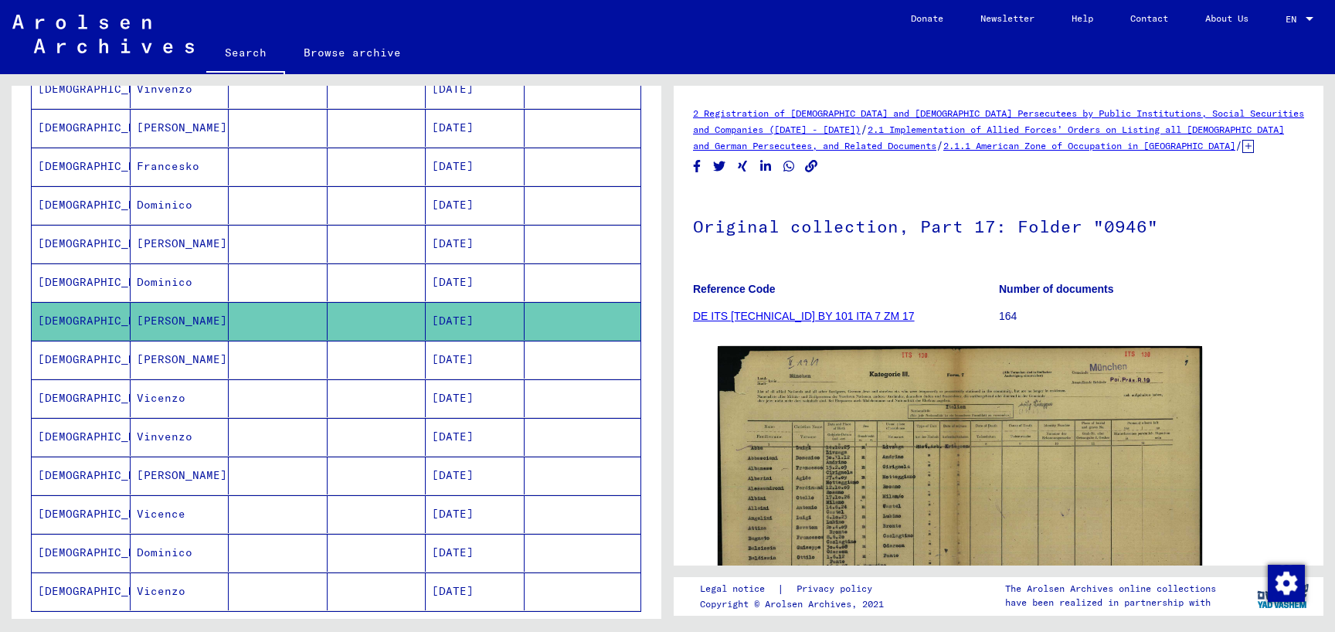
scroll to position [835, 0]
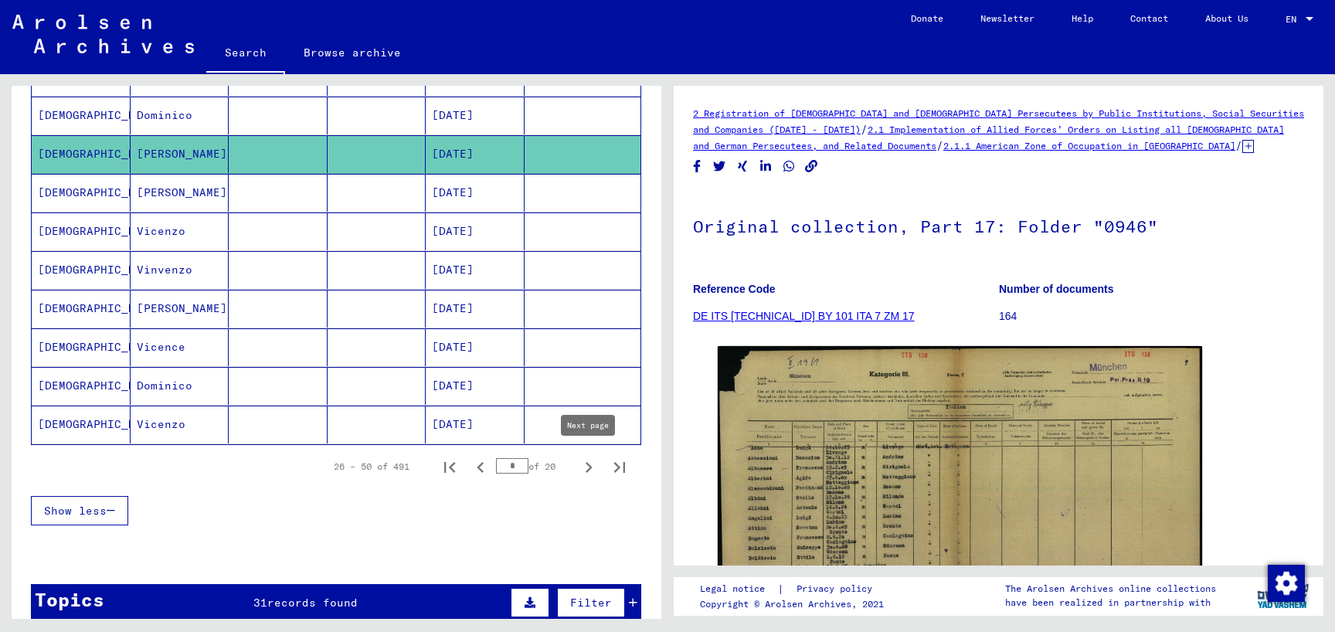
click at [585, 463] on icon "Next page" at bounding box center [589, 468] width 22 height 22
type input "*"
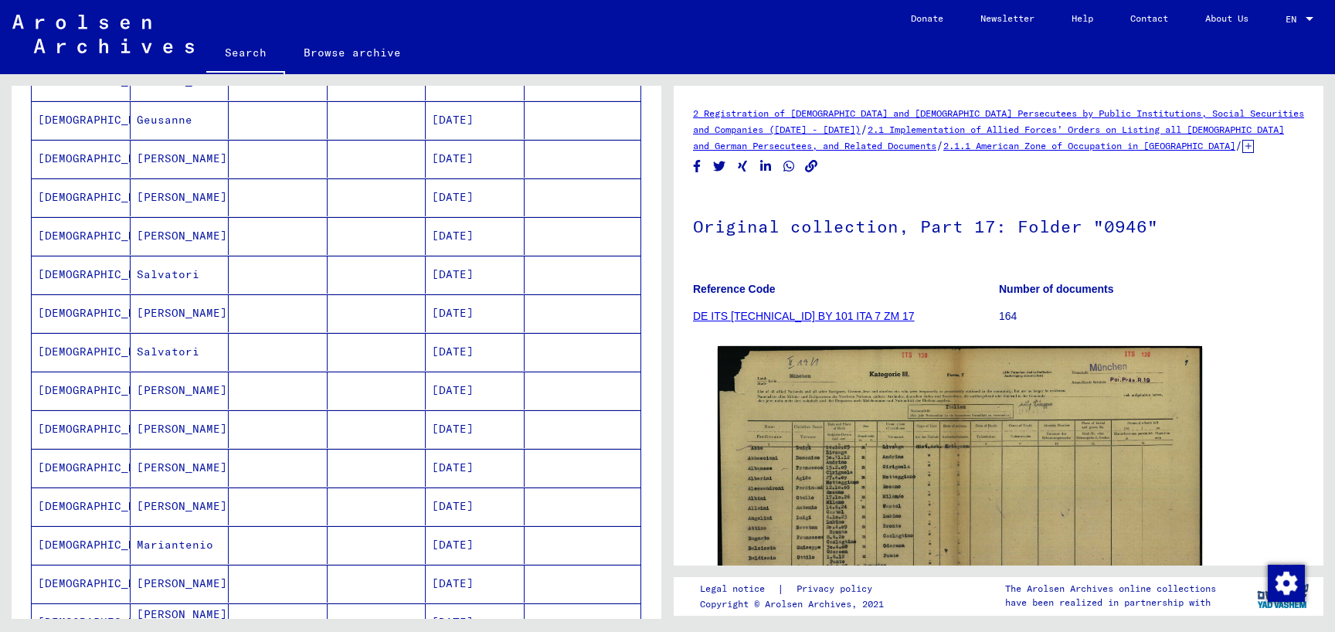
scroll to position [668, 0]
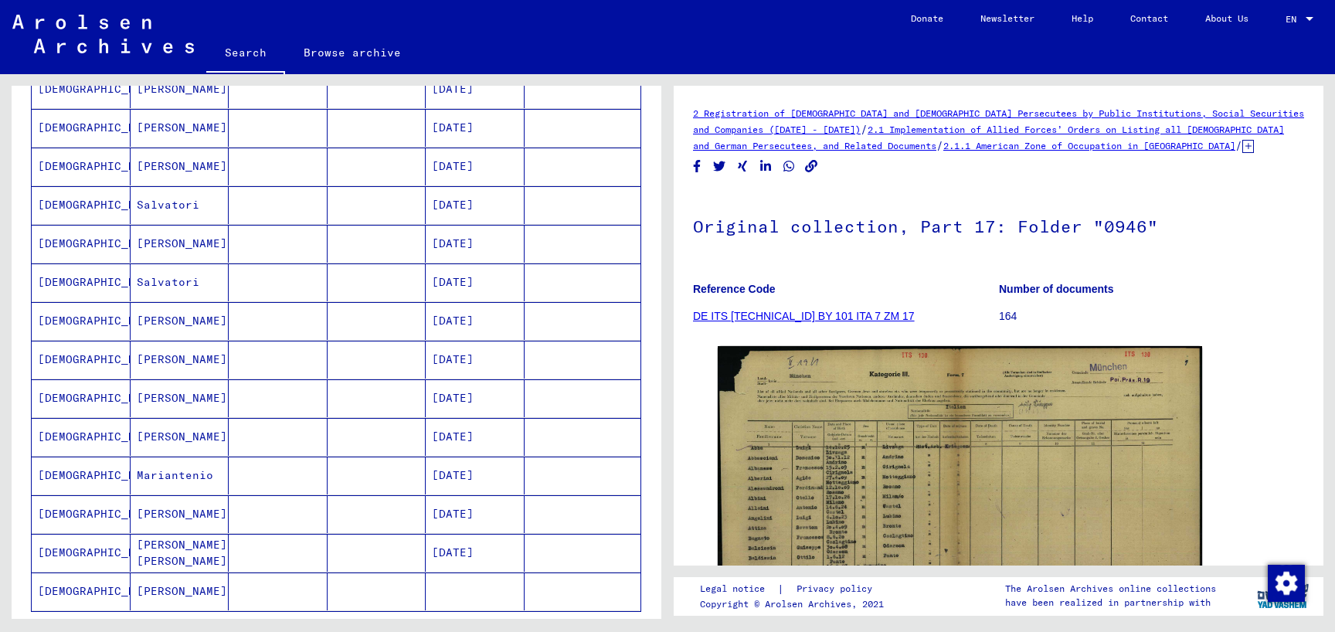
click at [261, 586] on mat-cell at bounding box center [278, 592] width 99 height 38
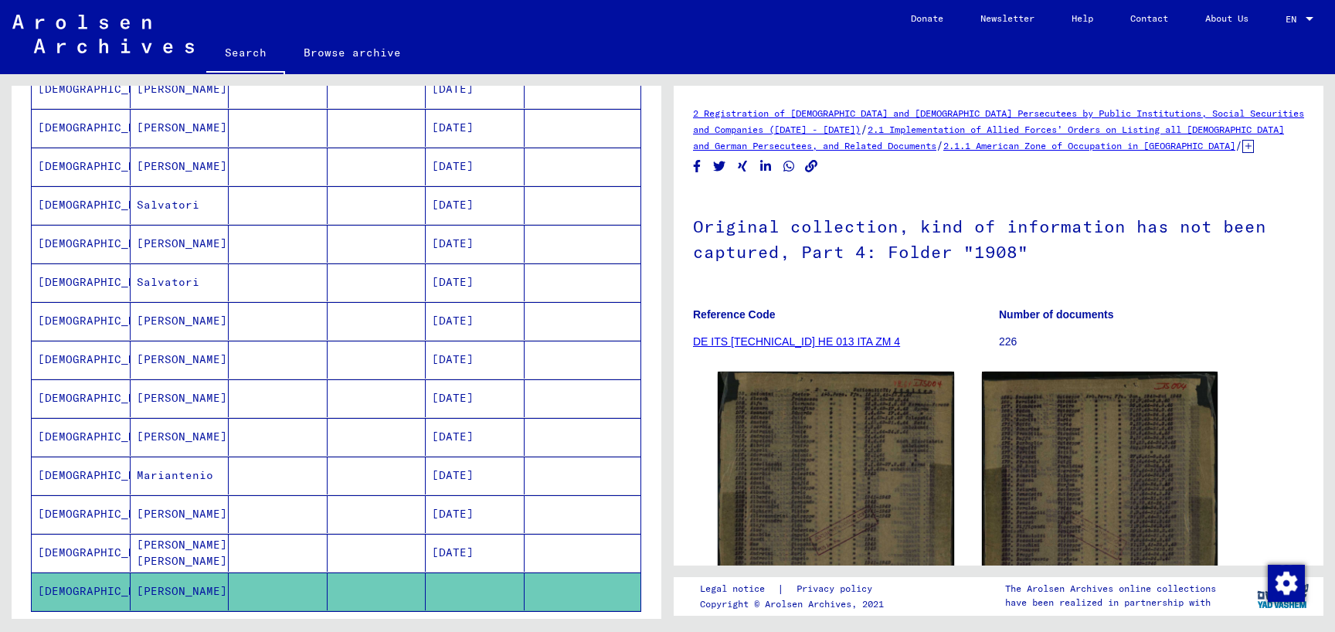
click at [241, 560] on mat-cell at bounding box center [278, 553] width 99 height 38
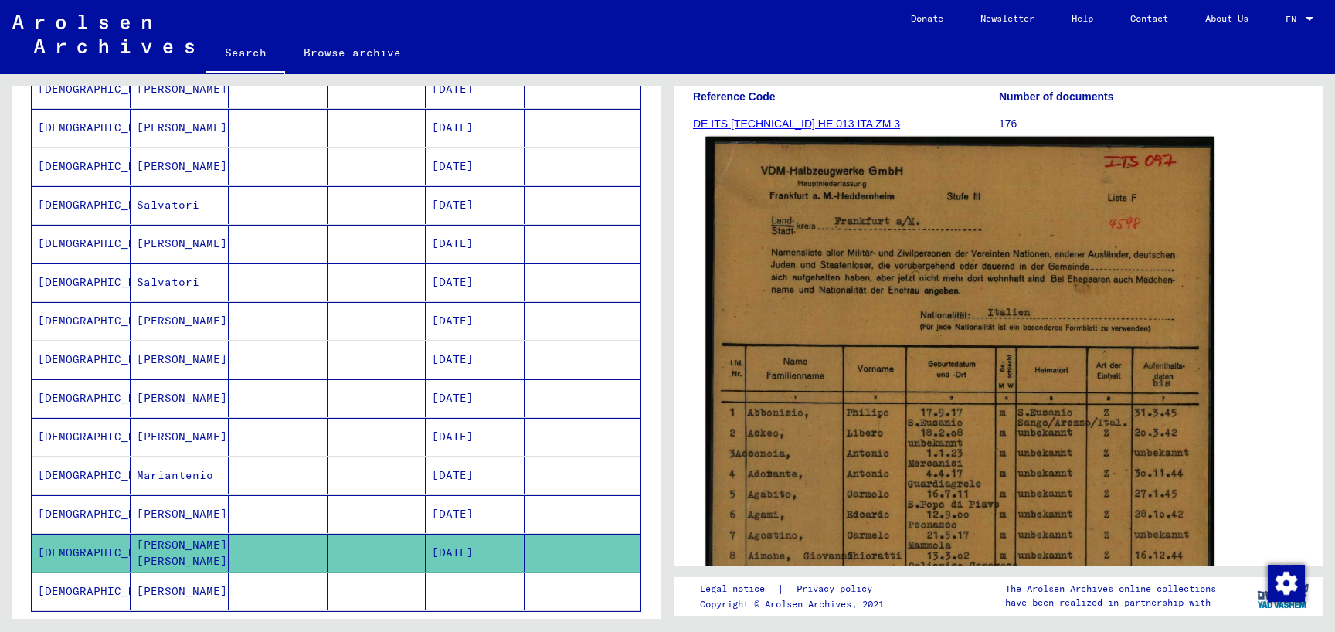
scroll to position [250, 0]
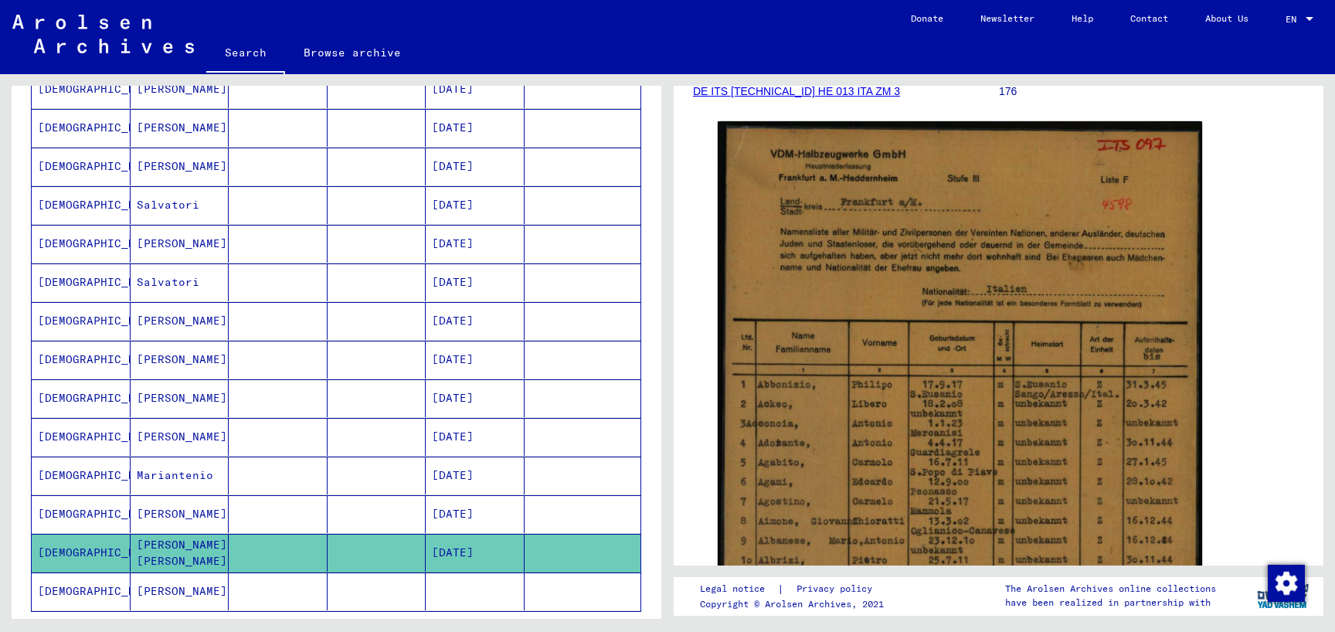
click at [216, 505] on mat-cell "[PERSON_NAME]" at bounding box center [180, 514] width 99 height 38
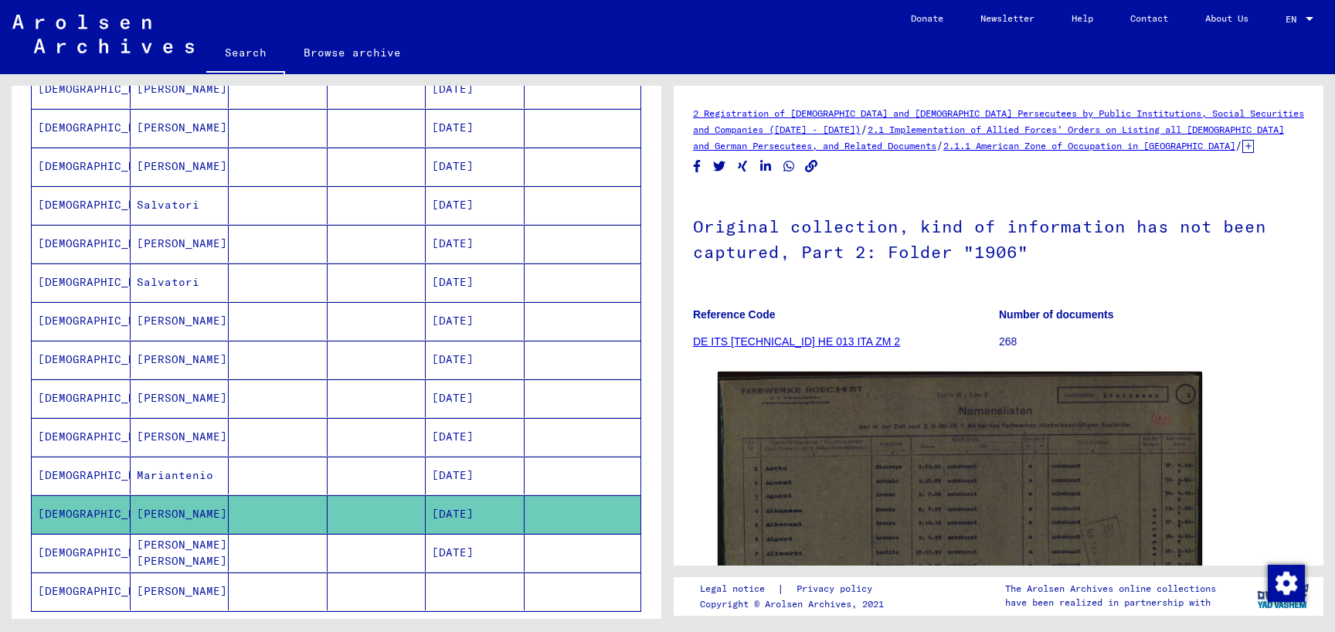
click at [284, 465] on mat-cell at bounding box center [278, 476] width 99 height 38
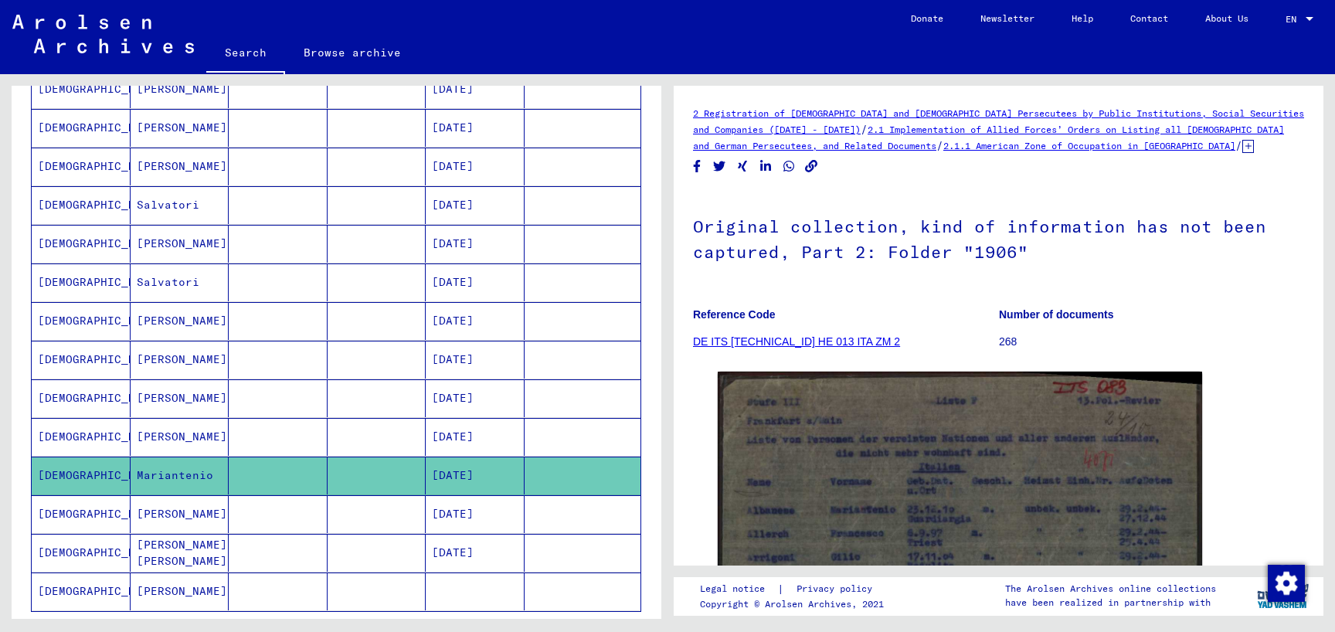
click at [259, 433] on mat-cell at bounding box center [278, 437] width 99 height 38
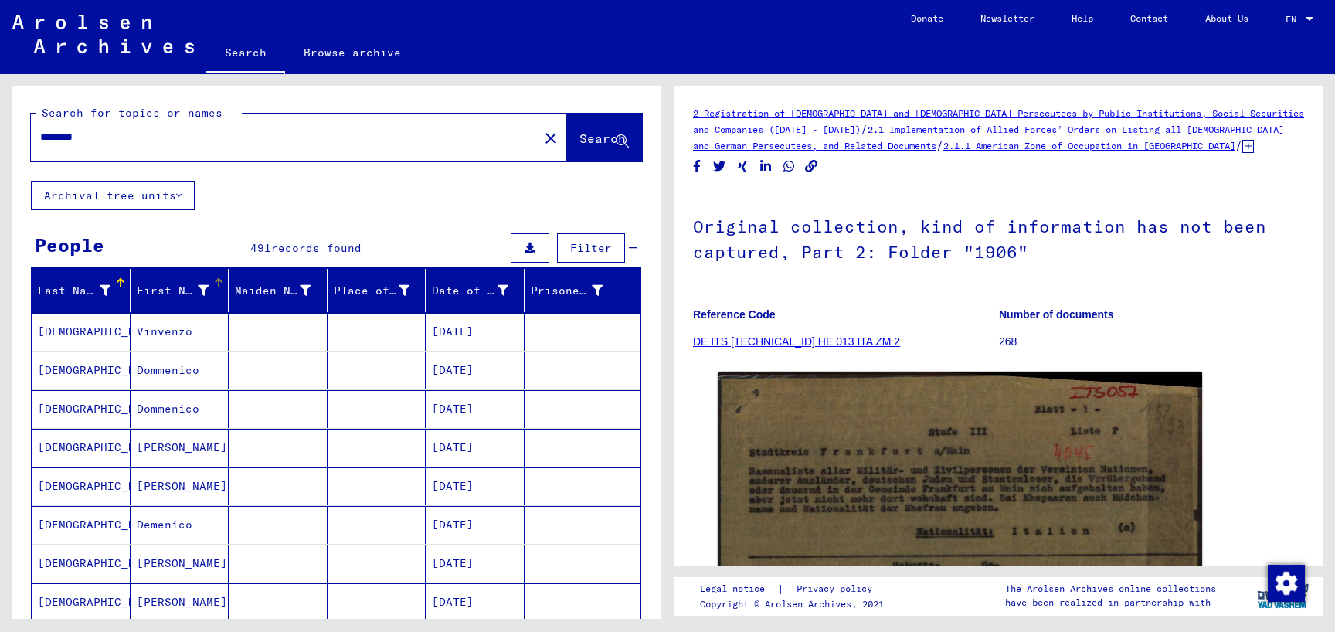
click at [178, 291] on div "First Name" at bounding box center [173, 291] width 73 height 16
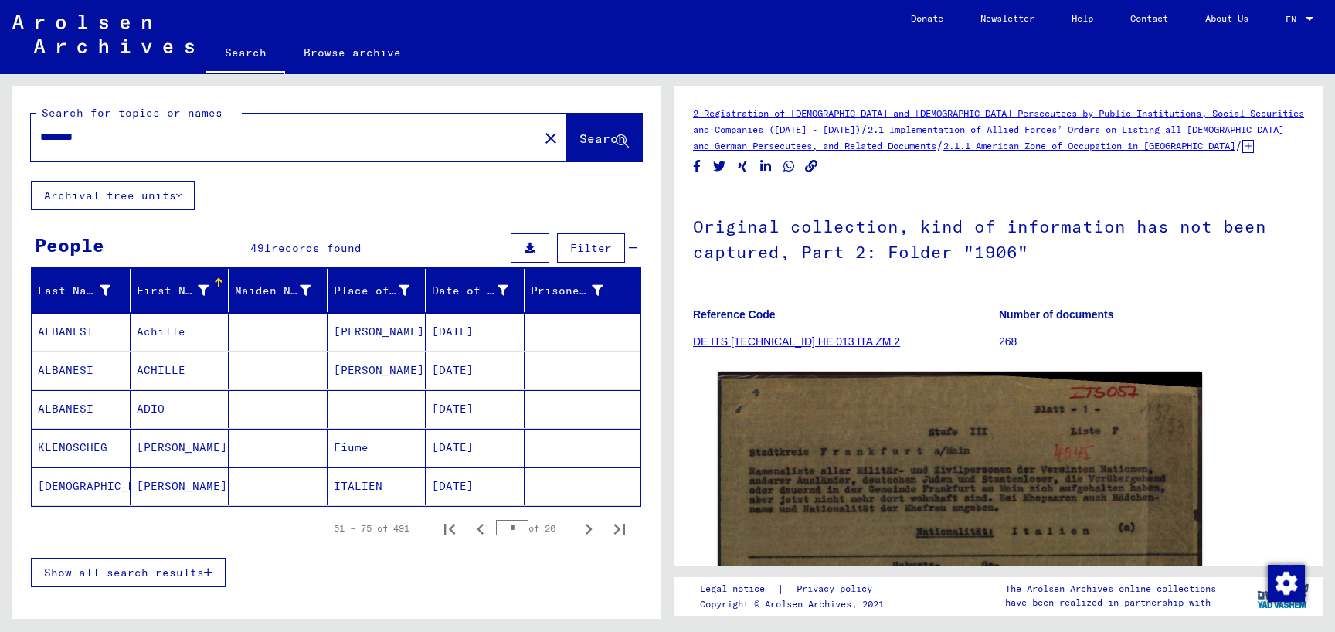
click at [203, 288] on div "First Name" at bounding box center [173, 291] width 73 height 16
click at [204, 288] on icon at bounding box center [203, 290] width 11 height 11
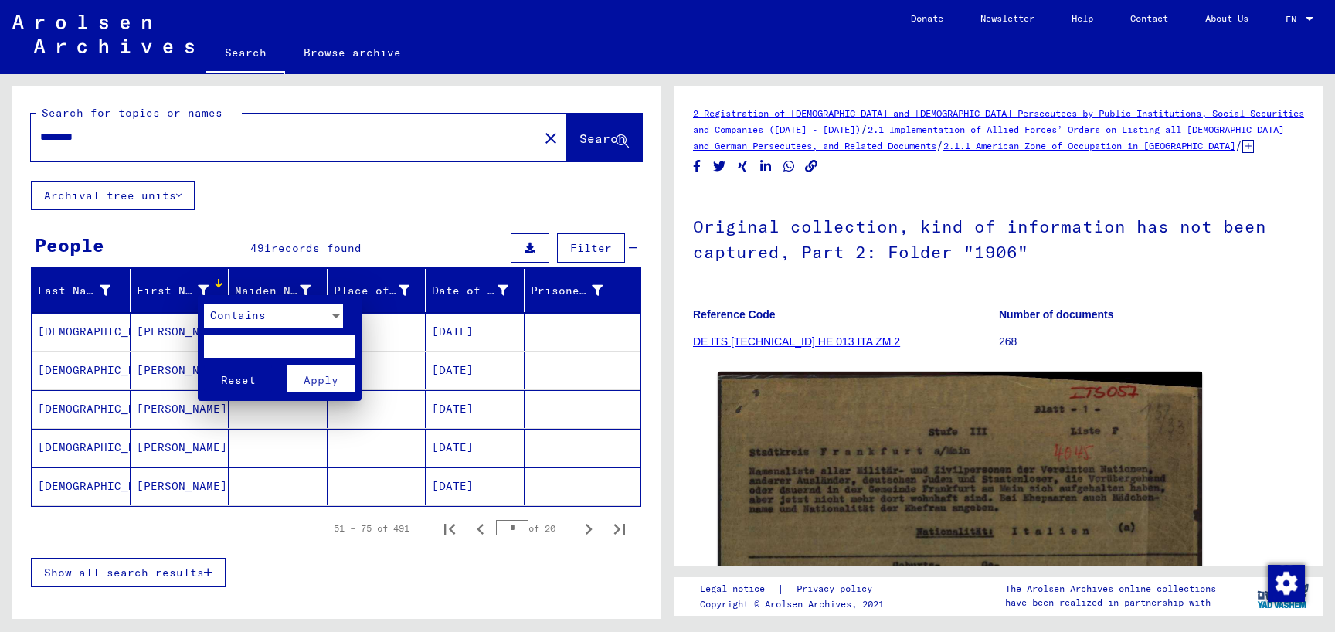
click at [284, 314] on div "Contains" at bounding box center [266, 315] width 125 height 23
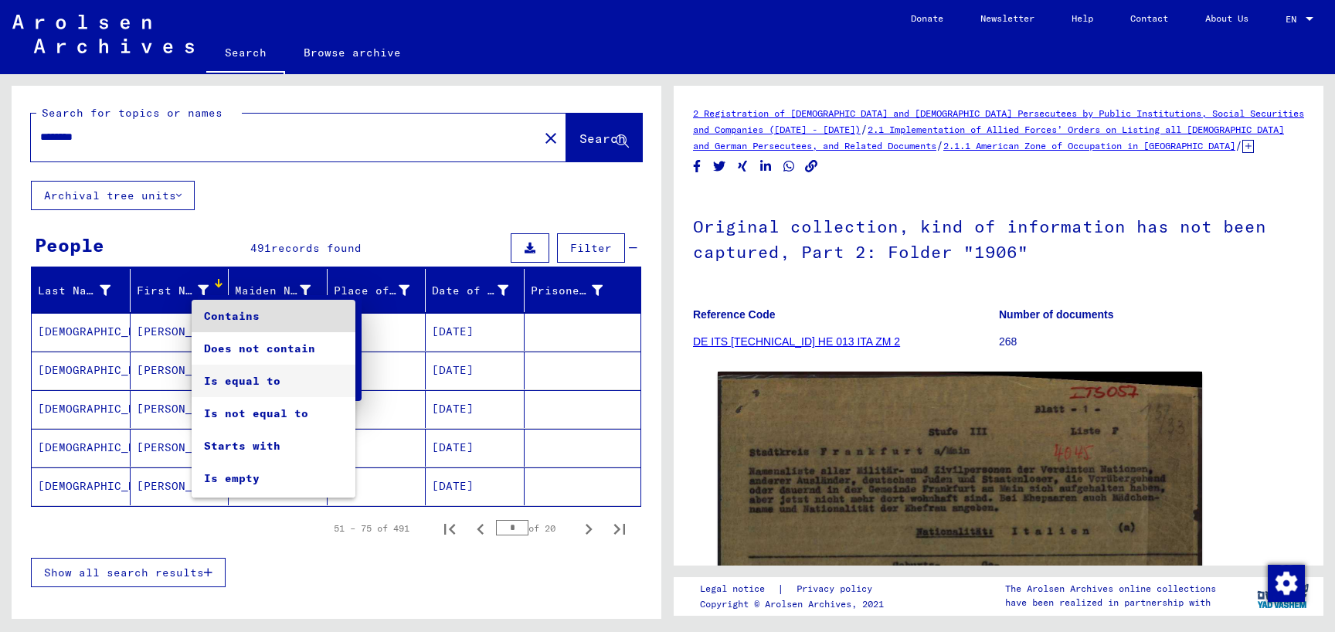
click at [259, 385] on span "Is equal to" at bounding box center [273, 381] width 139 height 32
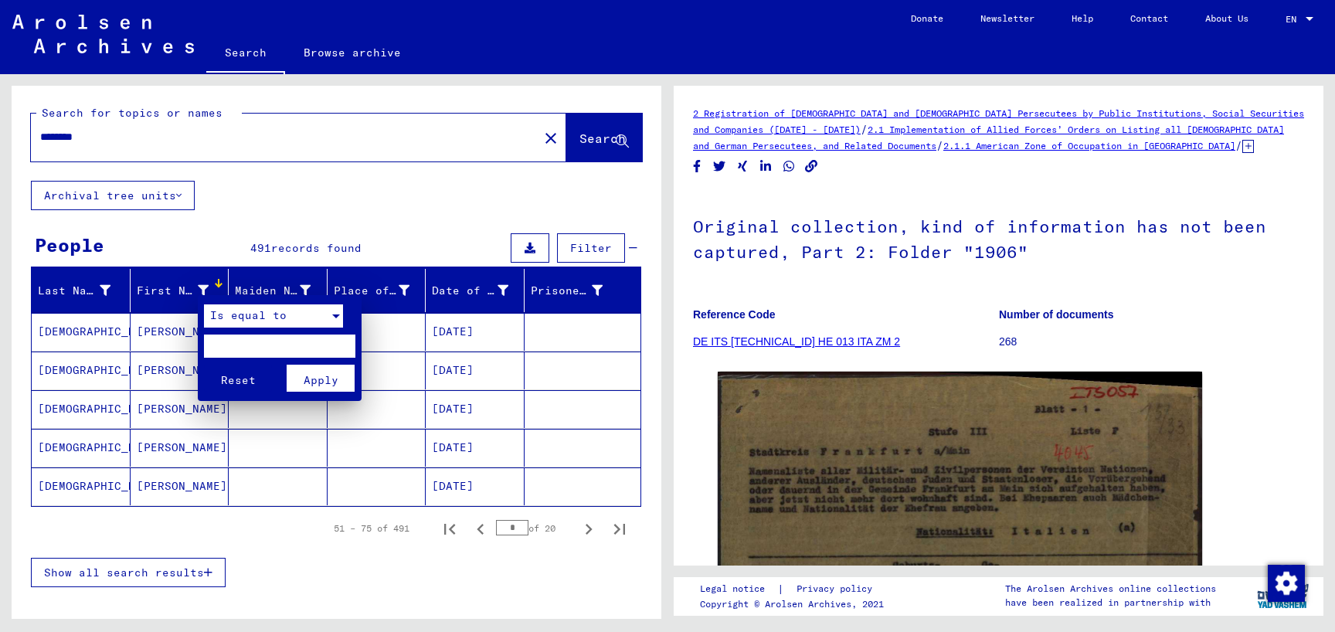
click at [257, 356] on input "text" at bounding box center [279, 346] width 151 height 23
type input "******"
click at [337, 377] on span "Apply" at bounding box center [321, 380] width 35 height 14
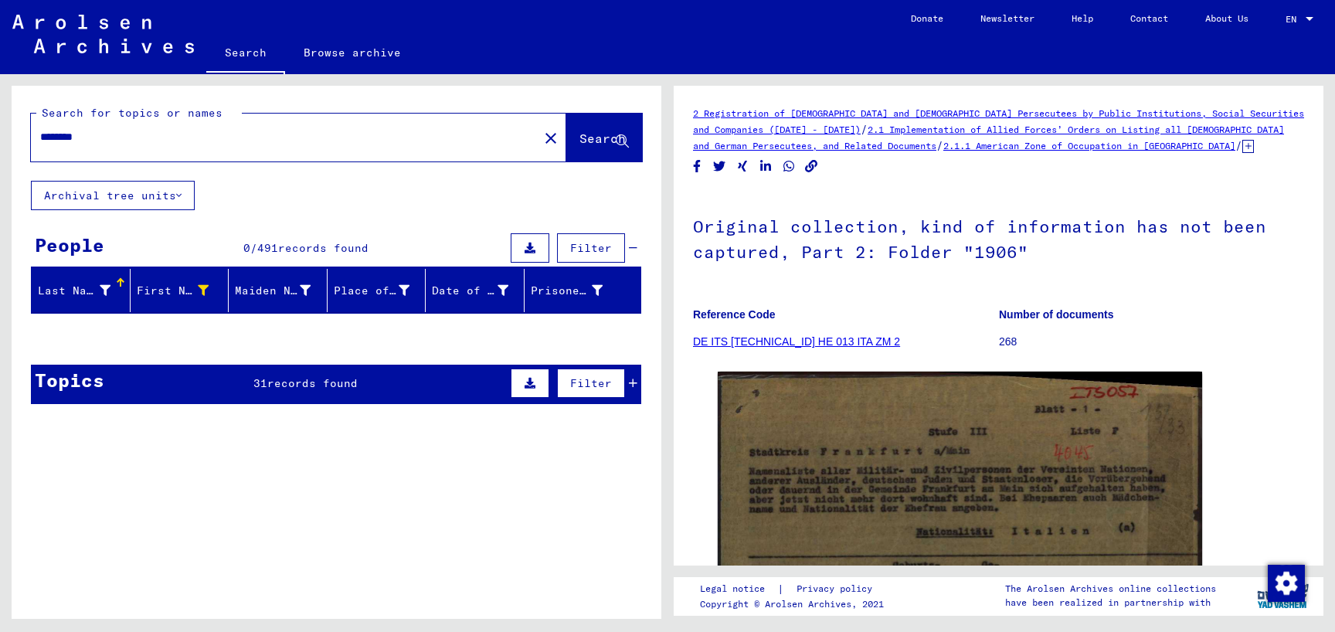
click at [105, 289] on icon at bounding box center [105, 290] width 11 height 11
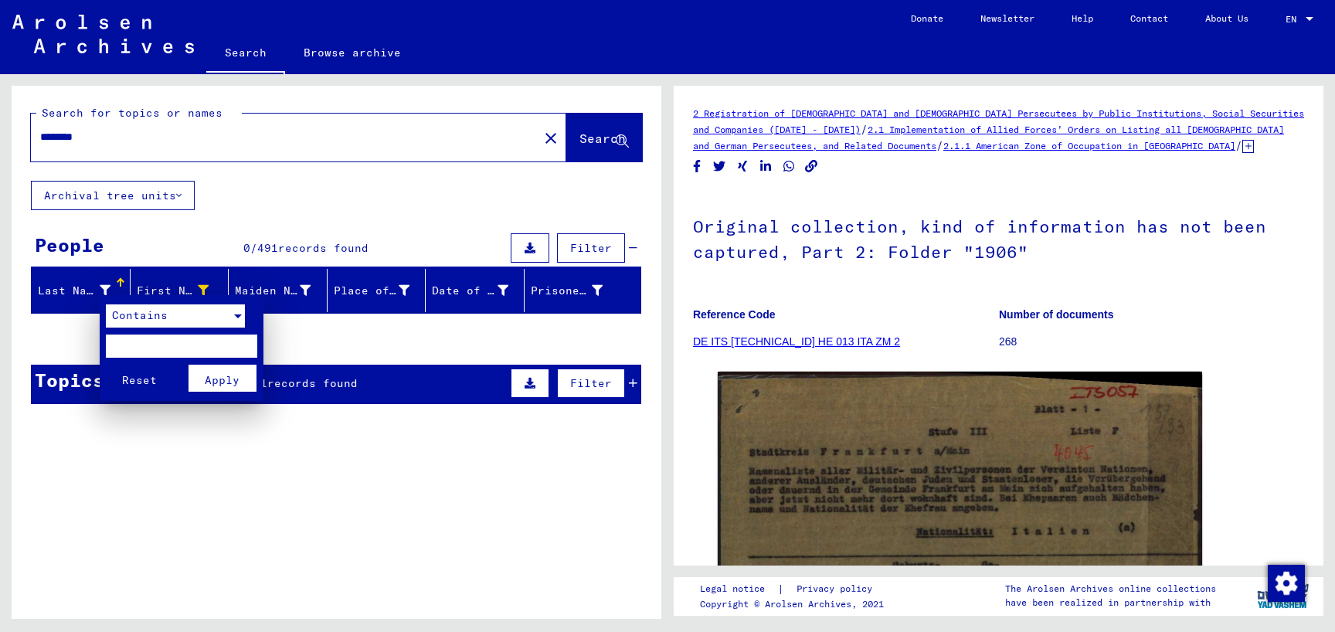
click at [174, 314] on div "Contains" at bounding box center [168, 315] width 125 height 23
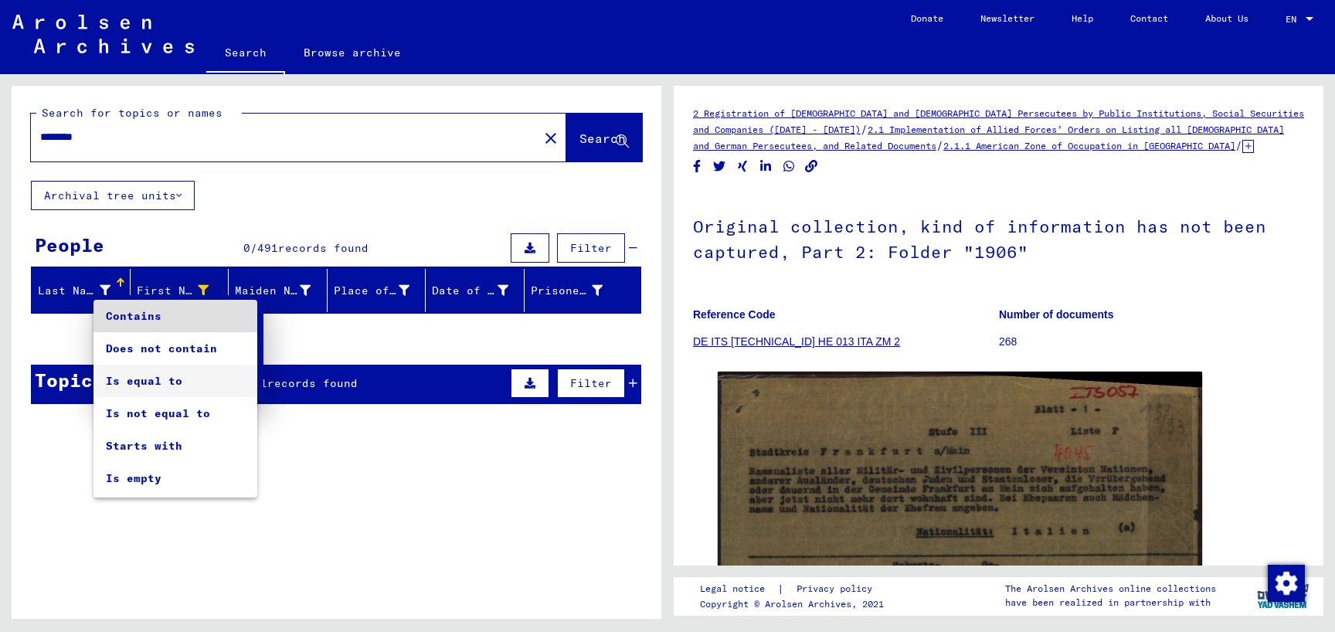
click at [171, 379] on span "Is equal to" at bounding box center [175, 381] width 139 height 32
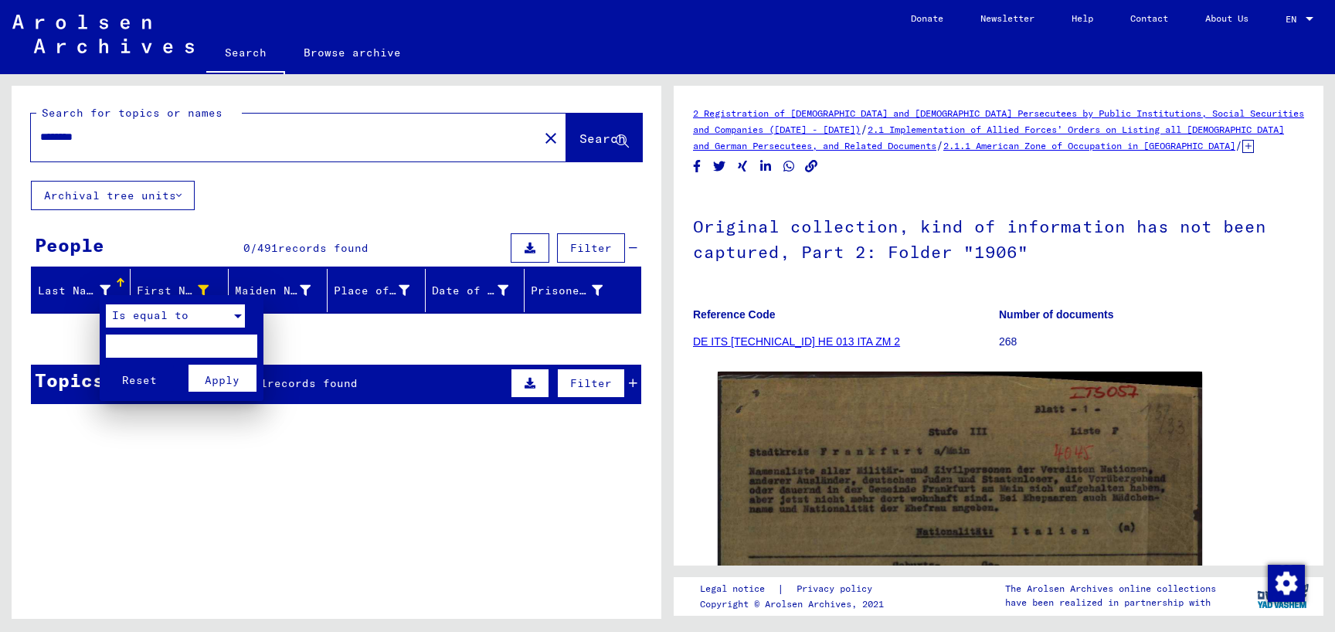
click at [162, 339] on input "text" at bounding box center [181, 346] width 151 height 23
type input "********"
click at [106, 365] on button "Reset" at bounding box center [140, 378] width 68 height 27
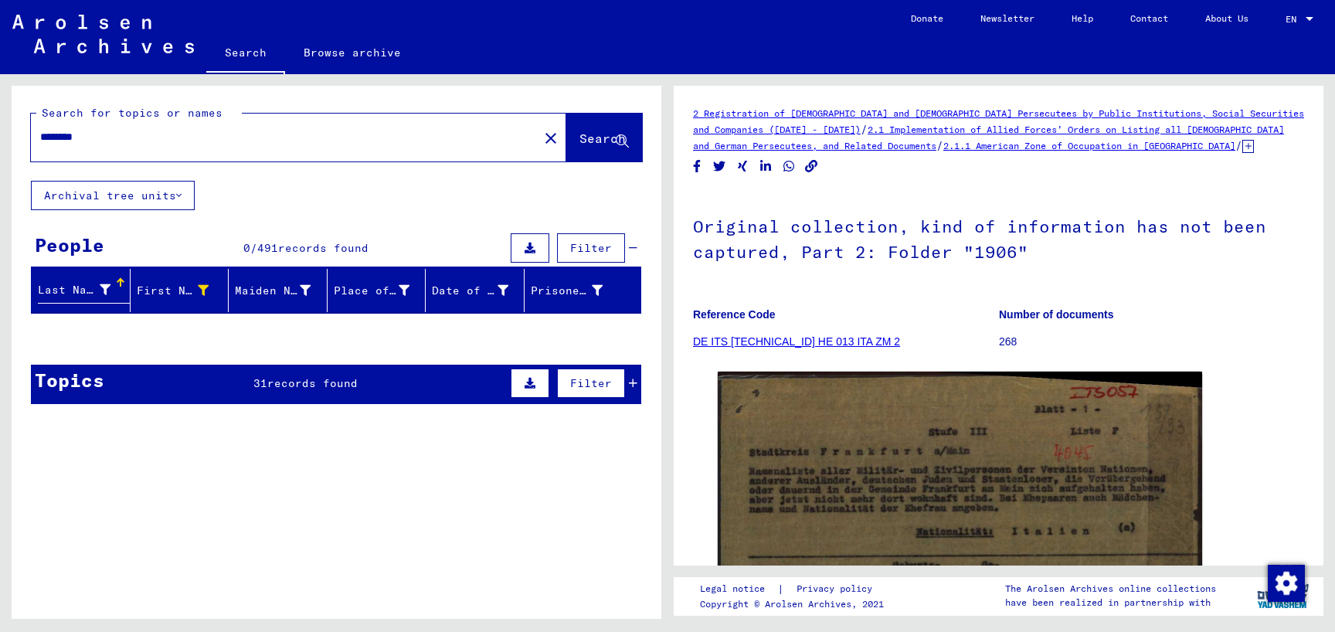
click at [105, 289] on icon at bounding box center [105, 289] width 11 height 11
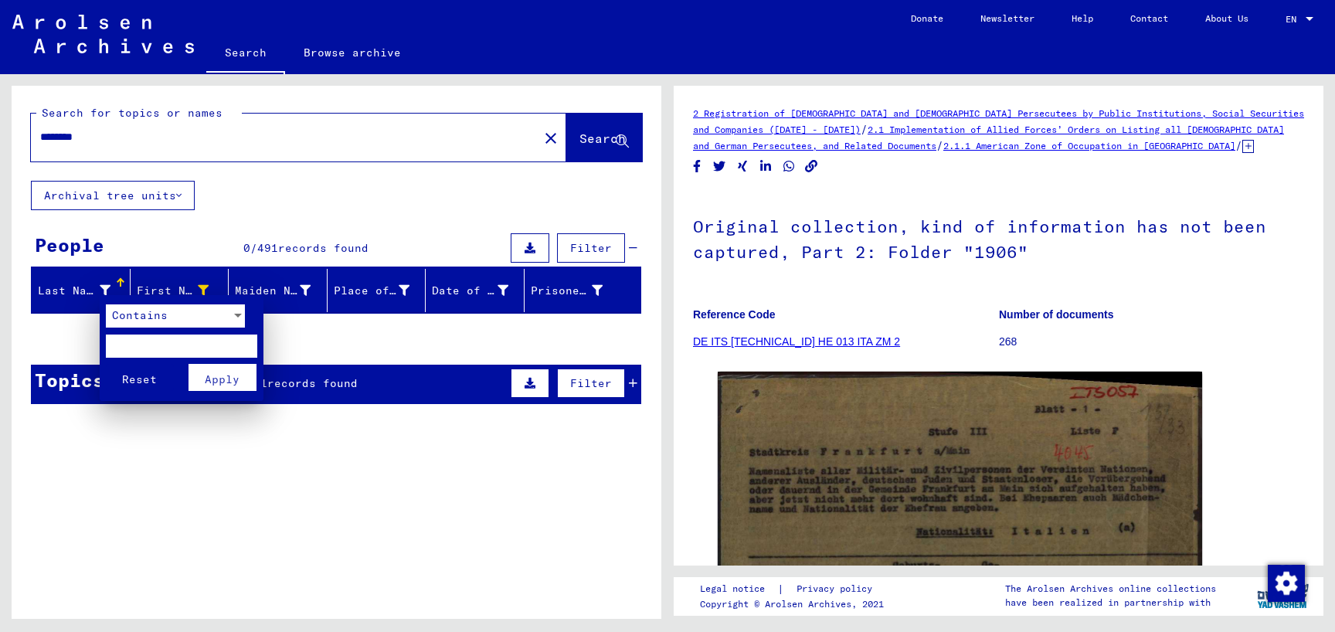
click at [206, 355] on input "text" at bounding box center [181, 346] width 151 height 23
click at [317, 348] on div at bounding box center [667, 316] width 1335 height 632
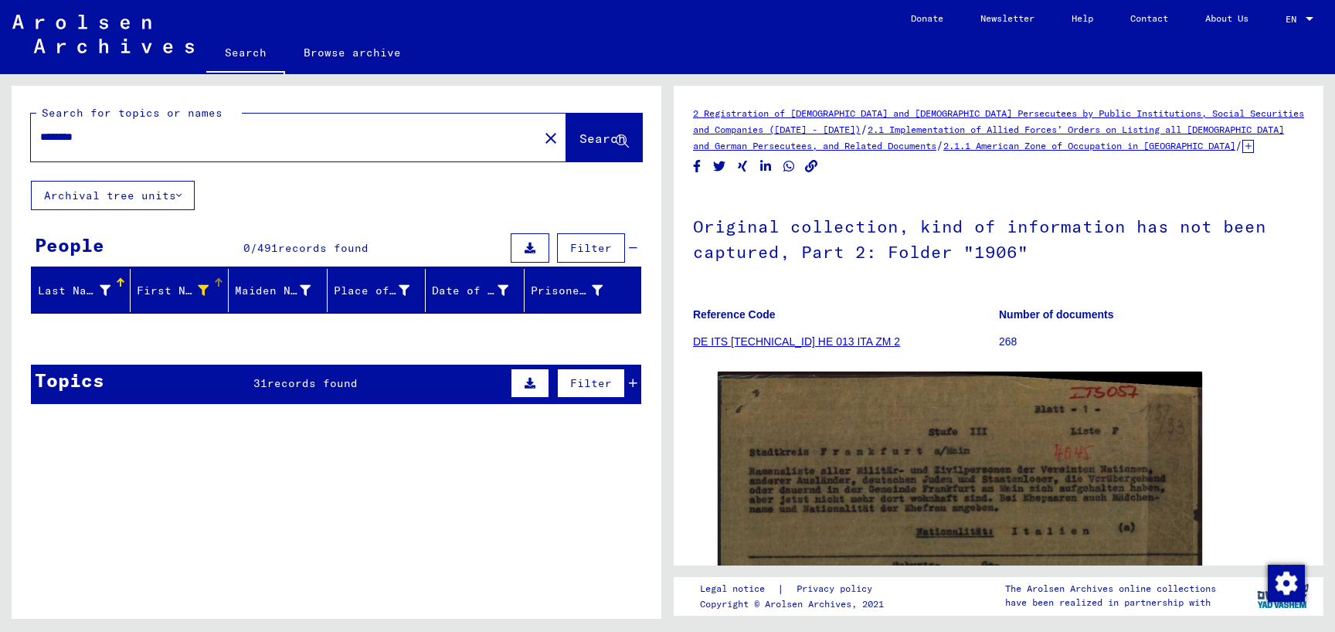
click at [203, 284] on div "First Name" at bounding box center [173, 291] width 73 height 16
click at [202, 289] on div "First Name" at bounding box center [173, 291] width 73 height 16
click at [199, 290] on div "First Name" at bounding box center [173, 291] width 73 height 16
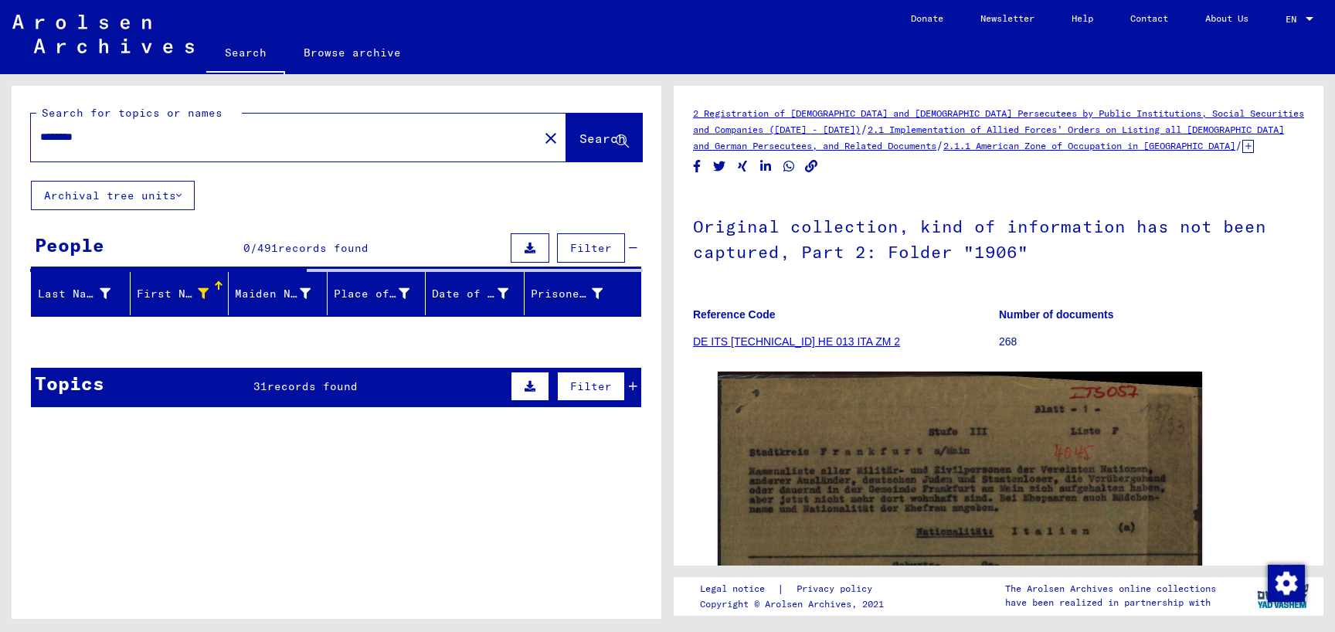
click at [204, 291] on icon at bounding box center [203, 293] width 11 height 11
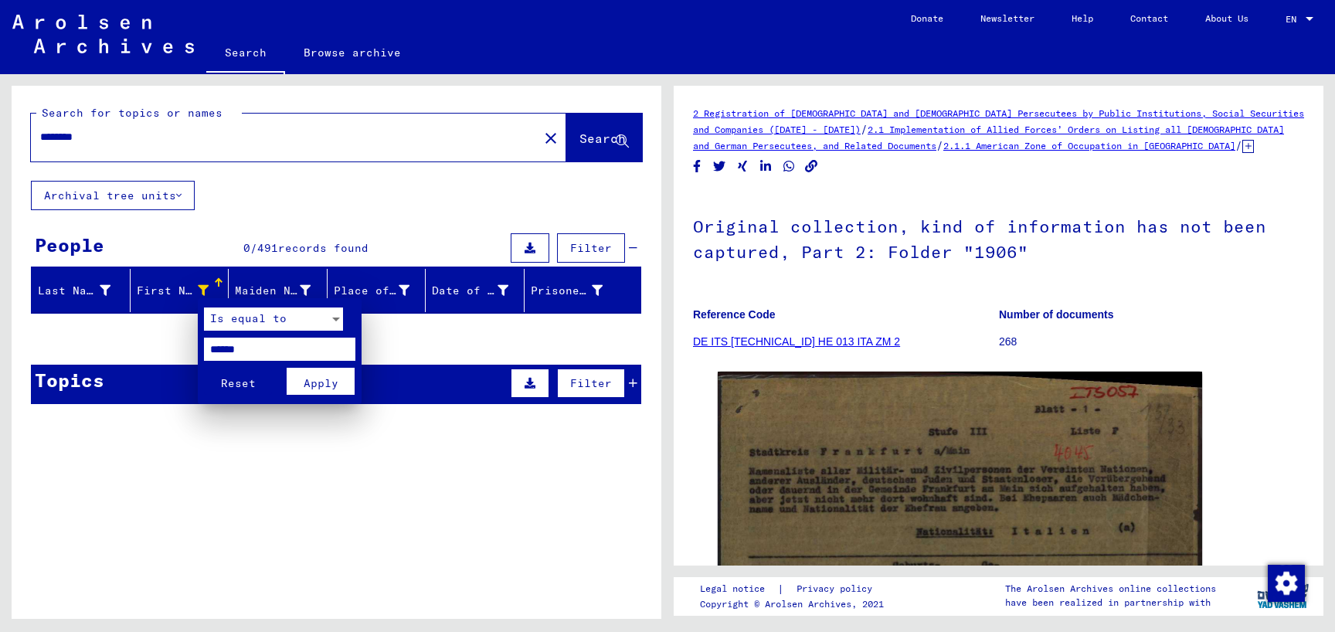
drag, startPoint x: 272, startPoint y: 362, endPoint x: 263, endPoint y: 352, distance: 13.8
click at [264, 356] on mat-card "Is equal to ****** Reset Apply" at bounding box center [280, 351] width 164 height 106
drag, startPoint x: 263, startPoint y: 352, endPoint x: 109, endPoint y: 335, distance: 155.5
click at [204, 342] on input "******" at bounding box center [279, 349] width 151 height 23
type input "******"
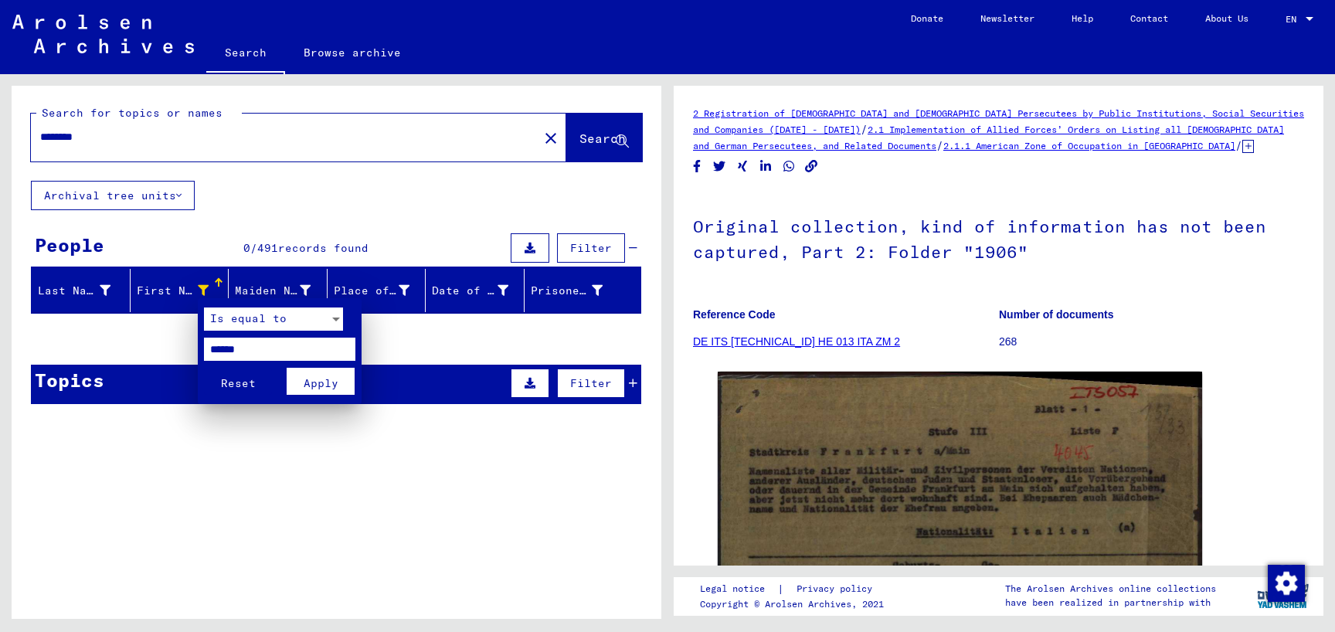
click at [204, 368] on button "Reset" at bounding box center [238, 381] width 68 height 27
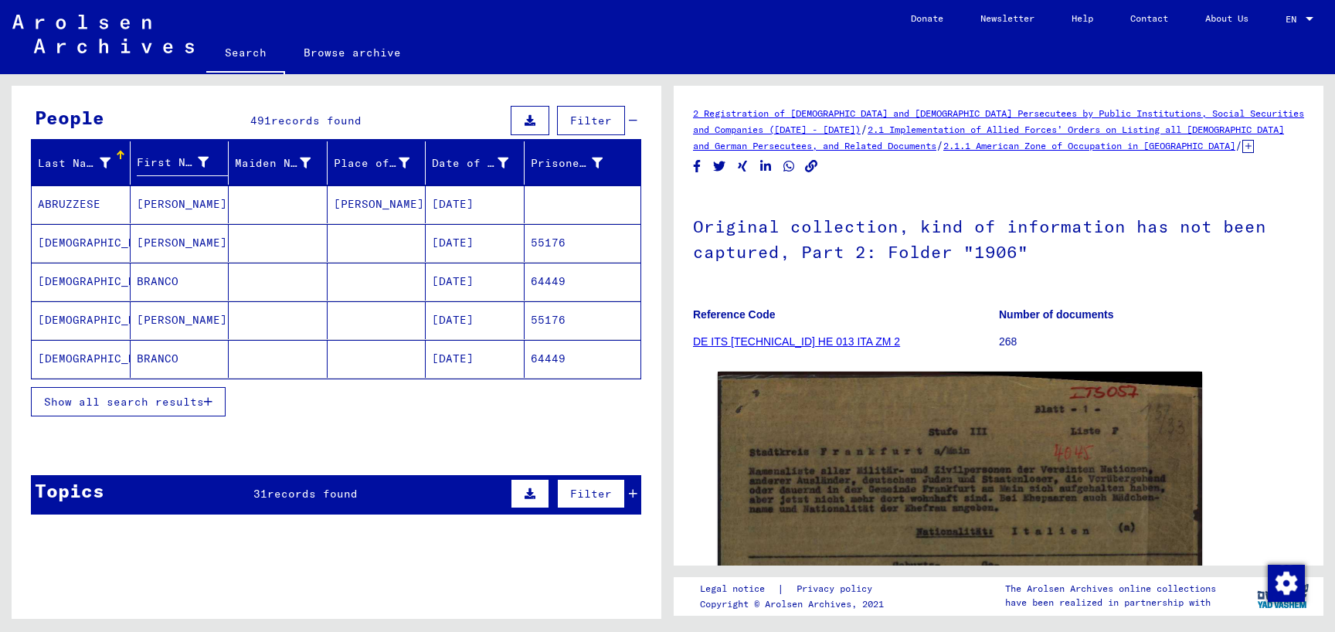
scroll to position [250, 0]
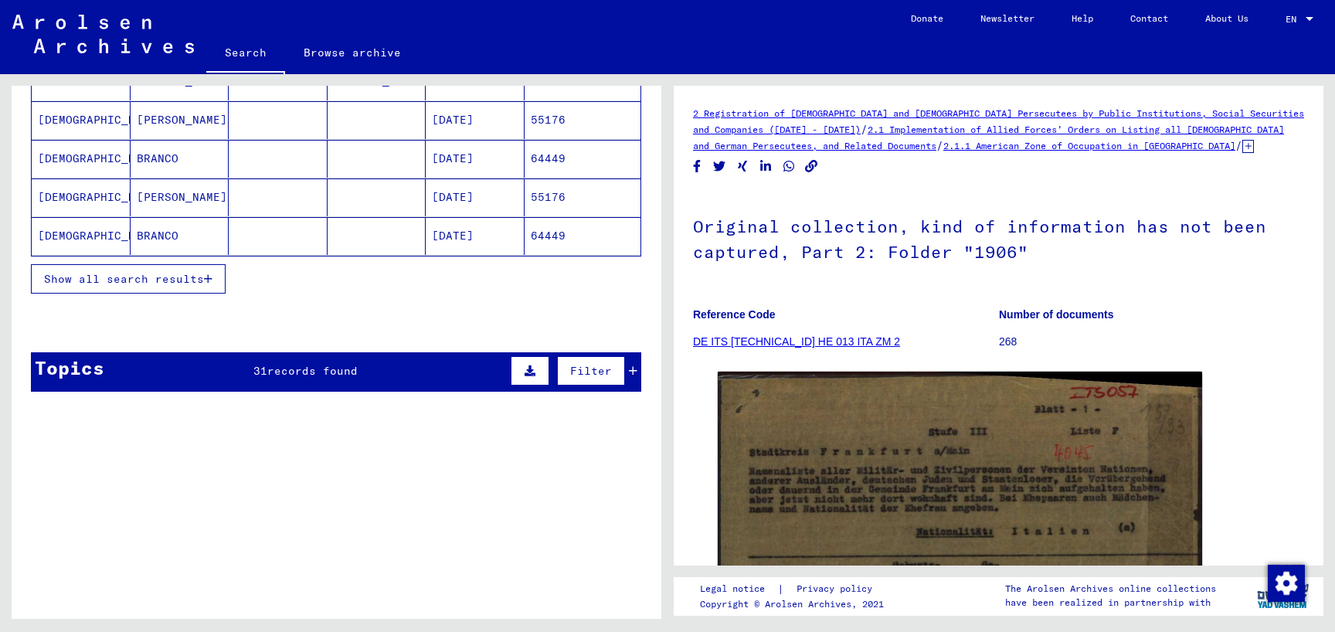
click at [314, 150] on mat-cell at bounding box center [278, 159] width 99 height 38
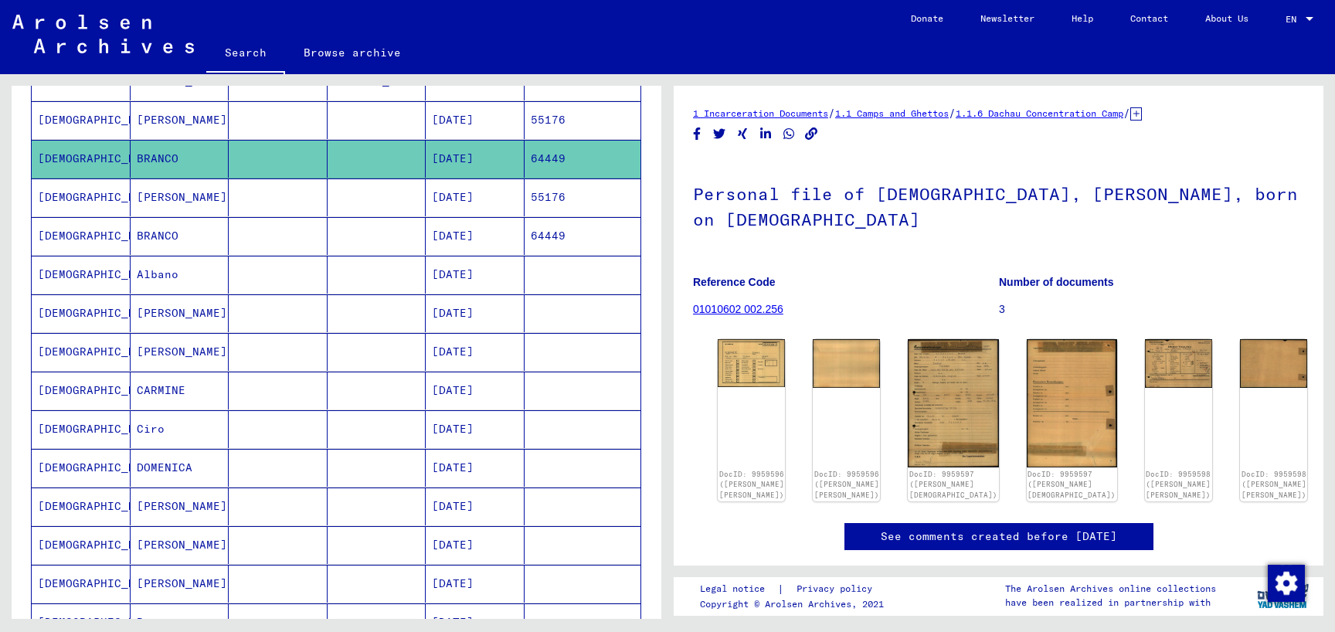
click at [1189, 355] on div "DocID: 9959596 ([PERSON_NAME] [PERSON_NAME]) DocID: 9959596 ([PERSON_NAME] [DEM…" at bounding box center [999, 420] width 574 height 175
click at [1164, 348] on img at bounding box center [1179, 360] width 71 height 51
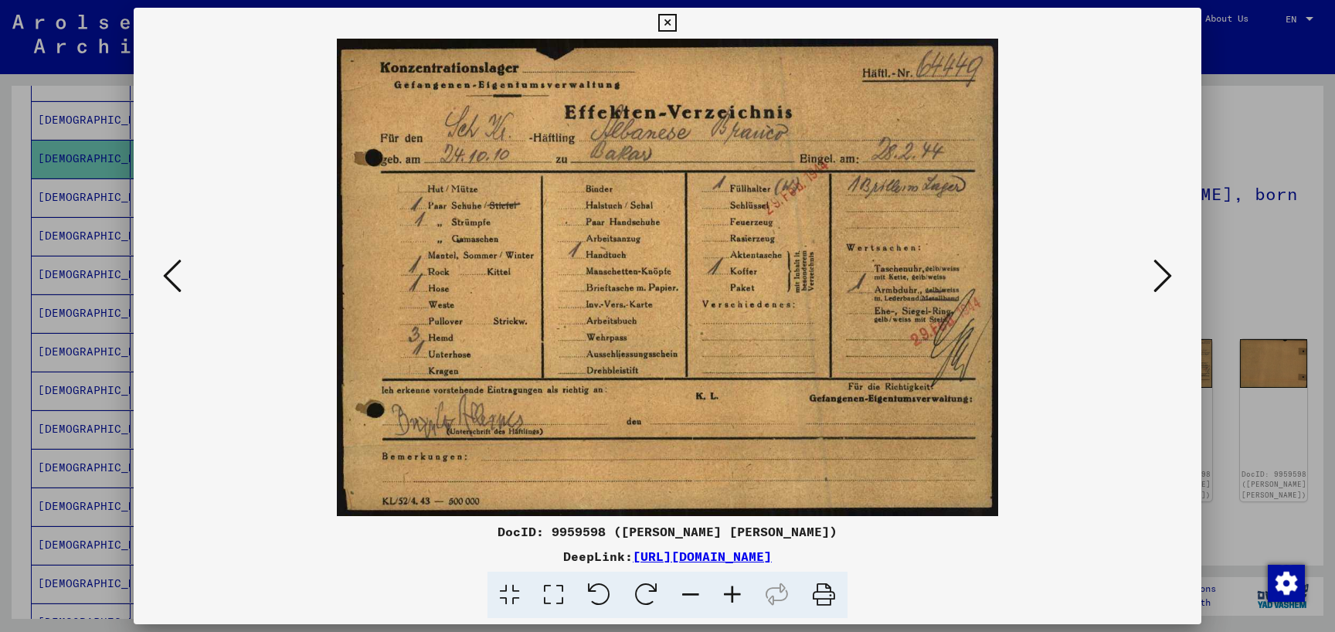
click at [0, 268] on div at bounding box center [667, 316] width 1335 height 632
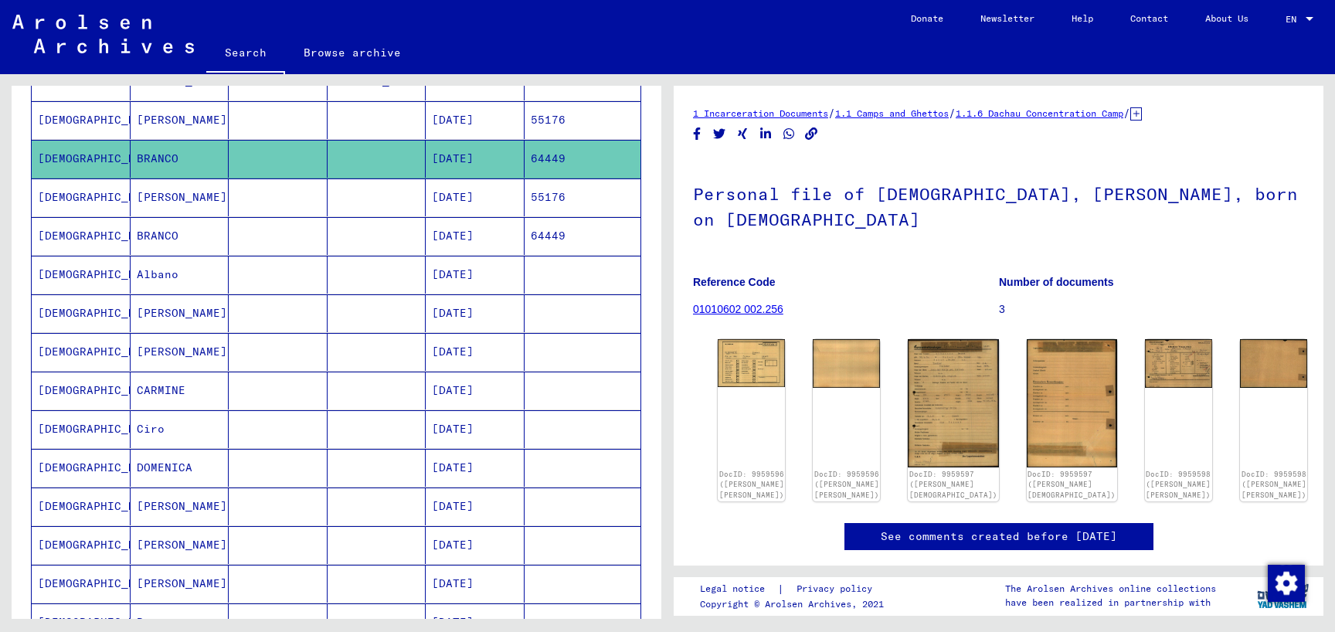
click at [284, 233] on mat-cell at bounding box center [278, 236] width 99 height 38
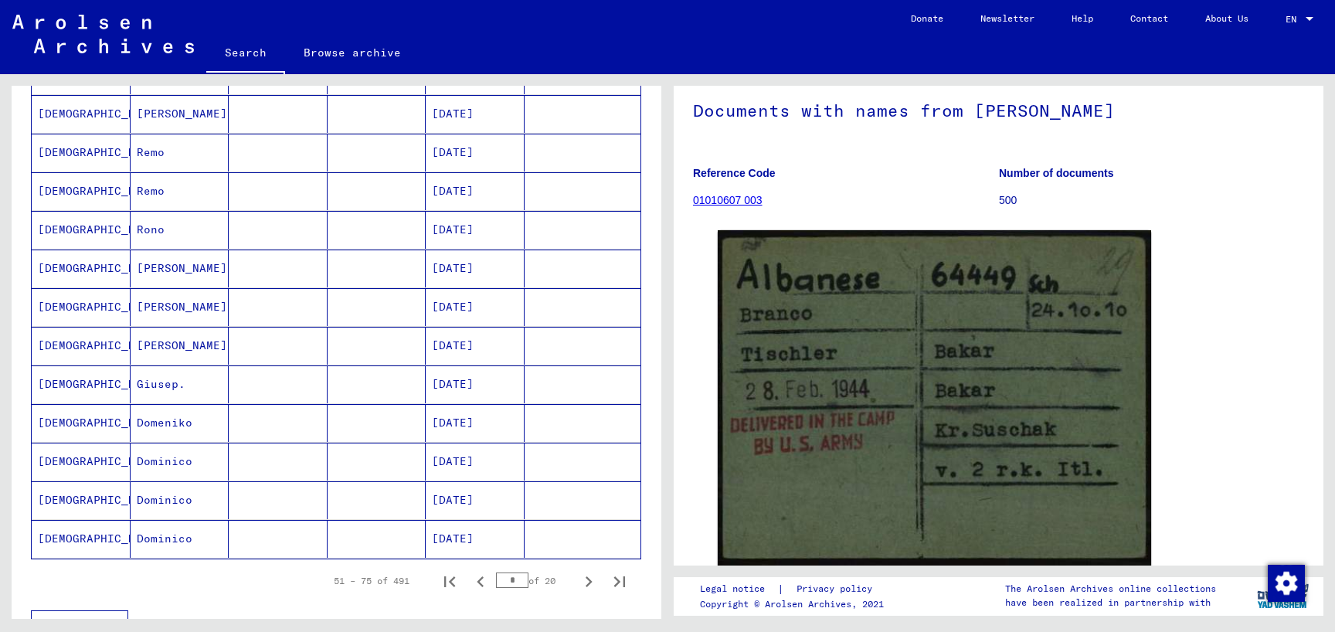
scroll to position [751, 0]
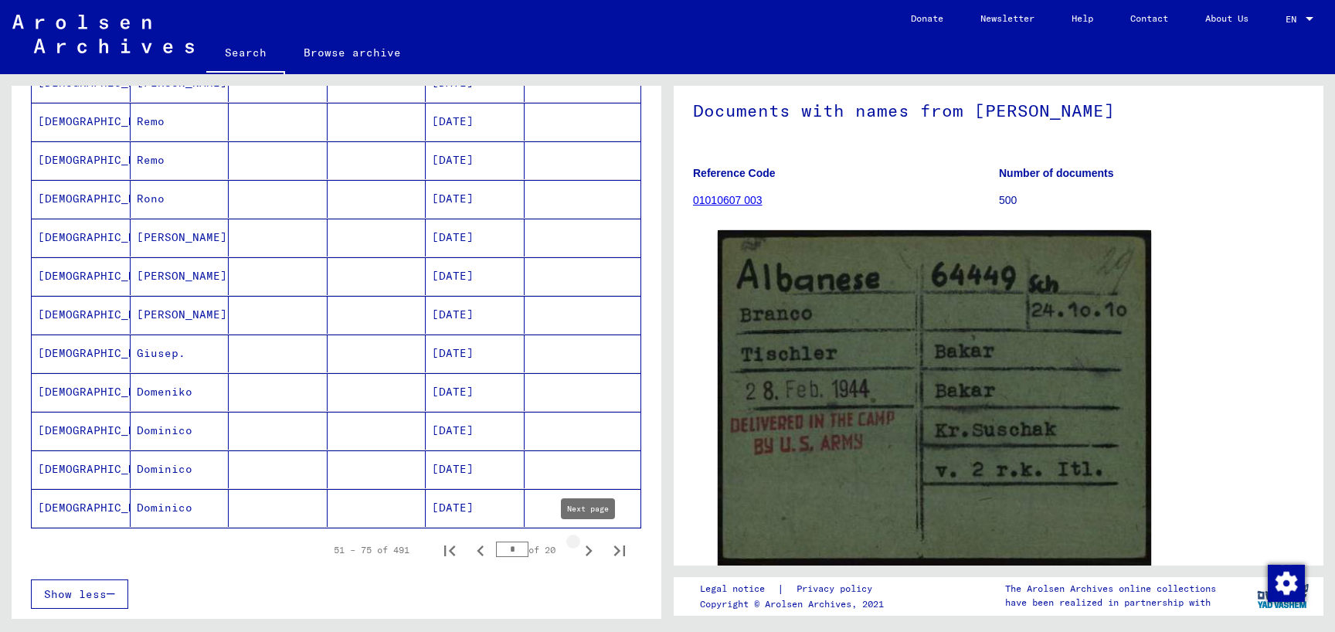
click at [588, 551] on icon "Next page" at bounding box center [589, 551] width 7 height 11
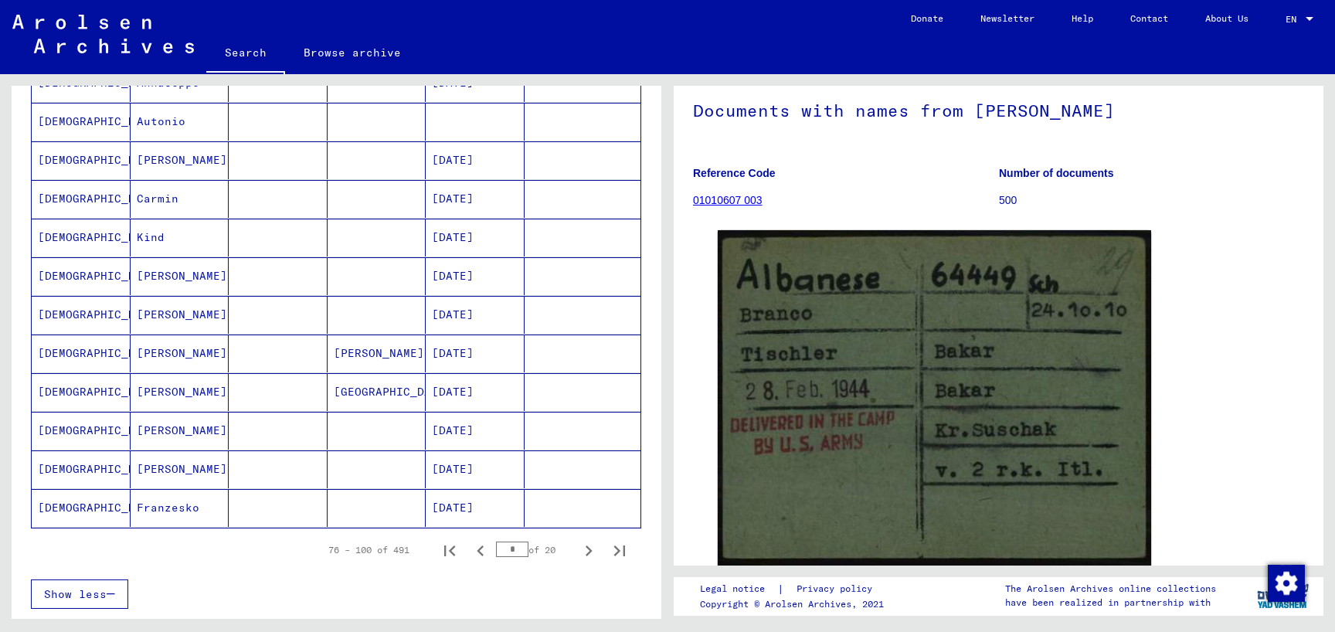
click at [588, 551] on icon "Next page" at bounding box center [589, 551] width 7 height 11
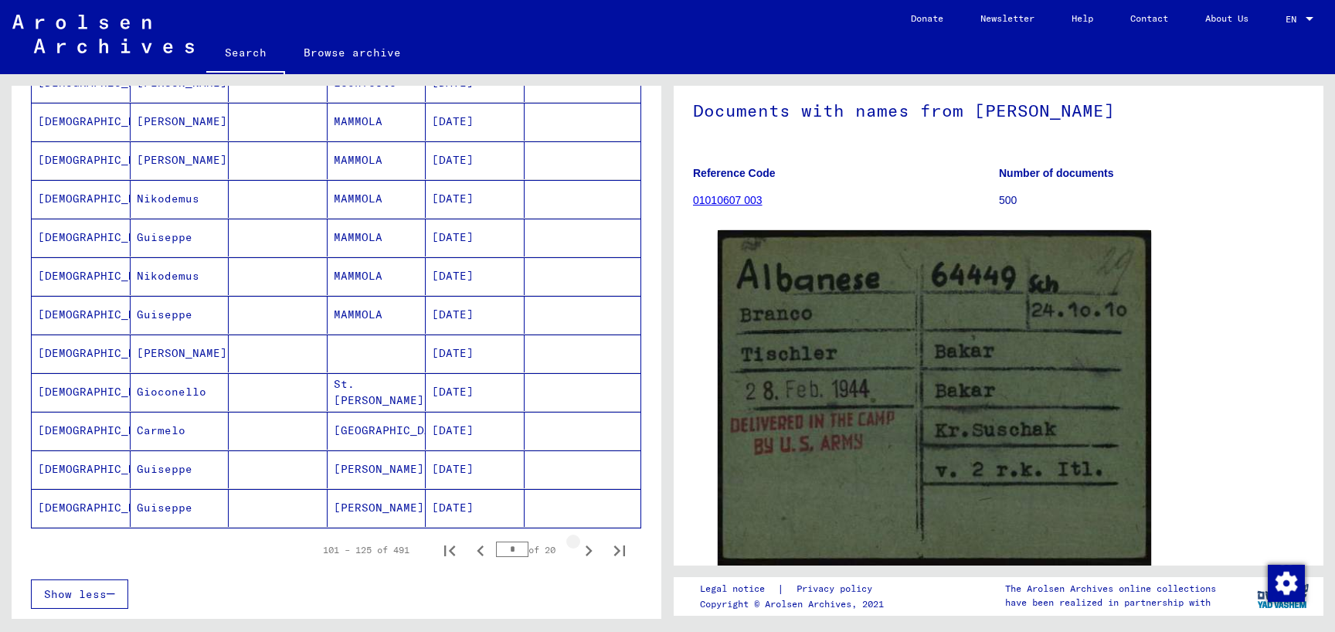
type input "*"
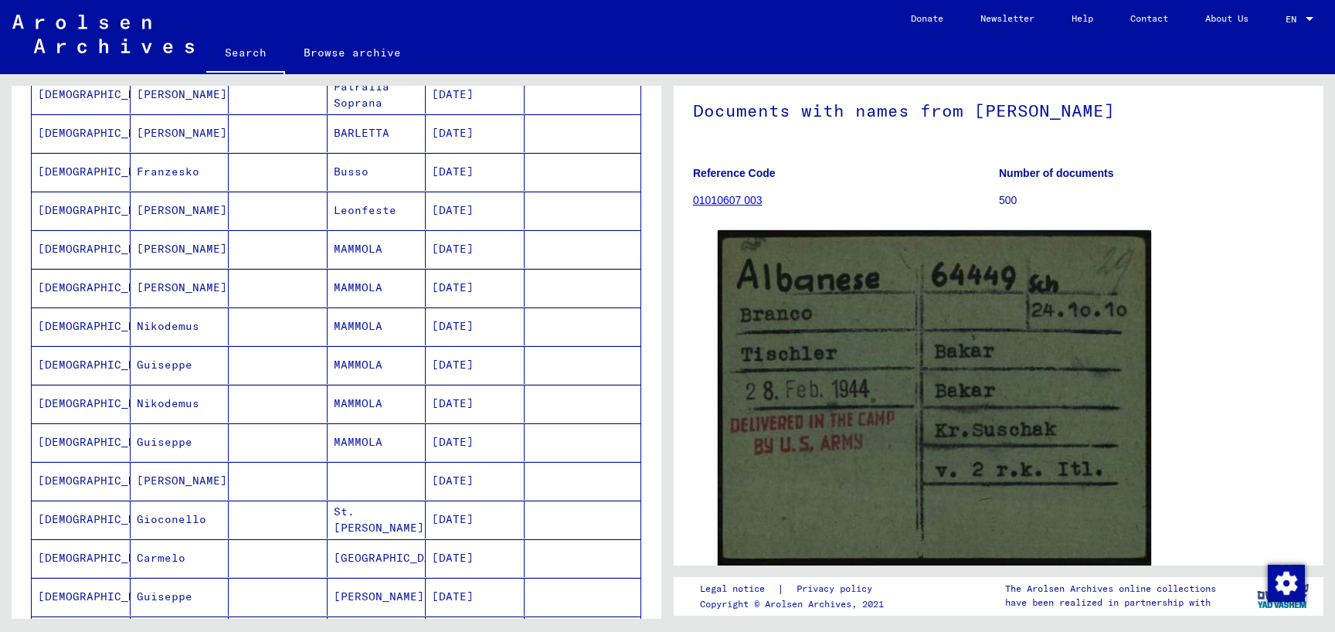
scroll to position [501, 0]
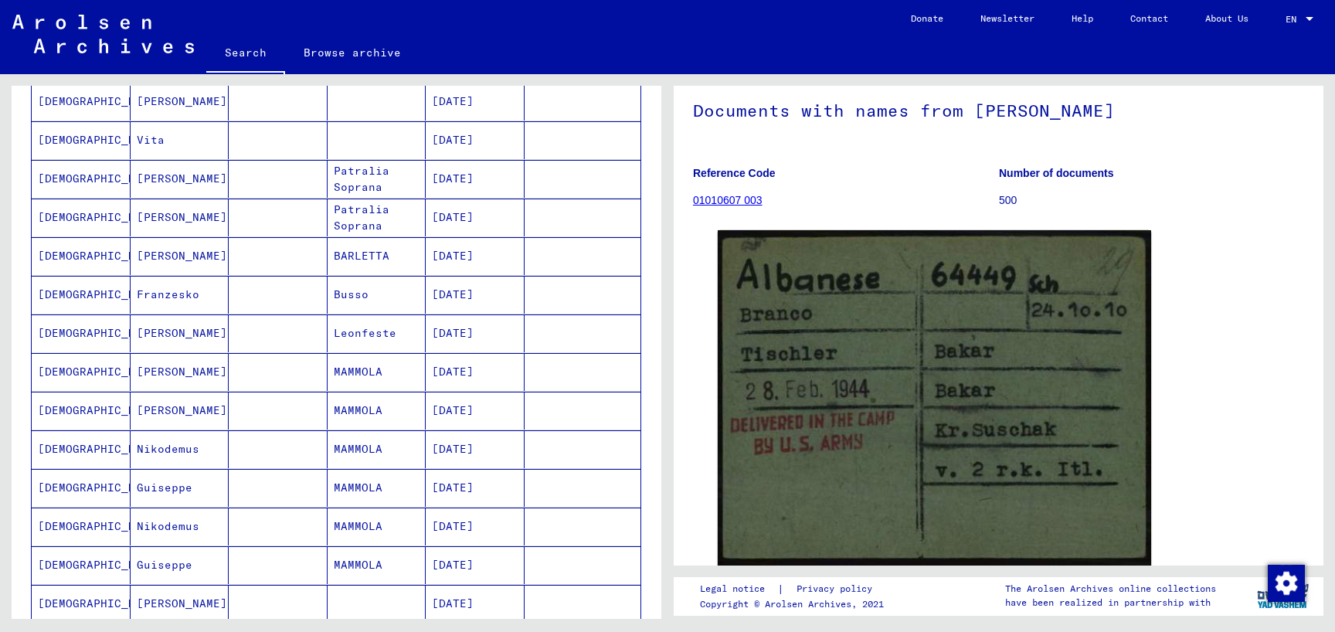
click at [261, 368] on mat-cell at bounding box center [278, 372] width 99 height 38
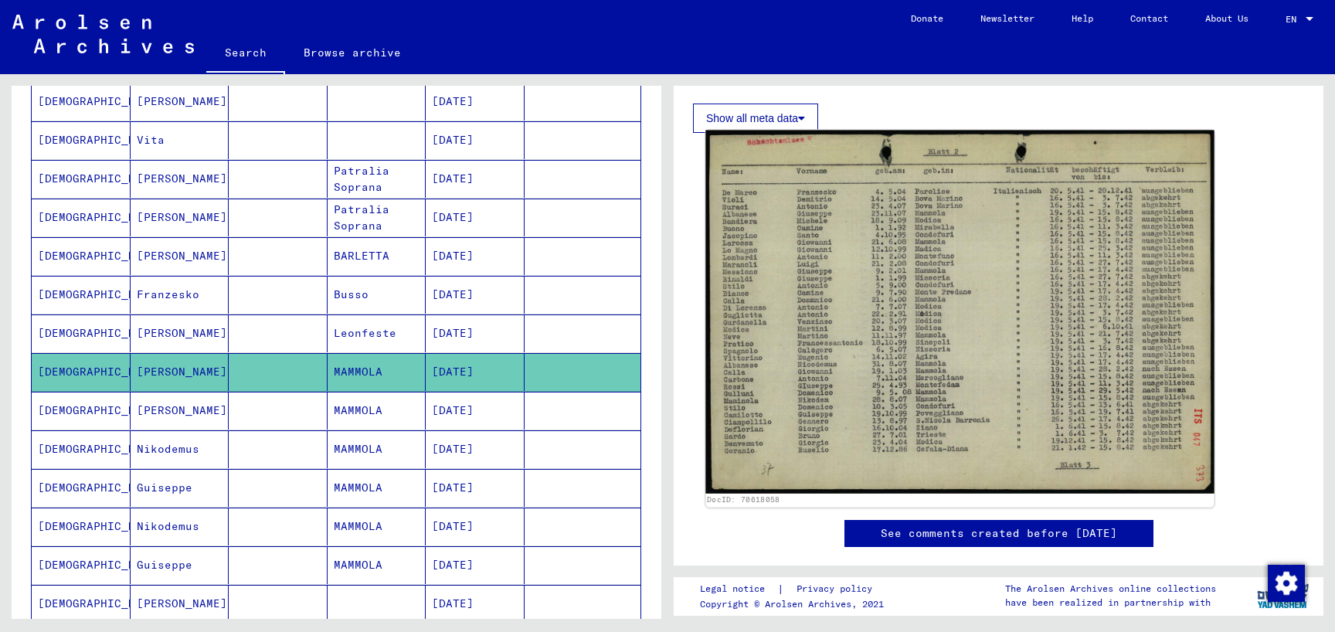
scroll to position [250, 0]
